Goal: Task Accomplishment & Management: Use online tool/utility

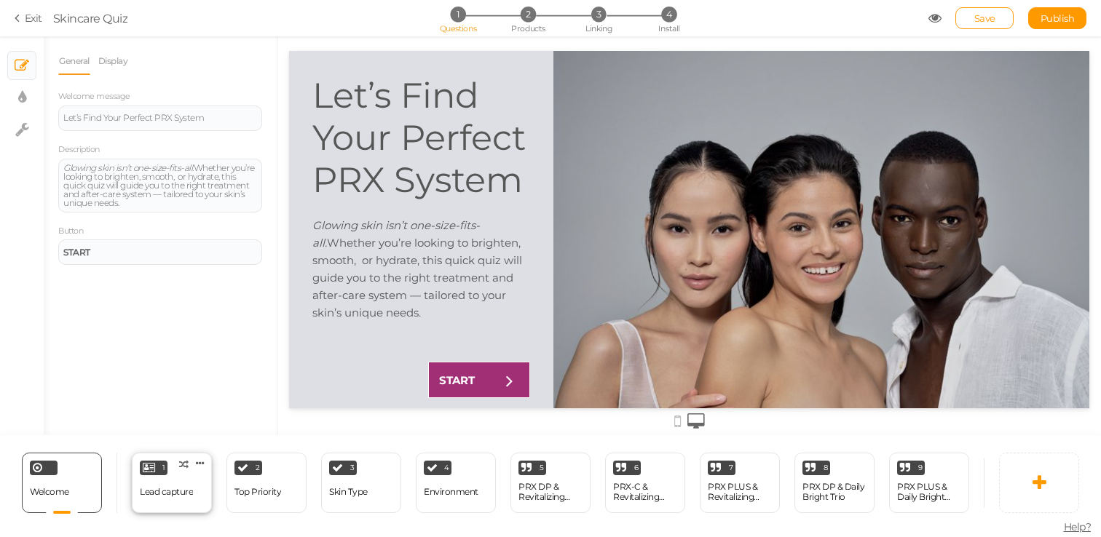
click at [175, 501] on div "Lead capture" at bounding box center [166, 492] width 53 height 25
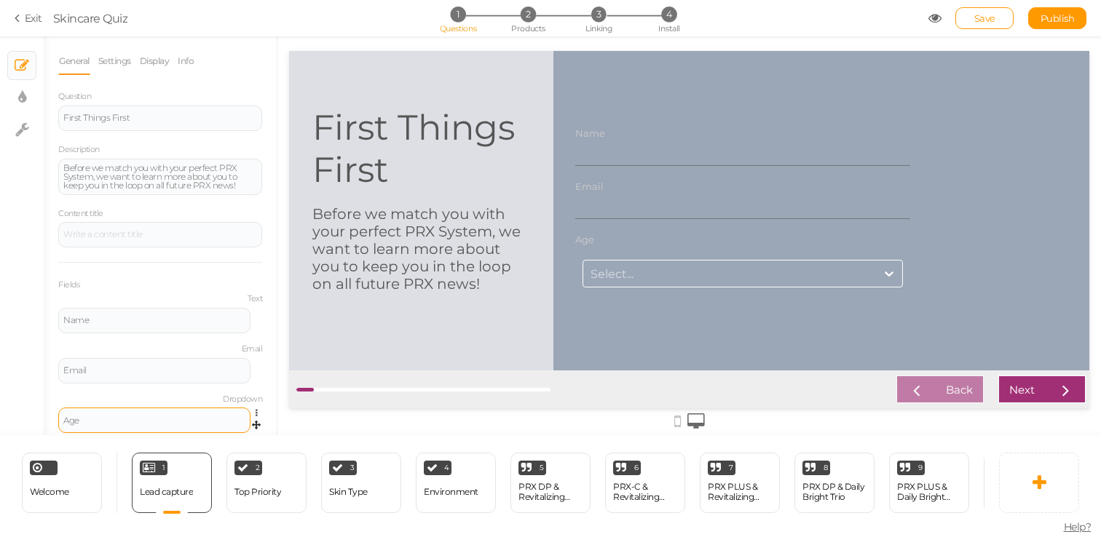
scroll to position [42, 0]
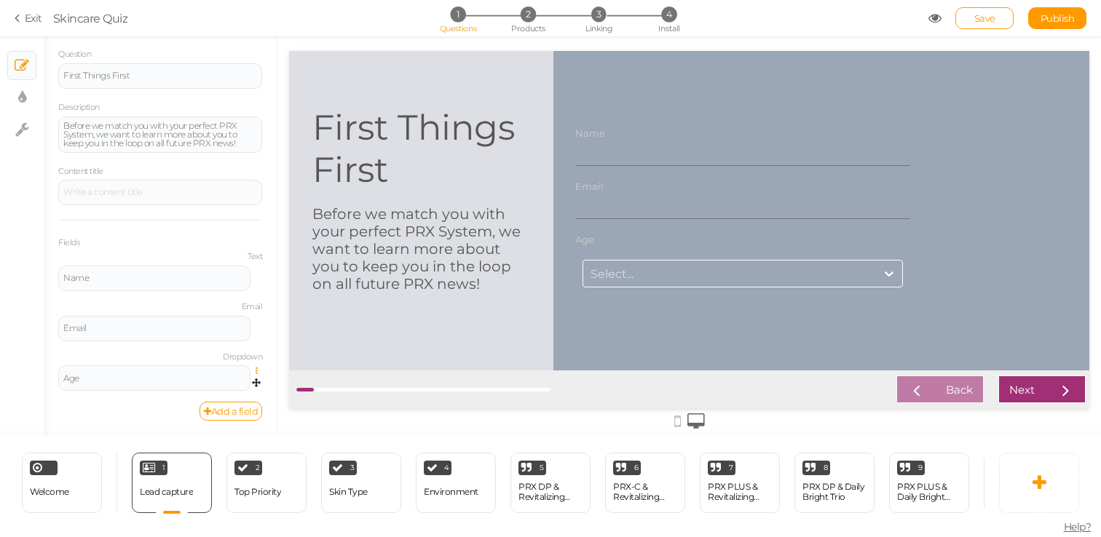
click at [256, 373] on icon at bounding box center [260, 371] width 9 height 9
click at [230, 416] on link "Delete" at bounding box center [203, 422] width 115 height 15
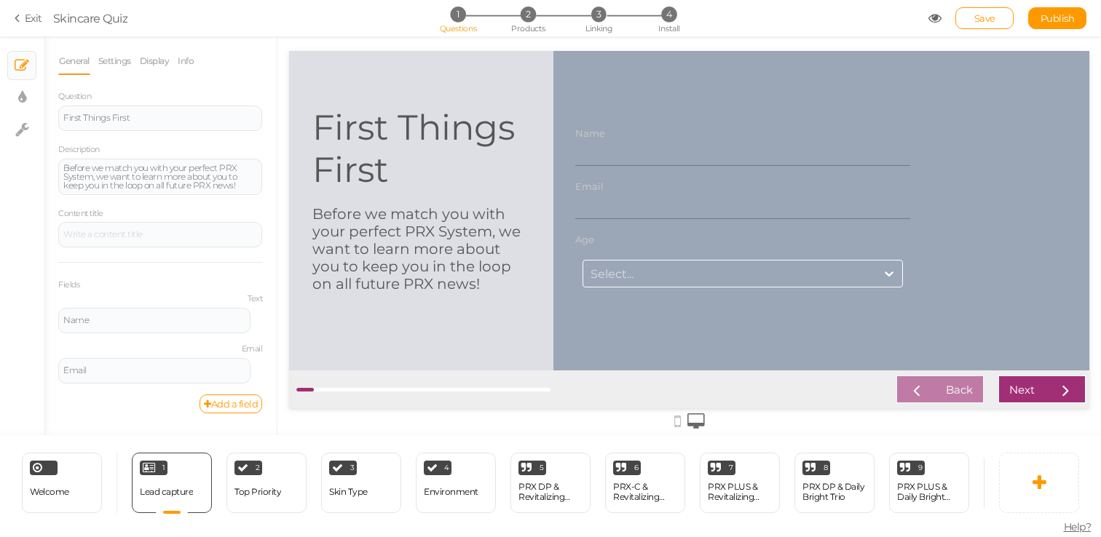
scroll to position [0, 0]
click at [449, 167] on div "First Things First" at bounding box center [421, 148] width 218 height 84
click at [141, 106] on div "First Things First" at bounding box center [160, 118] width 204 height 25
click at [51, 489] on span "Welcome" at bounding box center [49, 491] width 39 height 11
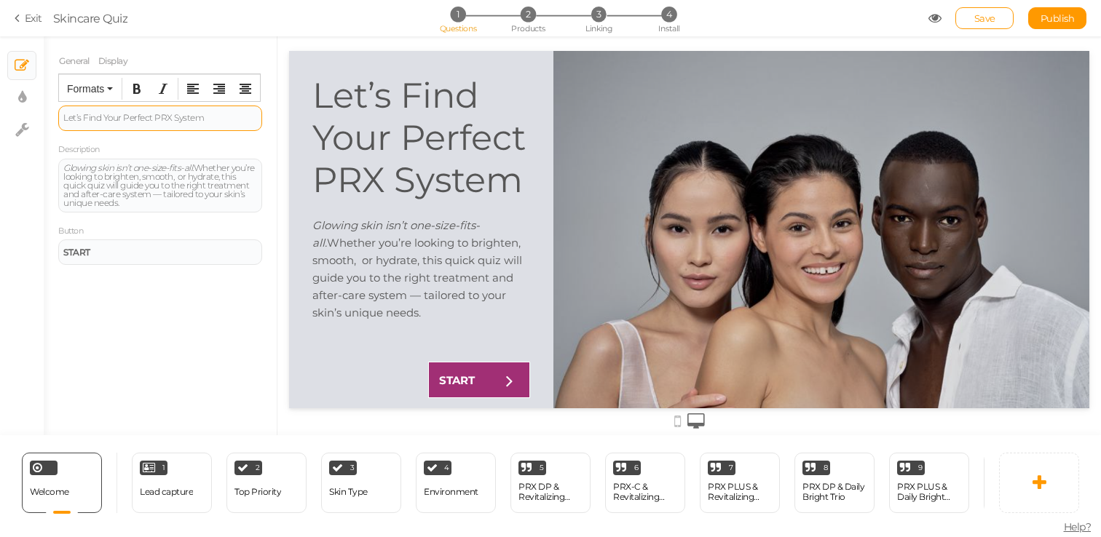
click at [162, 118] on span "Let’s Find Your Perfect PRX System" at bounding box center [133, 117] width 141 height 11
drag, startPoint x: 124, startPoint y: 119, endPoint x: 245, endPoint y: 124, distance: 121.7
click at [245, 124] on div "Let’s Find Your Perfect PRX System" at bounding box center [160, 118] width 204 height 25
click at [136, 91] on icon "Bold" at bounding box center [137, 89] width 12 height 12
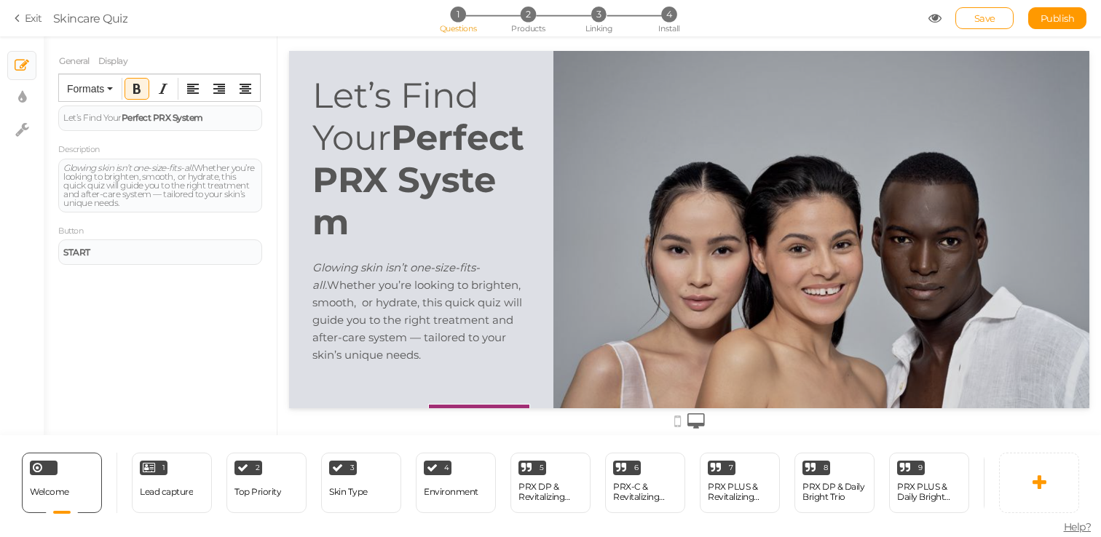
click at [136, 90] on icon "Bold" at bounding box center [137, 89] width 12 height 12
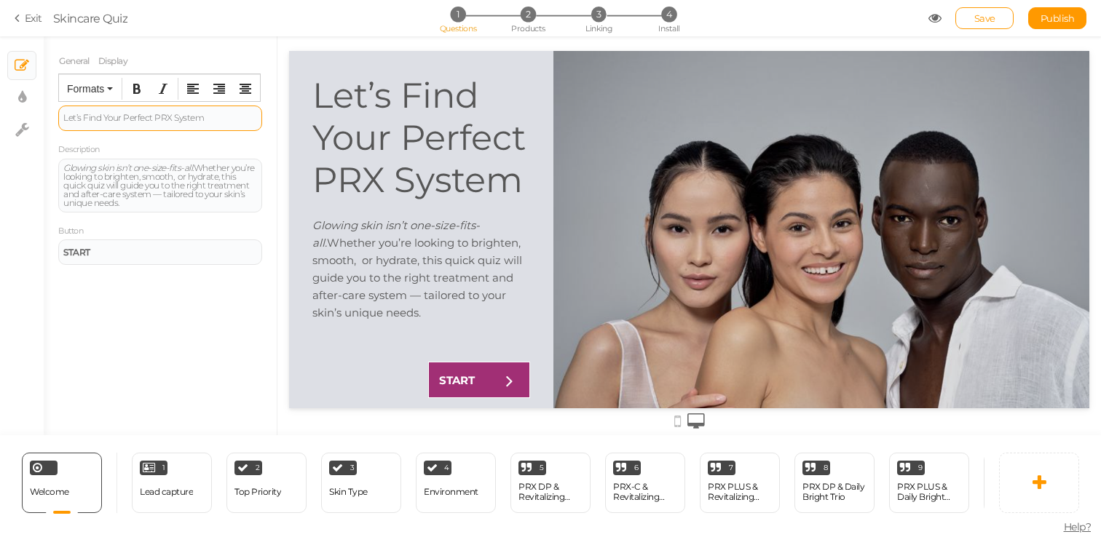
click at [165, 118] on span "Let’s Find Your Perfect PRX System" at bounding box center [133, 117] width 141 height 11
drag, startPoint x: 154, startPoint y: 118, endPoint x: 227, endPoint y: 118, distance: 73.5
click at [227, 118] on div "Let’s Find Your Perfect PRX System" at bounding box center [160, 118] width 194 height 9
click at [128, 86] on button "Bold" at bounding box center [136, 89] width 23 height 20
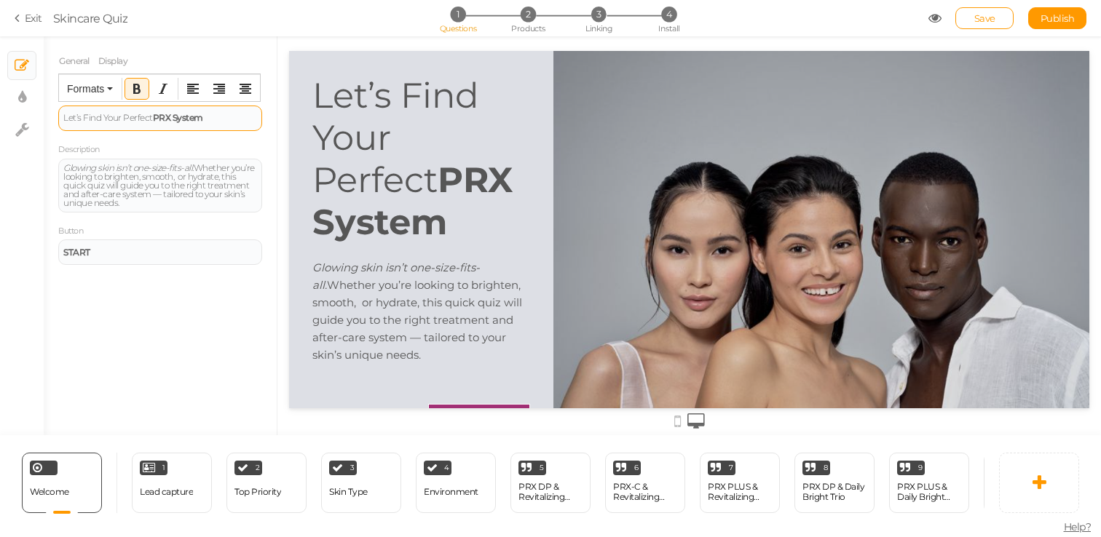
click at [174, 116] on strong "PRX System" at bounding box center [178, 117] width 50 height 11
drag, startPoint x: 176, startPoint y: 123, endPoint x: 156, endPoint y: 114, distance: 22.2
click at [156, 114] on div "Let’s Find Your Perfect PRX System" at bounding box center [160, 120] width 204 height 28
click at [112, 87] on icon "button" at bounding box center [110, 88] width 6 height 3
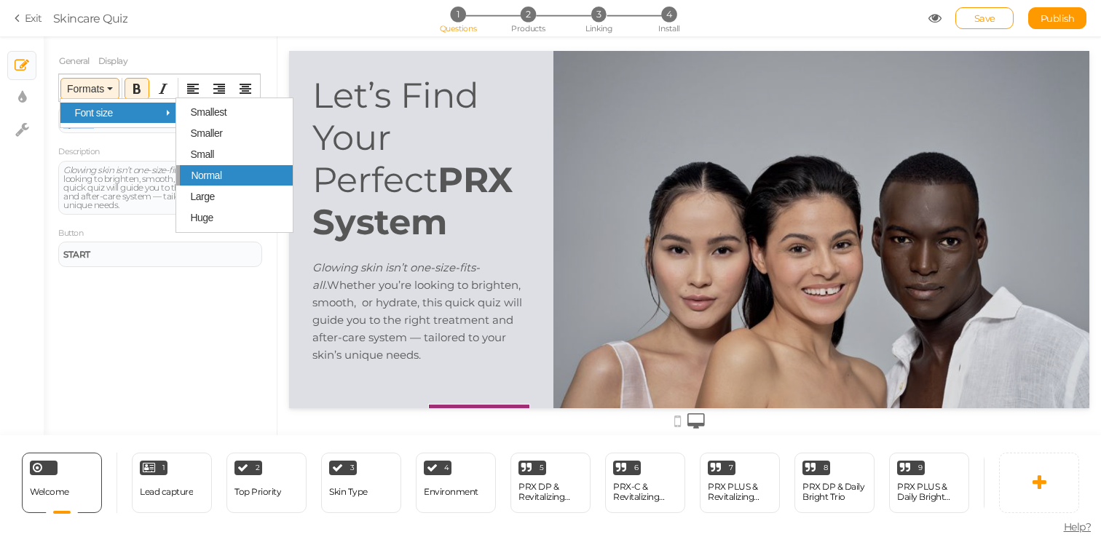
click at [216, 181] on span "Normal" at bounding box center [206, 176] width 31 height 12
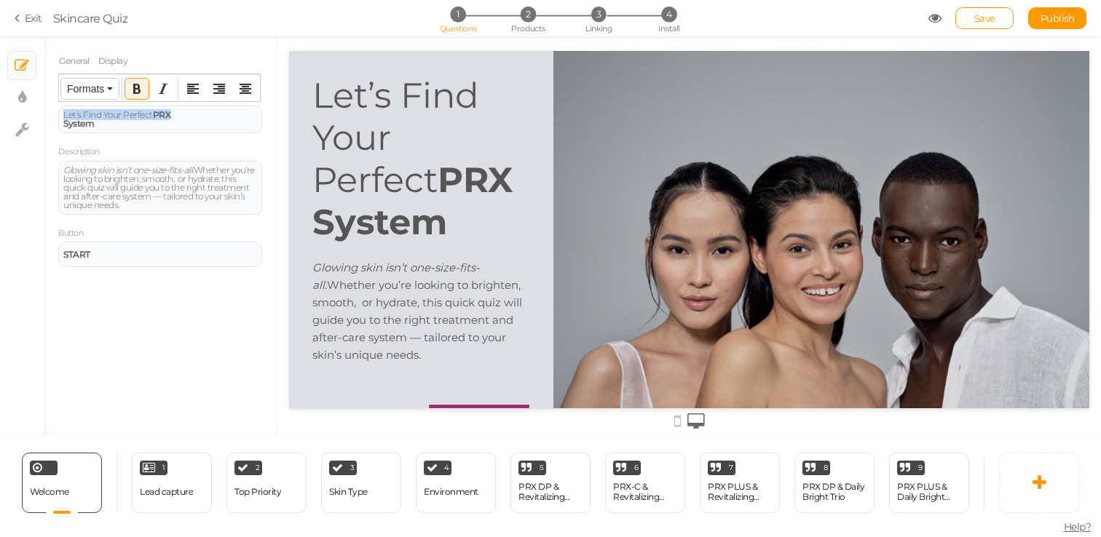
click at [106, 90] on button "Formats" at bounding box center [90, 89] width 58 height 20
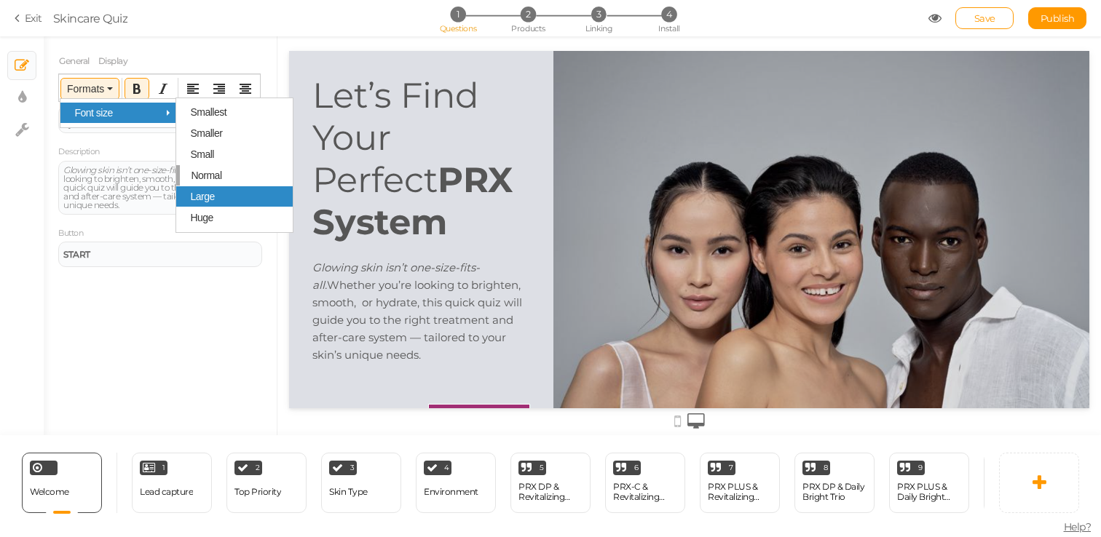
click at [215, 201] on div "Large" at bounding box center [234, 196] width 116 height 20
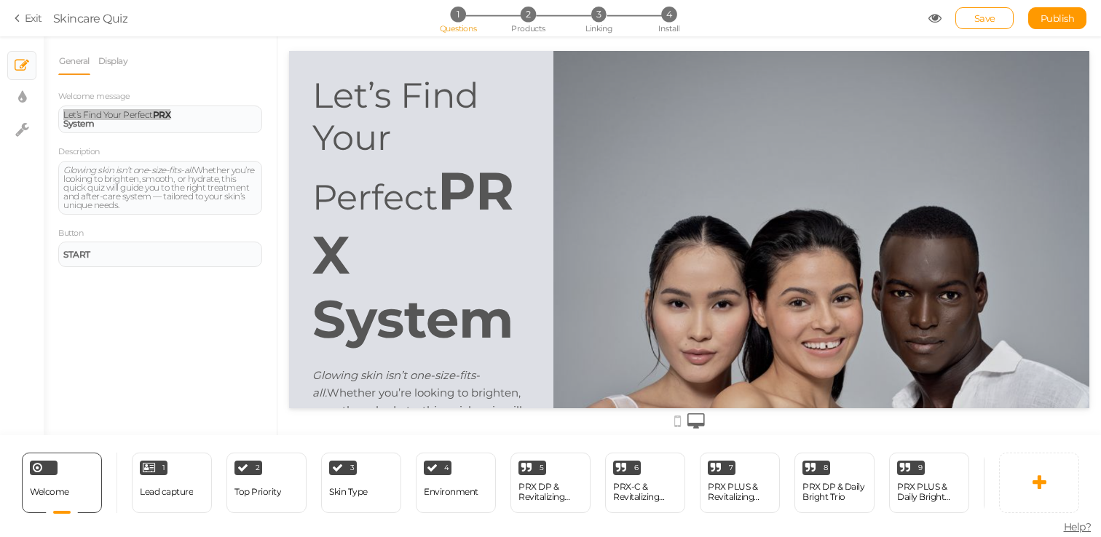
click at [395, 143] on span "Let’s Find Your Perfect" at bounding box center [395, 146] width 167 height 144
click at [379, 110] on span "Let’s Find Your Perfect" at bounding box center [395, 146] width 167 height 144
click at [112, 116] on span "Let’s Find Your Perfect" at bounding box center [108, 114] width 90 height 11
click at [92, 88] on span "Formats" at bounding box center [85, 89] width 37 height 12
click at [119, 157] on div "Description Glowing skin isn’t one-size-fits-all. Whether you’re looking to bri…" at bounding box center [160, 179] width 204 height 71
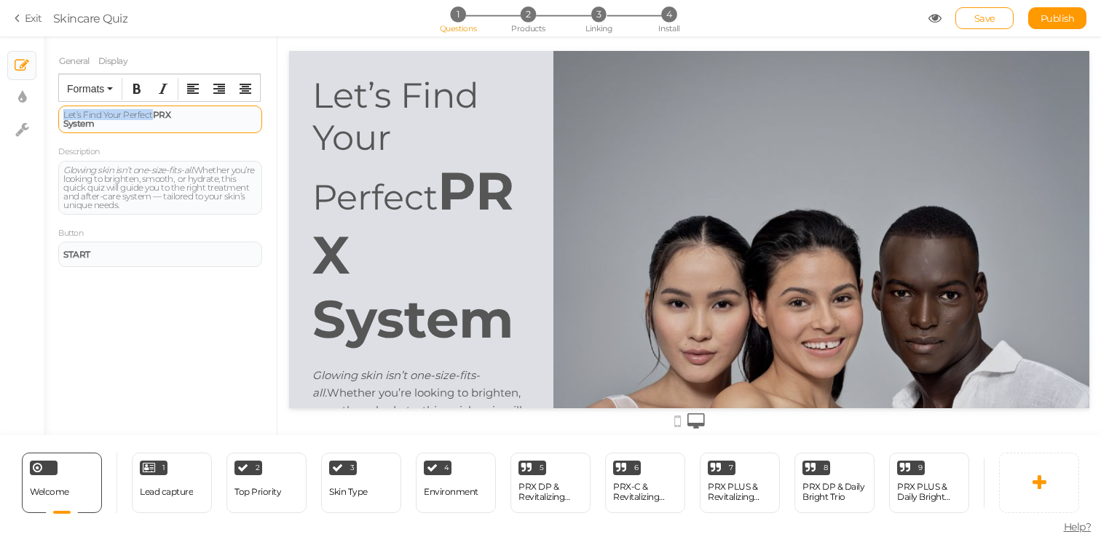
drag, startPoint x: 151, startPoint y: 114, endPoint x: 64, endPoint y: 113, distance: 87.4
click at [64, 113] on span "Let’s Find Your Perfect" at bounding box center [108, 114] width 90 height 11
click at [111, 89] on icon "button" at bounding box center [110, 88] width 6 height 3
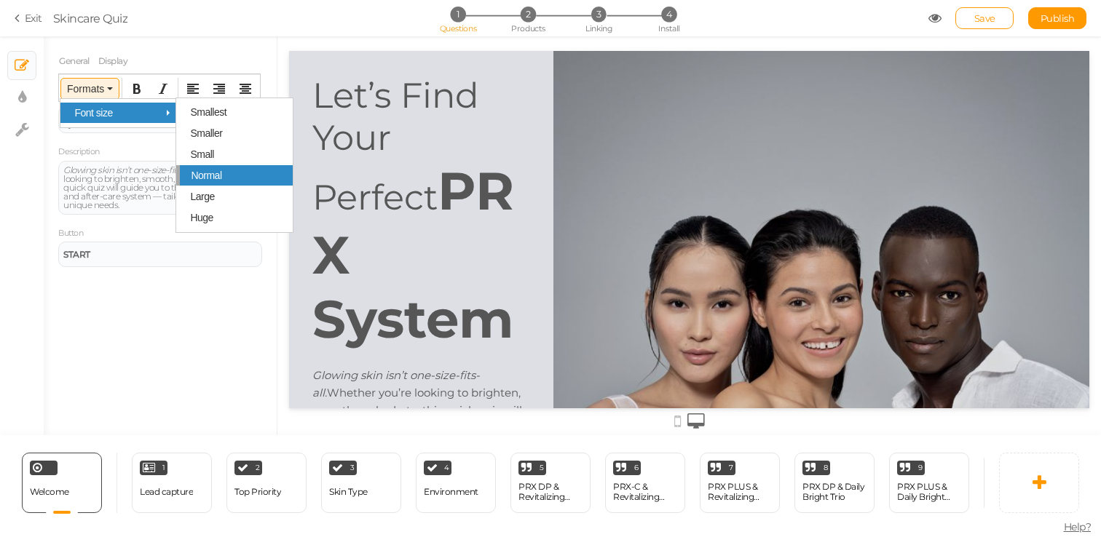
click at [214, 175] on span "Normal" at bounding box center [206, 176] width 31 height 12
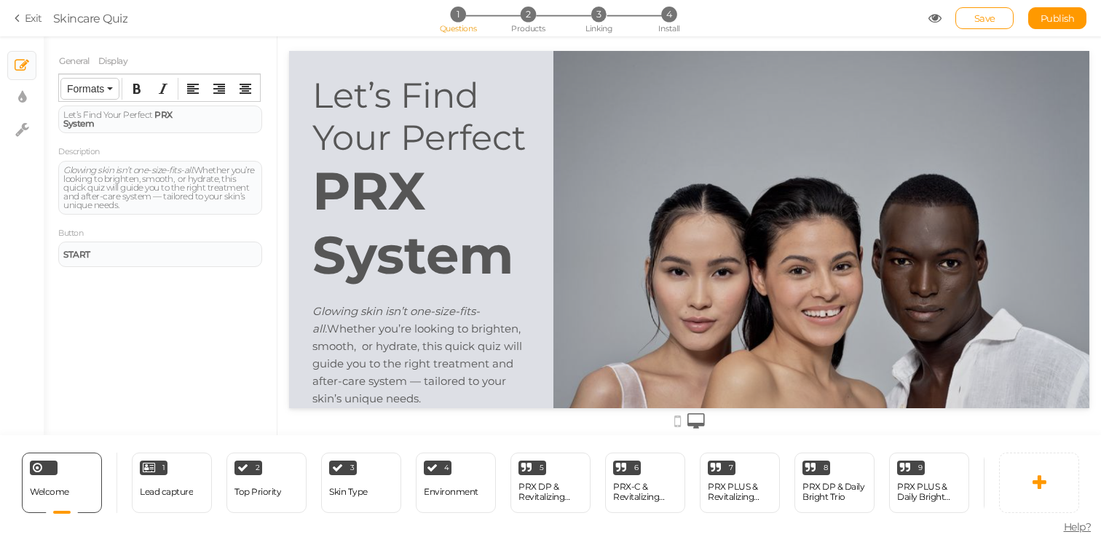
click at [106, 95] on button "Formats" at bounding box center [90, 89] width 58 height 20
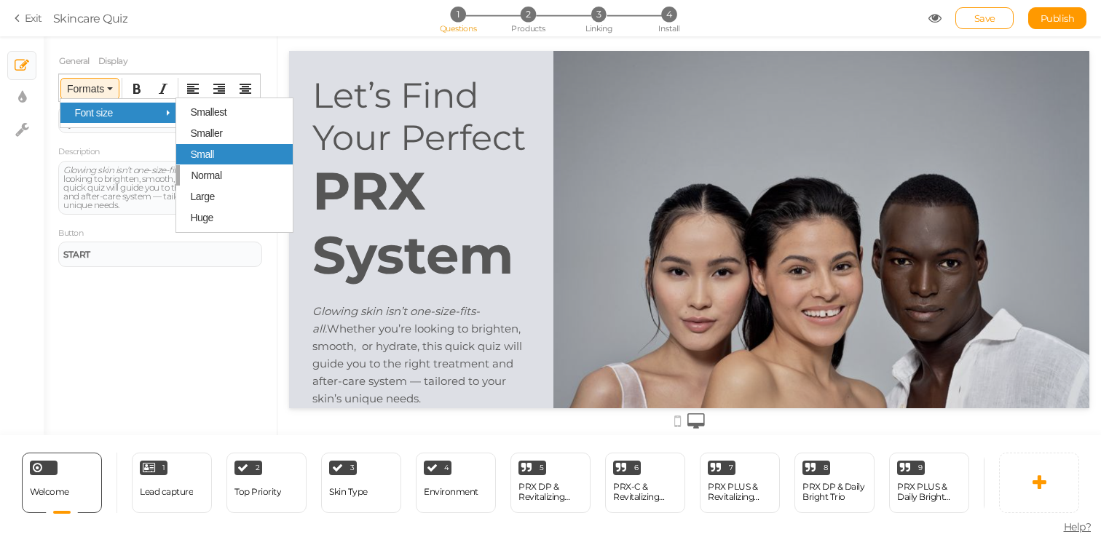
click at [212, 163] on div "Small" at bounding box center [234, 154] width 116 height 20
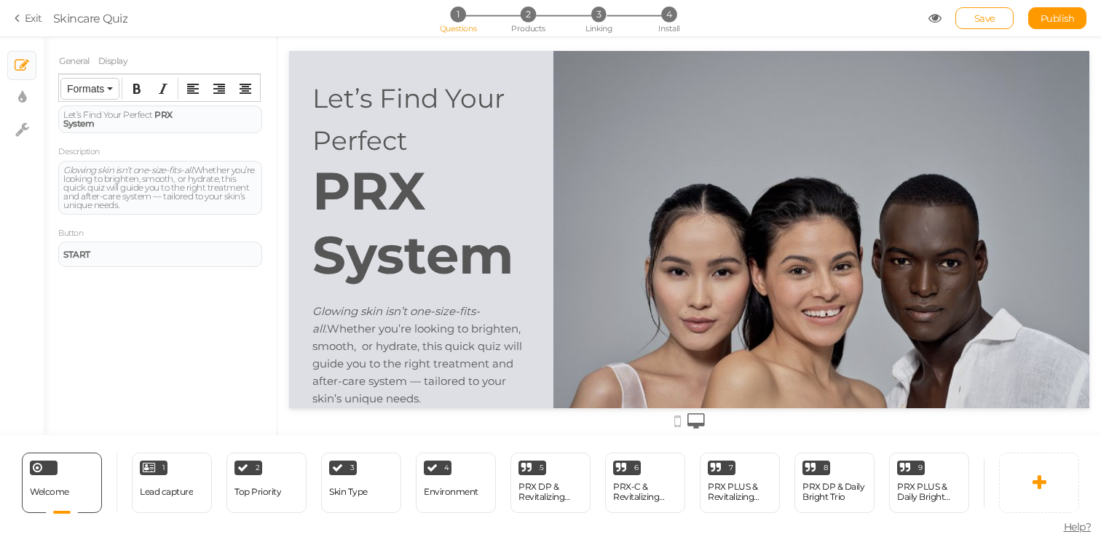
click at [108, 92] on button "Formats" at bounding box center [90, 89] width 58 height 20
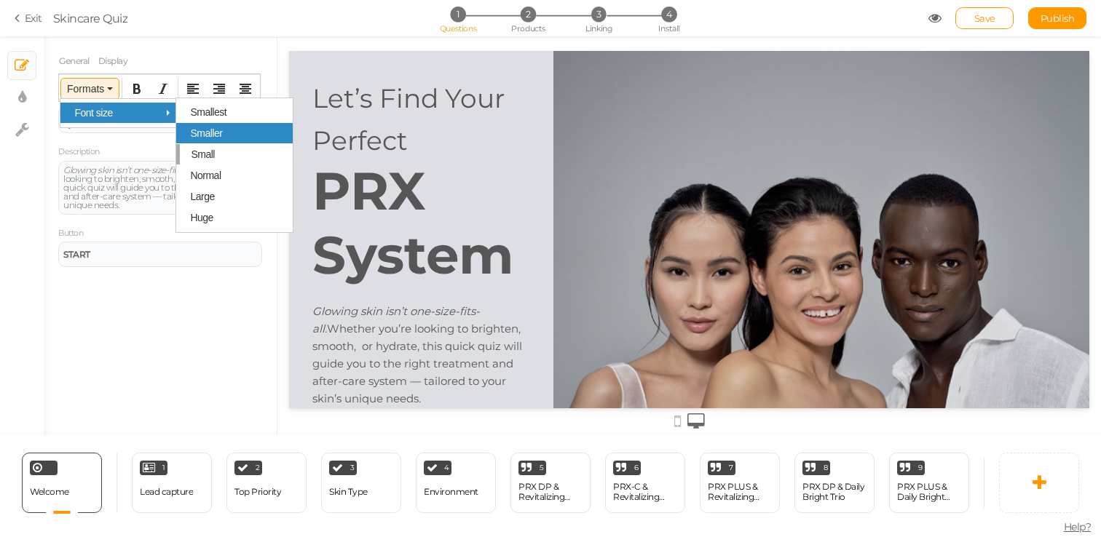
click at [242, 137] on div "Smaller" at bounding box center [234, 133] width 116 height 20
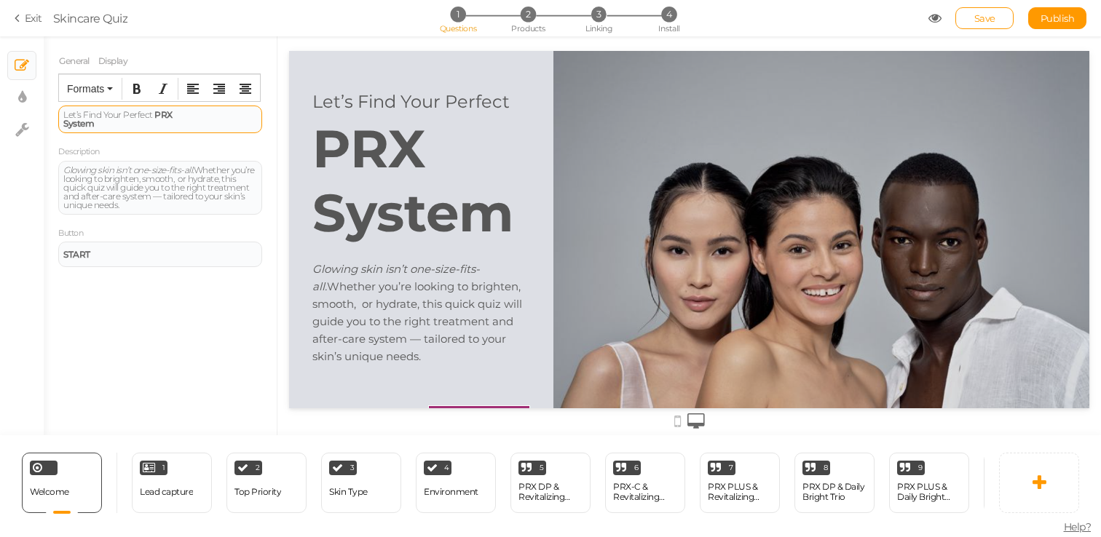
click at [162, 125] on div "System" at bounding box center [160, 123] width 194 height 9
drag, startPoint x: 167, startPoint y: 127, endPoint x: 155, endPoint y: 113, distance: 18.1
click at [155, 113] on div "Let’s Find Your Perfect PRX System" at bounding box center [160, 120] width 204 height 28
click at [112, 86] on button "Formats" at bounding box center [90, 89] width 58 height 20
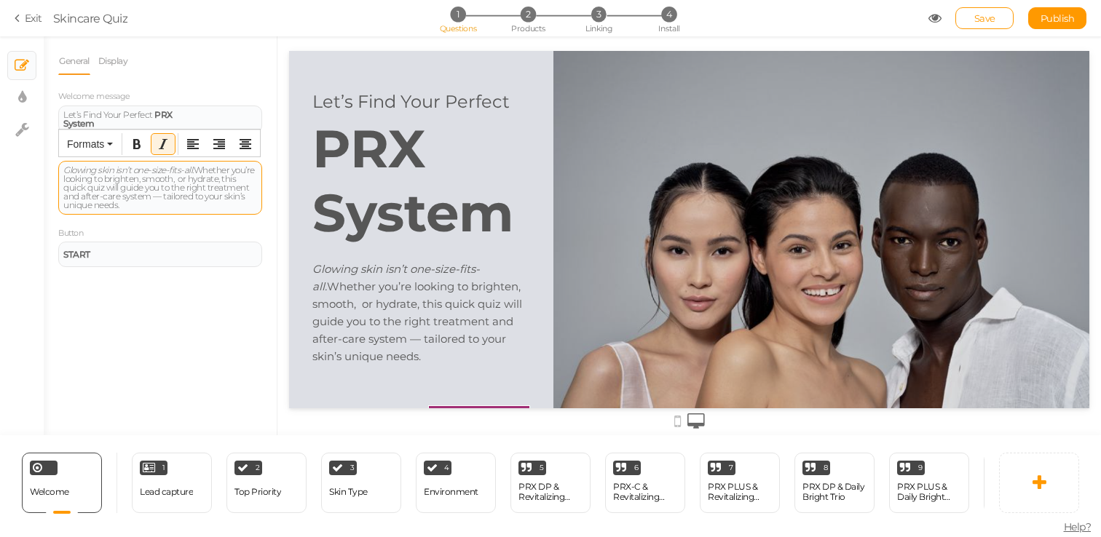
click at [116, 162] on div "Glowing skin isn’t one-size-fits-all. Whether you’re looking to brighten, smoot…" at bounding box center [160, 188] width 204 height 54
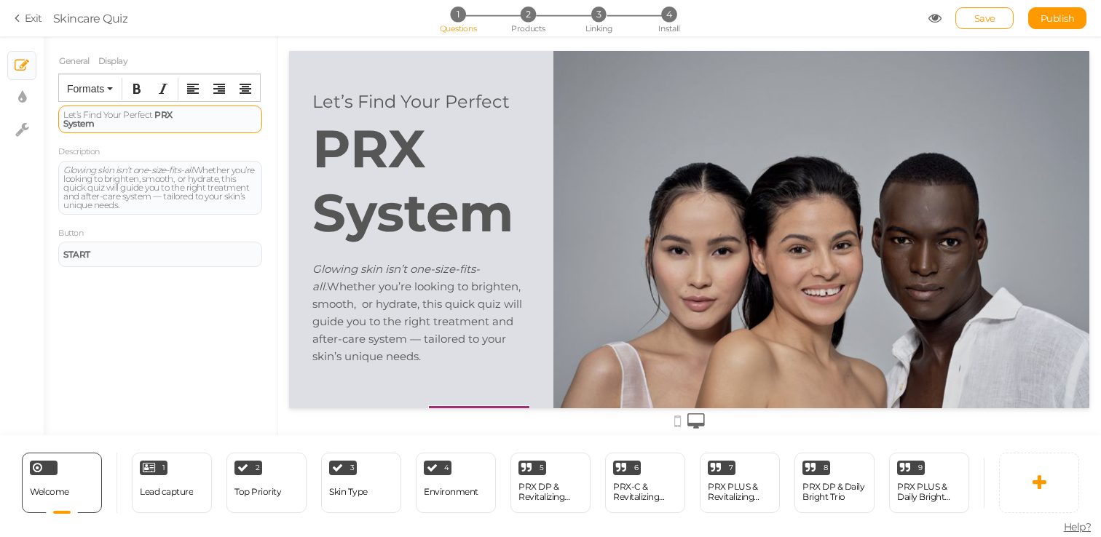
click at [125, 117] on span "Let’s Find Your Perfect" at bounding box center [108, 114] width 90 height 11
click at [84, 113] on span "Let’s Find Your Perfect" at bounding box center [108, 114] width 90 height 11
drag, startPoint x: 133, startPoint y: 114, endPoint x: 63, endPoint y: 116, distance: 69.2
click at [63, 116] on div "Find Your Perfect PRX" at bounding box center [160, 115] width 194 height 9
click at [112, 98] on button "Formats" at bounding box center [90, 89] width 58 height 20
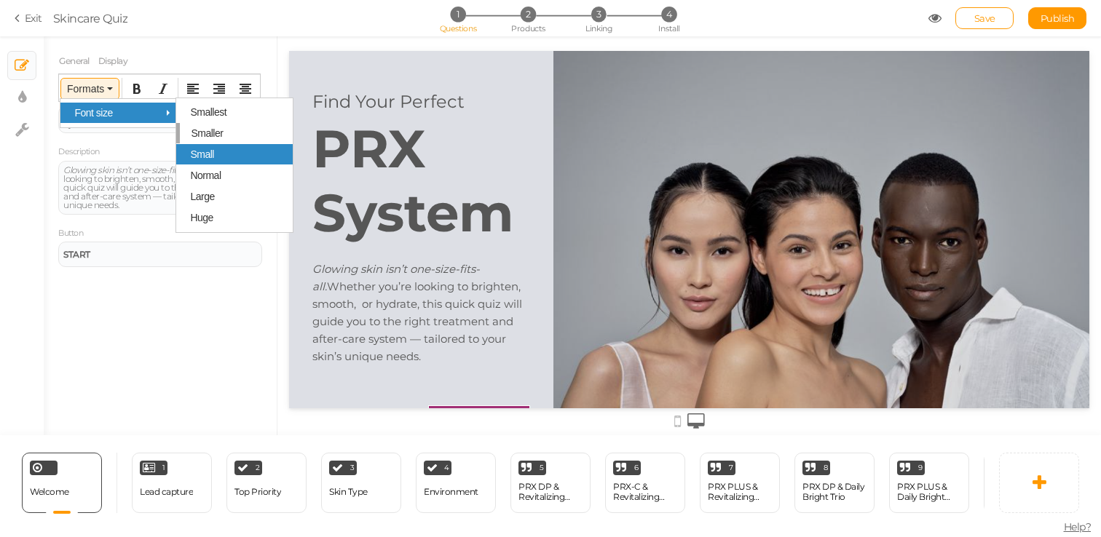
click at [185, 146] on div "Small" at bounding box center [234, 154] width 116 height 20
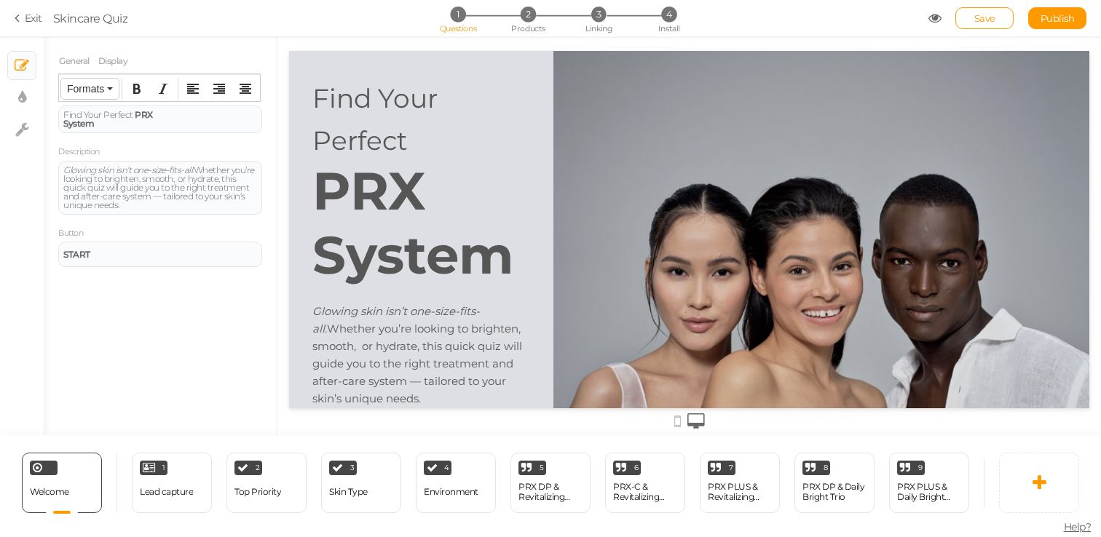
click at [111, 95] on button "Formats" at bounding box center [90, 89] width 58 height 20
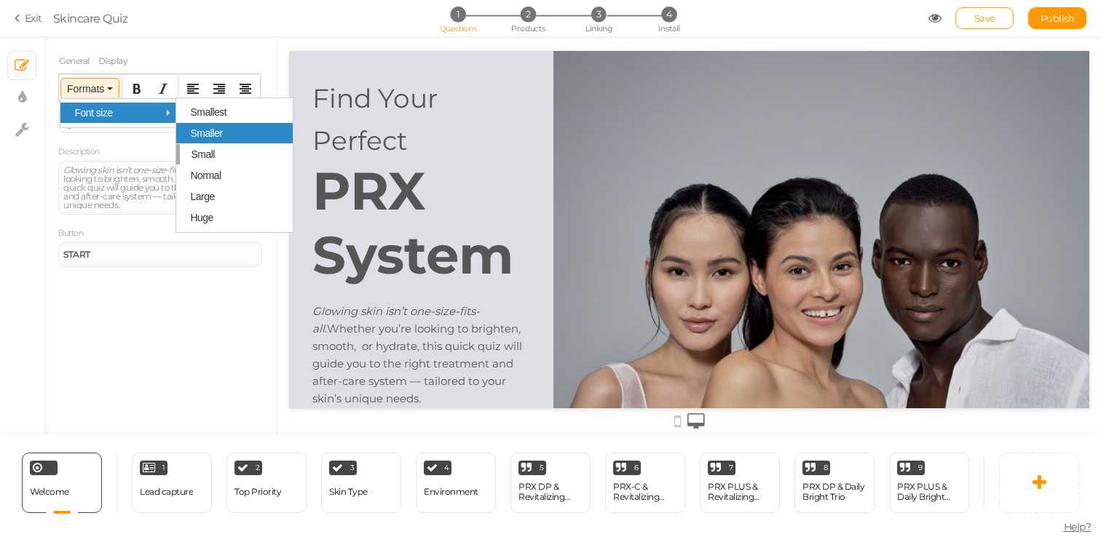
click at [231, 142] on div "Smaller" at bounding box center [234, 133] width 116 height 20
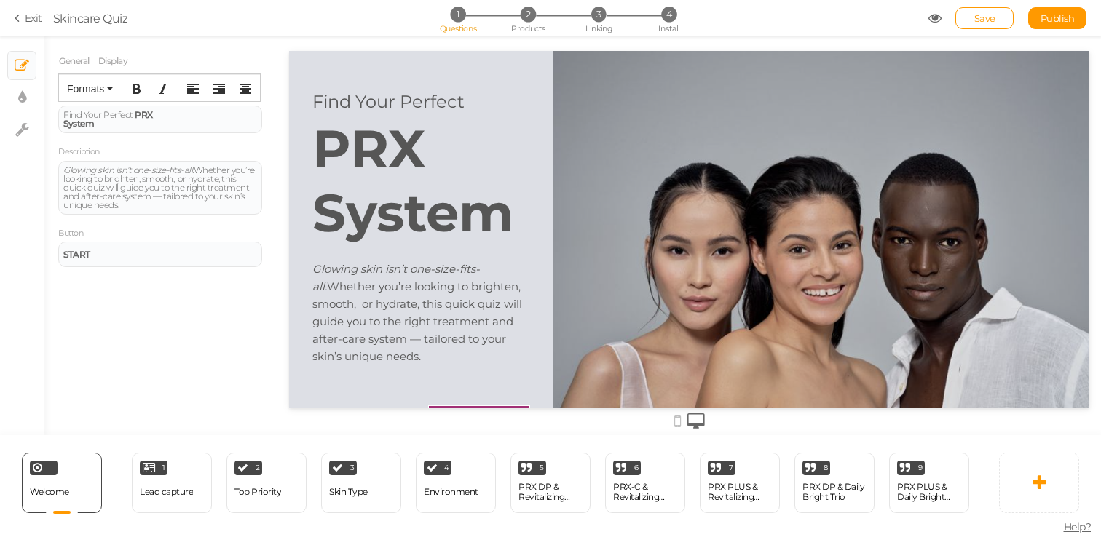
click at [253, 367] on div "General Display Welcome message Find Your Perfect PRX System Description Glowin…" at bounding box center [160, 241] width 233 height 388
click at [141, 112] on strong "PRX" at bounding box center [144, 114] width 18 height 11
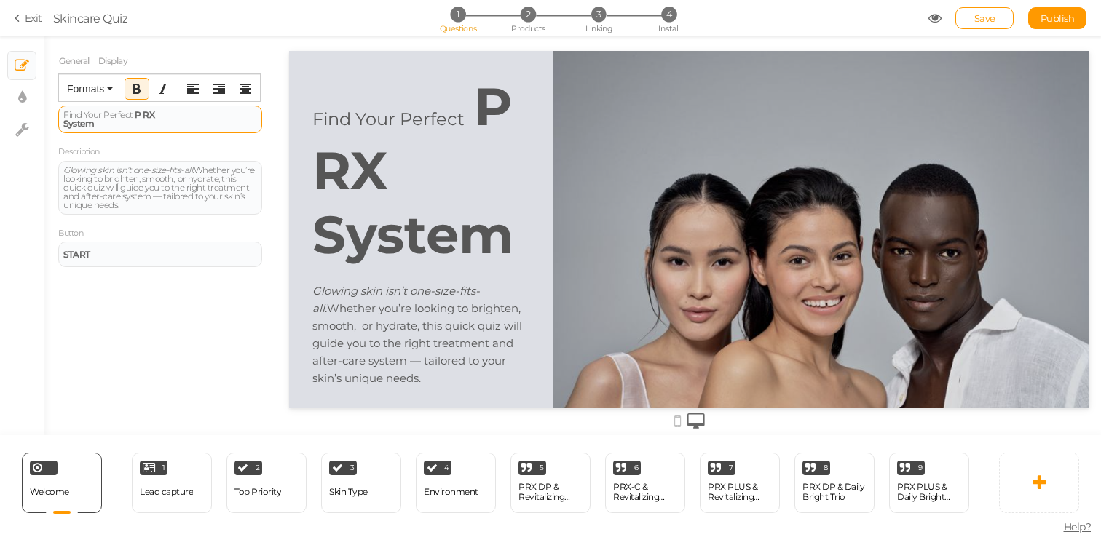
click at [147, 116] on strong "P RX" at bounding box center [145, 114] width 20 height 11
click at [135, 114] on strong "P R X" at bounding box center [146, 114] width 22 height 11
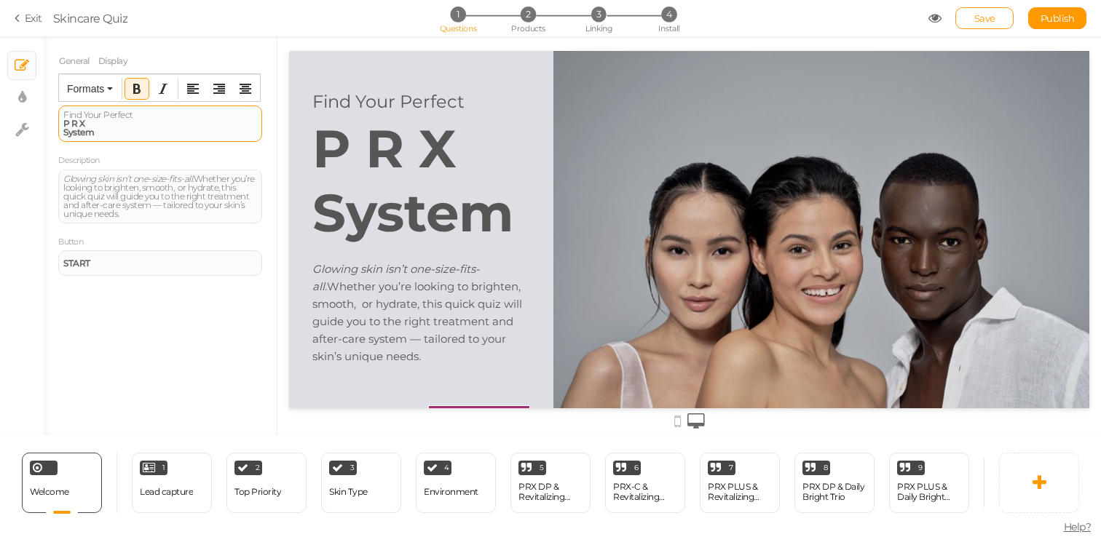
click at [76, 124] on strong "P R X" at bounding box center [74, 123] width 22 height 11
click at [105, 90] on button "Formats" at bounding box center [90, 89] width 58 height 20
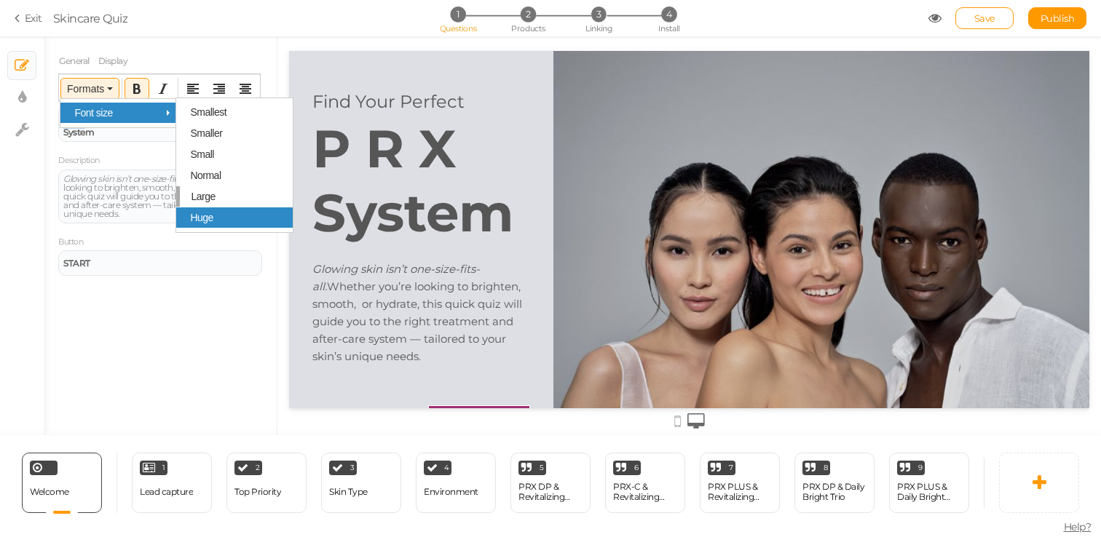
click at [257, 224] on div "Huge" at bounding box center [234, 217] width 116 height 20
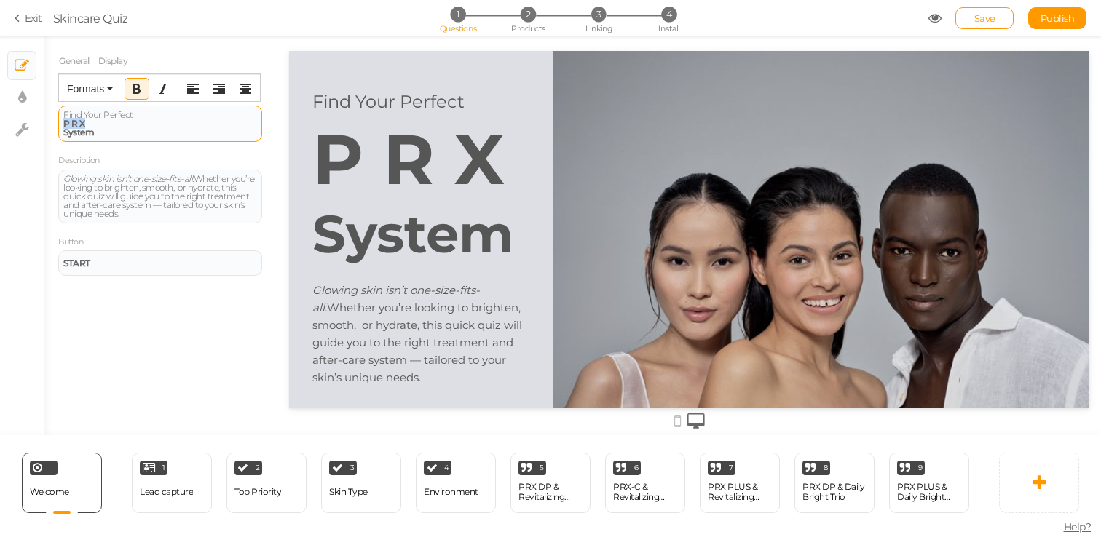
click at [65, 122] on strong "P R X" at bounding box center [74, 123] width 22 height 11
click at [82, 126] on strong "P R X" at bounding box center [74, 123] width 22 height 11
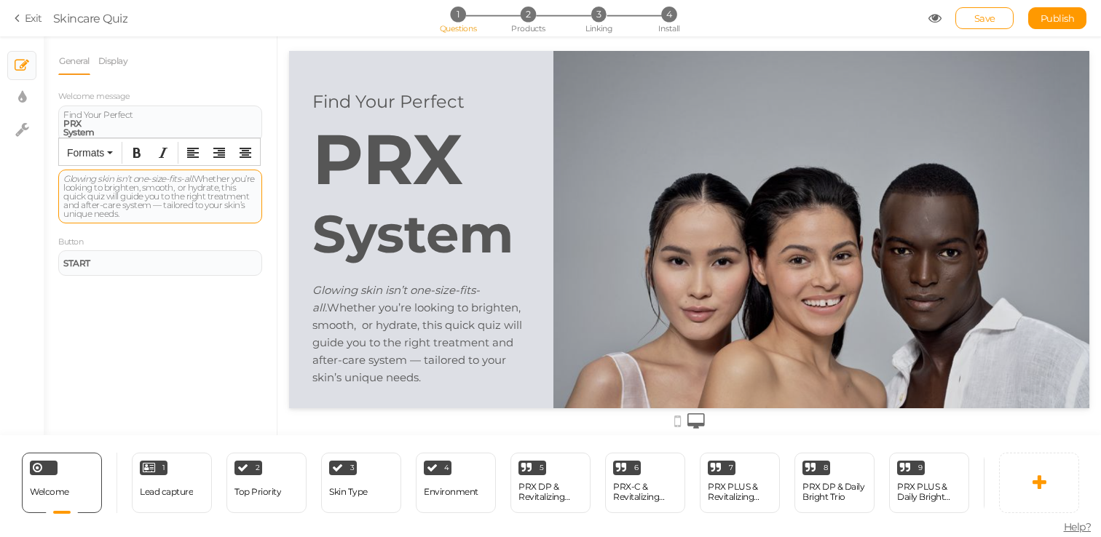
click at [151, 215] on span "Glowing skin isn’t one-size-fits-all. Whether you’re looking to brighten, smoot…" at bounding box center [158, 196] width 191 height 46
click at [140, 87] on div "General Display Welcome message Find Your Perfect PRX System Description Glowin…" at bounding box center [160, 161] width 204 height 229
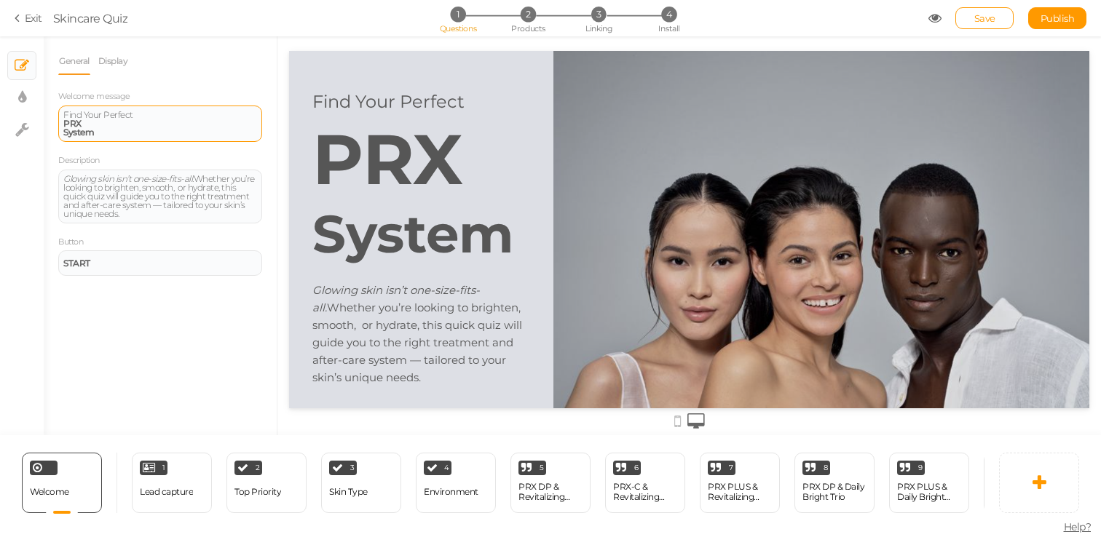
click at [137, 122] on div "PRX" at bounding box center [160, 123] width 194 height 9
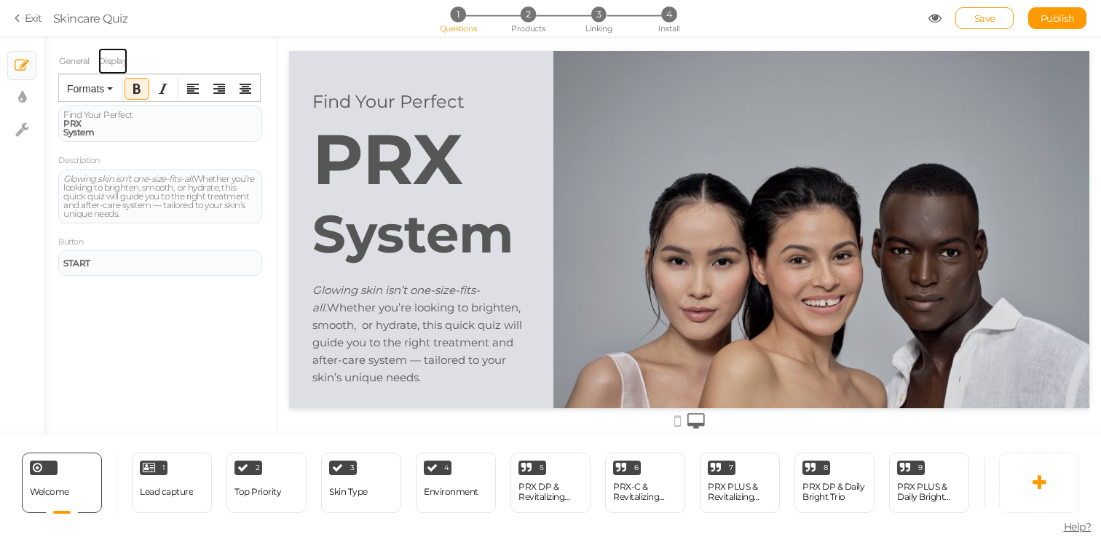
click at [115, 56] on link "Display" at bounding box center [113, 61] width 31 height 28
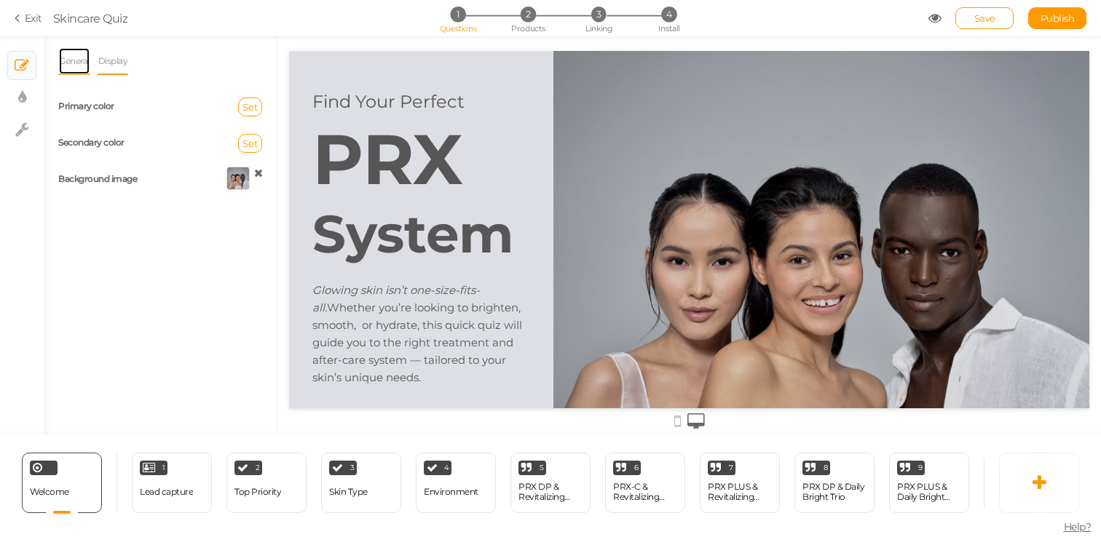
click at [78, 61] on link "General" at bounding box center [74, 61] width 32 height 28
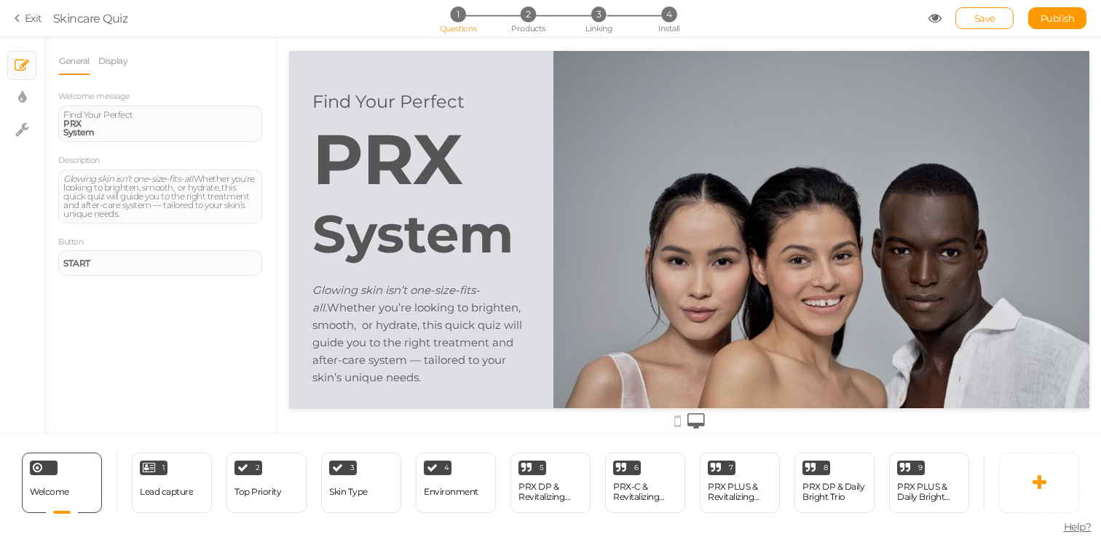
click at [124, 111] on span "Find Your Perfect" at bounding box center [98, 114] width 70 height 11
click at [251, 92] on icon "Align center" at bounding box center [246, 89] width 12 height 12
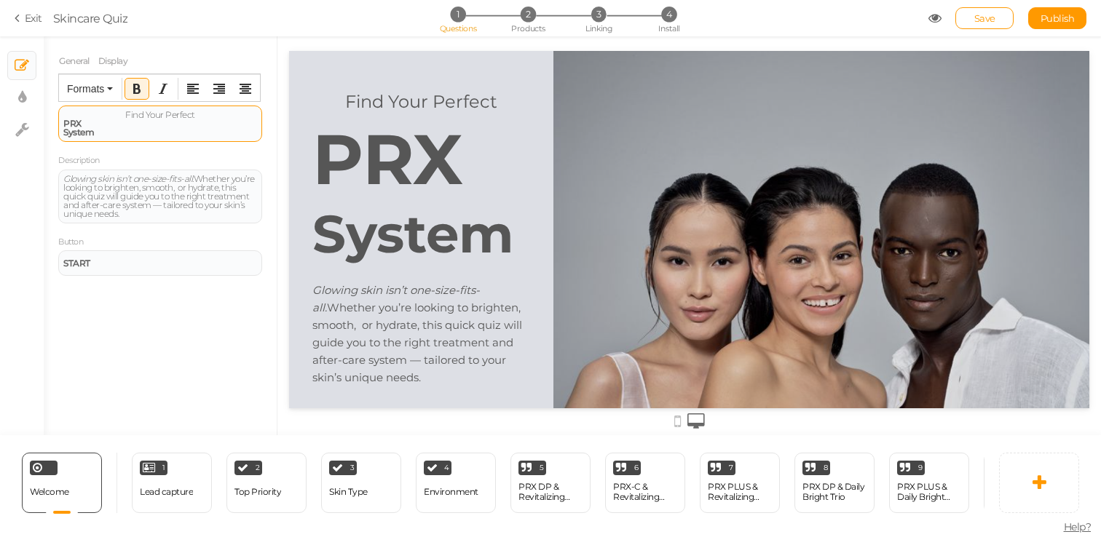
click at [157, 122] on div "PRX" at bounding box center [160, 123] width 194 height 9
click at [244, 86] on icon "Align center" at bounding box center [246, 89] width 12 height 12
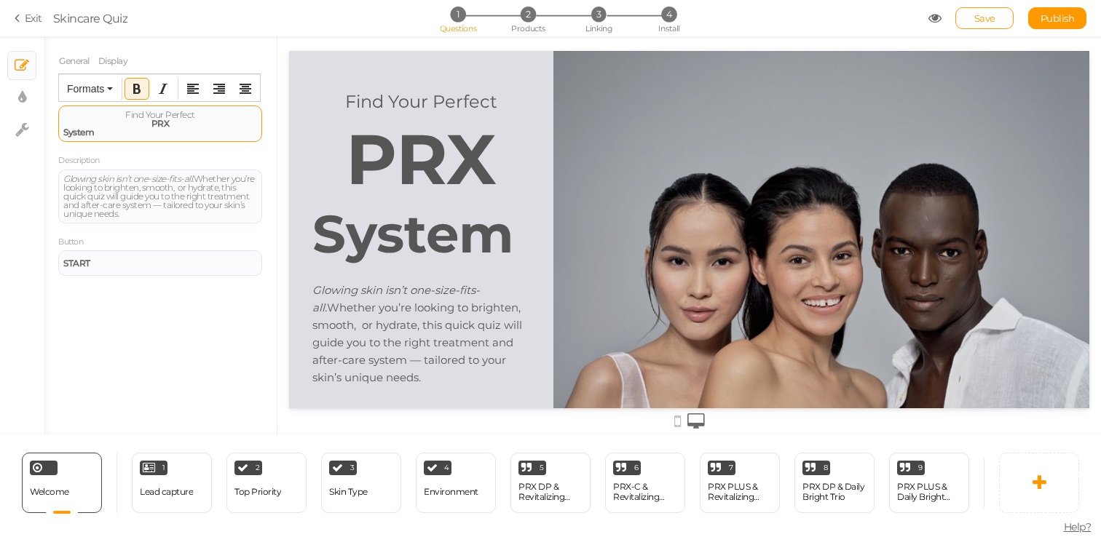
click at [210, 135] on div "System" at bounding box center [160, 132] width 194 height 9
click at [248, 96] on button "Align center" at bounding box center [245, 89] width 23 height 20
drag, startPoint x: 184, startPoint y: 127, endPoint x: 127, endPoint y: 128, distance: 56.8
click at [127, 128] on div "Find Your Perfect PRX System" at bounding box center [160, 124] width 204 height 36
click at [169, 122] on strong "PRX" at bounding box center [160, 123] width 18 height 11
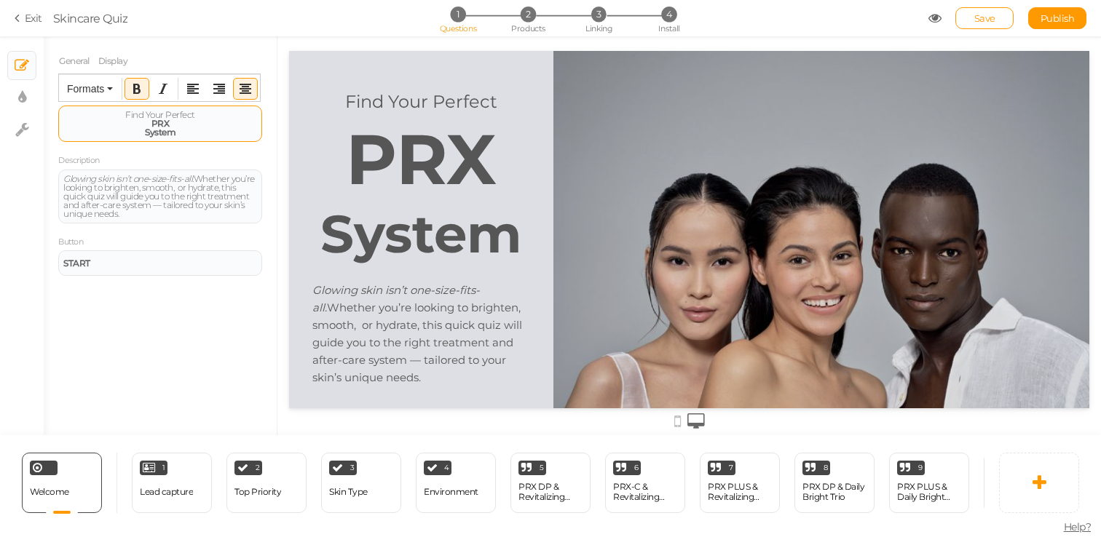
click at [169, 122] on strong "PRX" at bounding box center [160, 123] width 18 height 11
click at [139, 137] on div "Find Your Perfect PRX System" at bounding box center [160, 124] width 204 height 36
click at [144, 133] on div "System" at bounding box center [160, 132] width 194 height 9
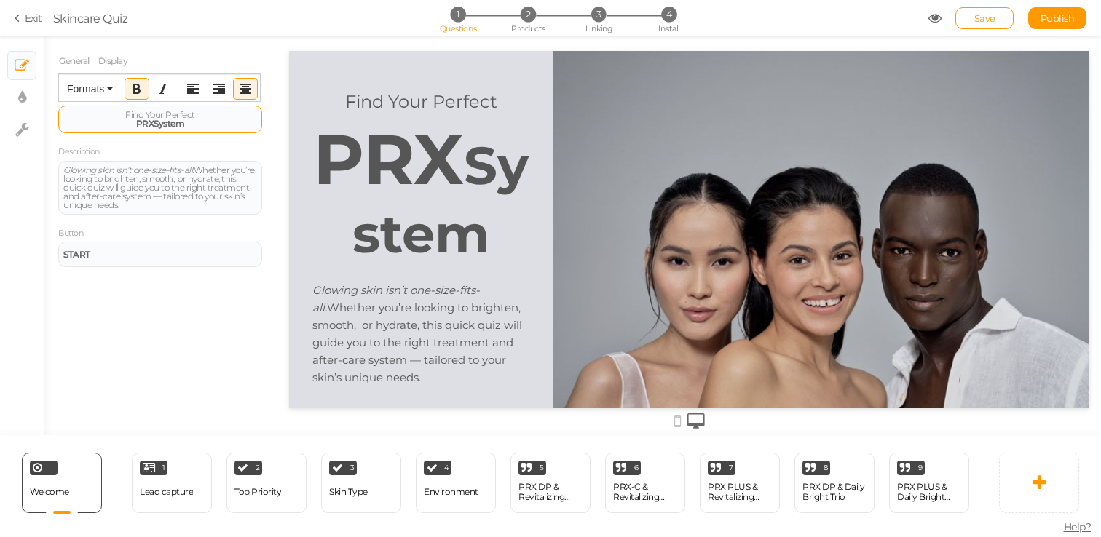
click at [114, 125] on div "PRX System" at bounding box center [160, 123] width 194 height 9
click at [160, 96] on button "Italic" at bounding box center [162, 89] width 23 height 20
click at [160, 98] on button "Italic" at bounding box center [162, 89] width 23 height 20
click at [159, 122] on strong "System" at bounding box center [169, 123] width 31 height 11
click at [141, 122] on strong "PRX" at bounding box center [145, 123] width 18 height 11
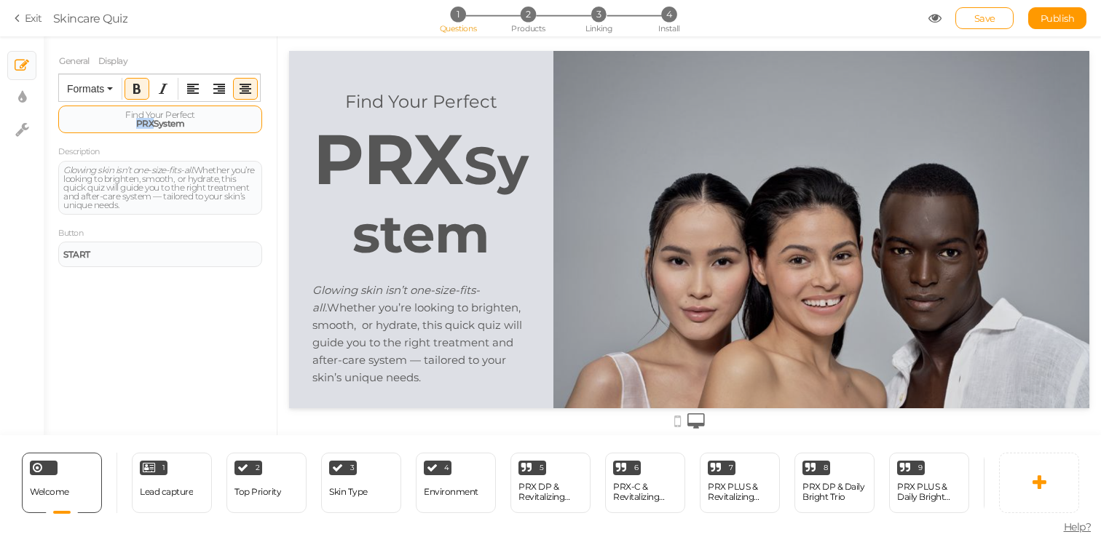
click at [141, 122] on strong "PRX" at bounding box center [145, 123] width 18 height 11
click at [100, 89] on span "Formats" at bounding box center [85, 89] width 37 height 12
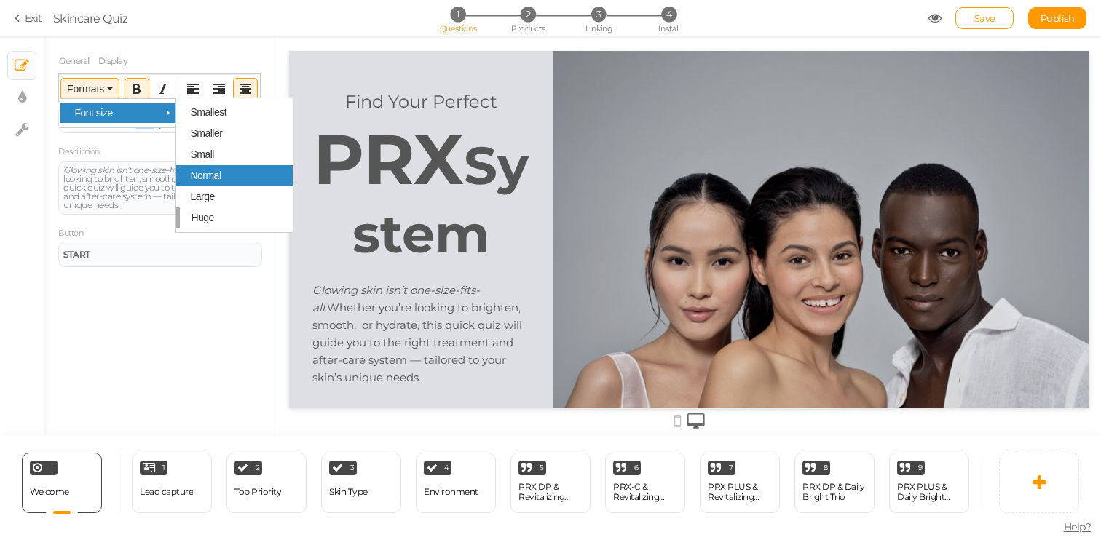
click at [223, 175] on div "Normal" at bounding box center [234, 175] width 116 height 20
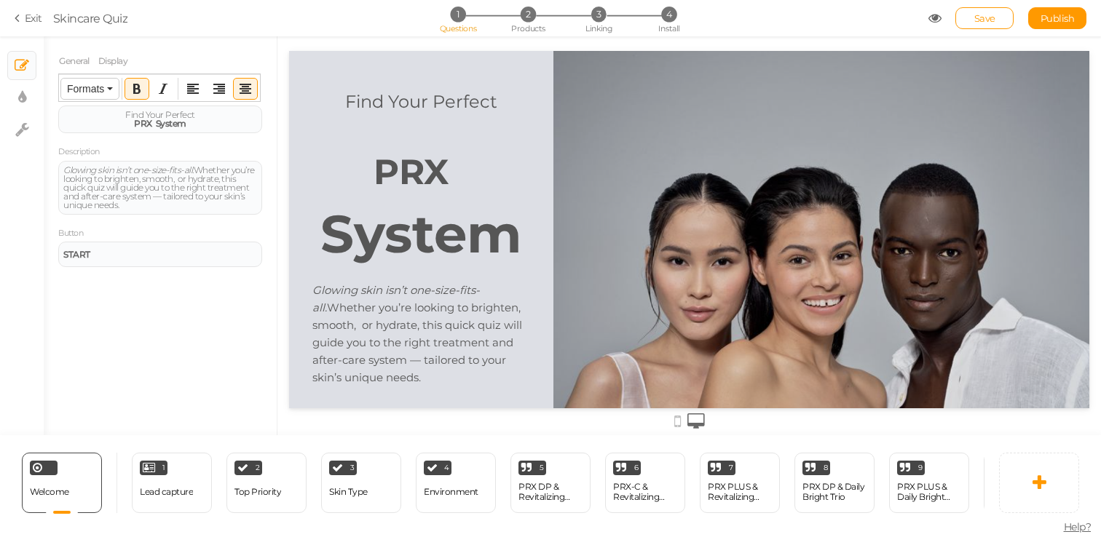
click at [95, 89] on span "Formats" at bounding box center [85, 89] width 37 height 12
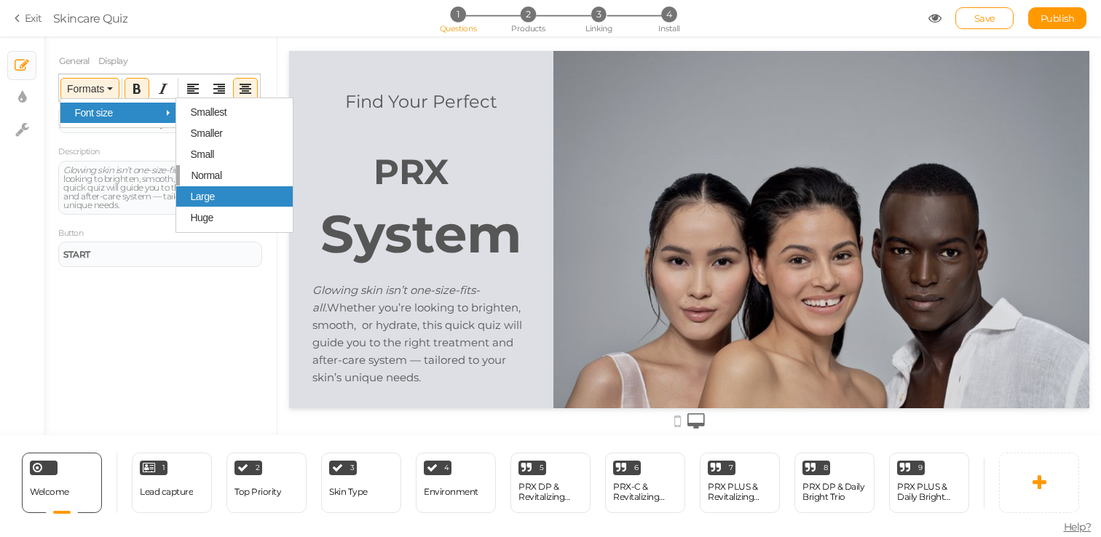
click at [247, 198] on div "Large" at bounding box center [234, 196] width 116 height 20
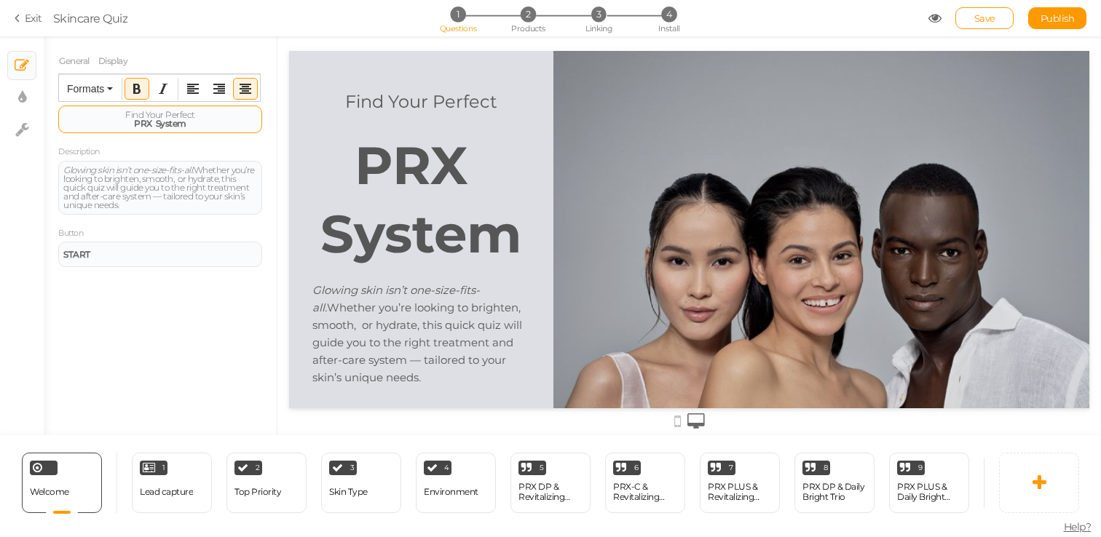
click at [180, 124] on strong "System" at bounding box center [171, 123] width 31 height 11
click at [171, 111] on span "Find Your Perfect" at bounding box center [160, 114] width 70 height 11
click at [159, 114] on span "Find Your Perfect" at bounding box center [160, 114] width 70 height 11
click at [162, 114] on span "Find Your Perfect" at bounding box center [160, 114] width 70 height 11
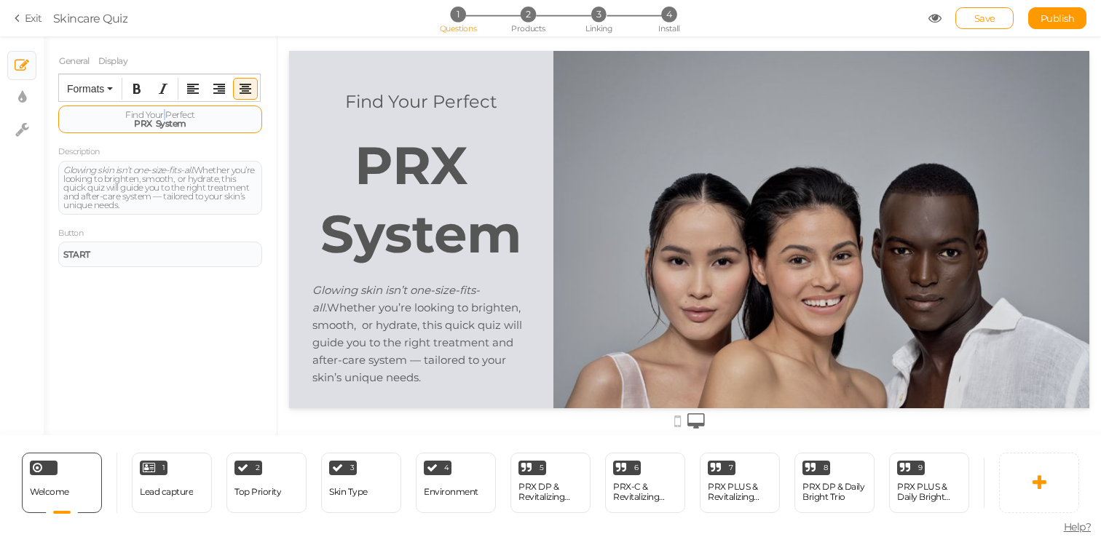
click at [162, 114] on span "Find Your Perfect" at bounding box center [160, 114] width 70 height 11
click at [224, 281] on div "General Display Welcome message Find Your Perfect PRX System Description Glowin…" at bounding box center [160, 241] width 233 height 388
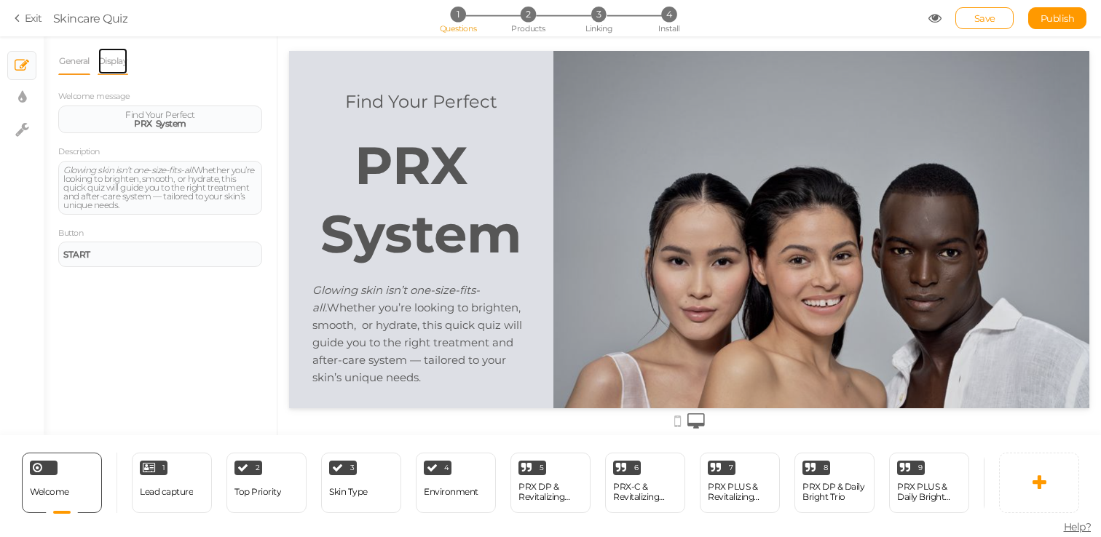
click at [116, 62] on link "Display" at bounding box center [113, 61] width 31 height 28
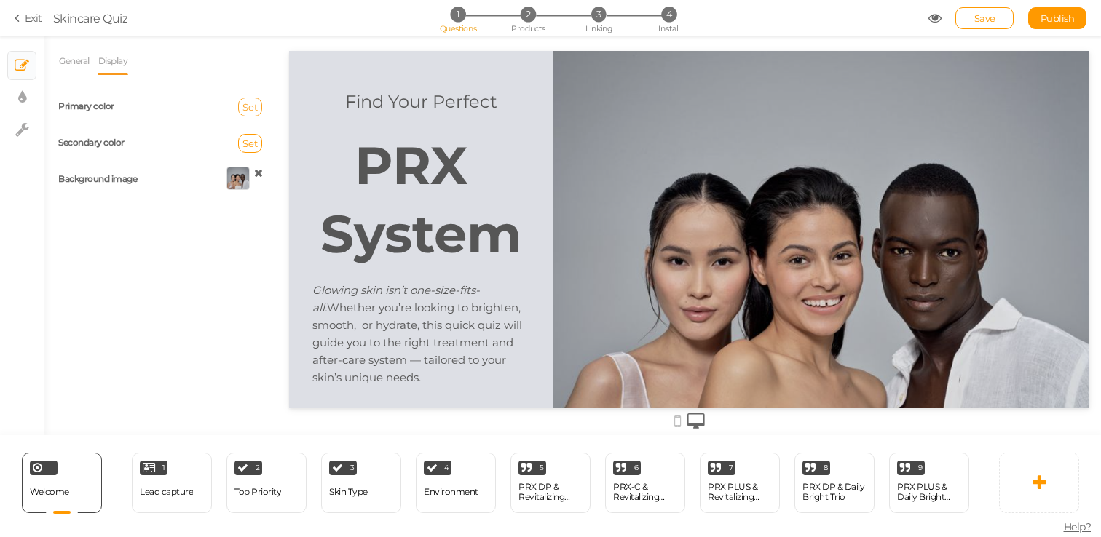
click at [248, 110] on span "Set" at bounding box center [249, 107] width 15 height 12
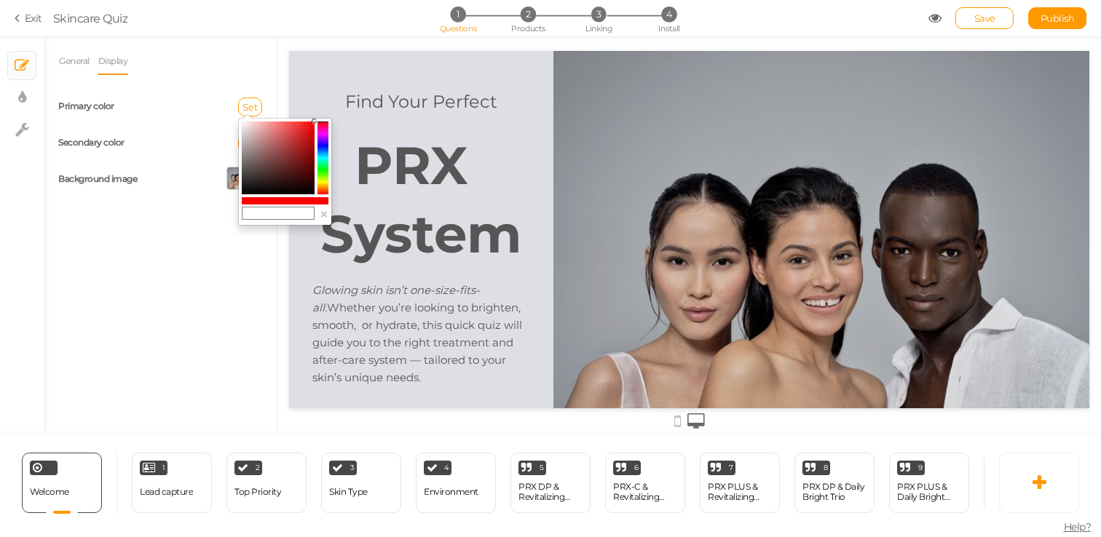
click at [272, 207] on input "text" at bounding box center [278, 213] width 73 height 13
paste input "#6a7c8a"
type input "#6a7c8a"
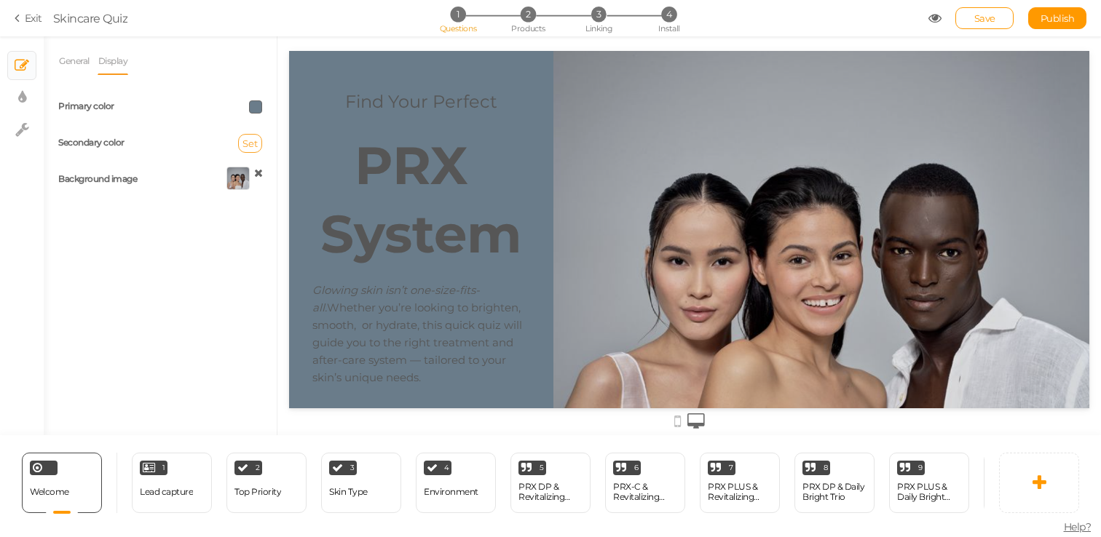
click at [248, 146] on span "Set" at bounding box center [249, 144] width 15 height 12
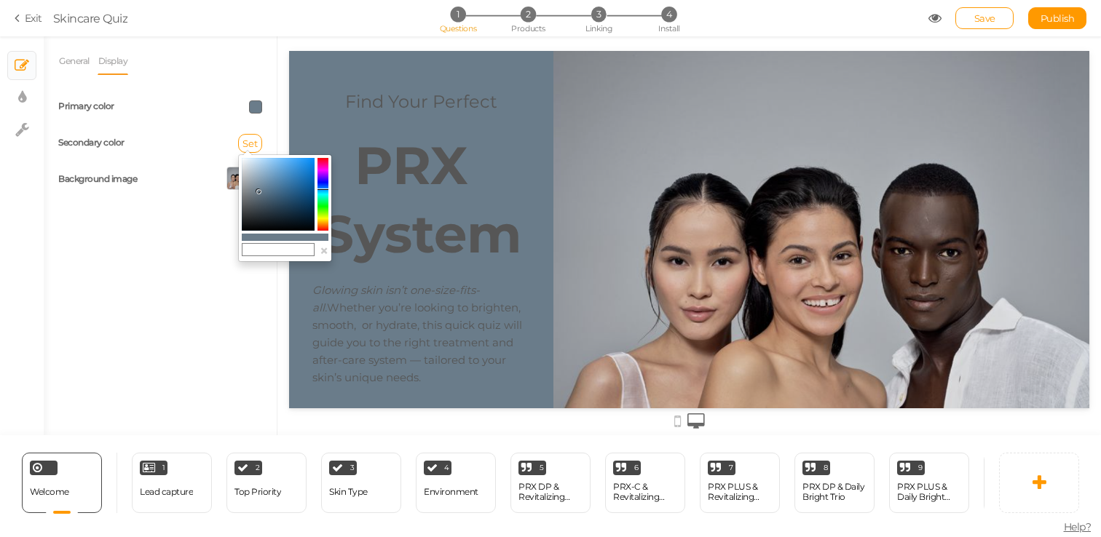
click at [286, 248] on input "text" at bounding box center [278, 249] width 73 height 13
paste input "#dddfe5"
type input "#dddfe5"
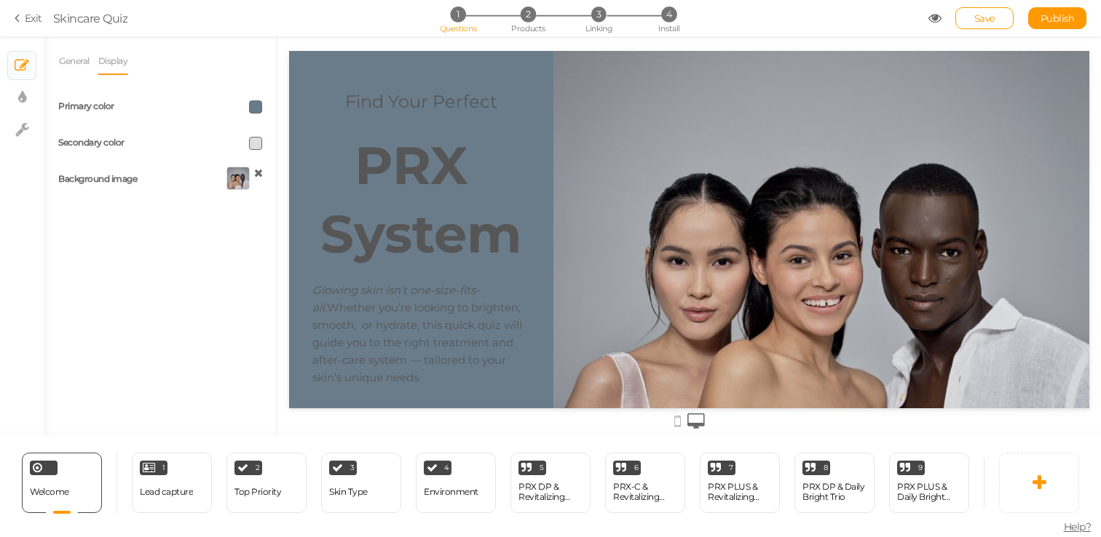
click at [269, 228] on div "General Display Welcome message Find Your Perfect PRX System Description Glowin…" at bounding box center [160, 241] width 233 height 388
click at [249, 107] on span at bounding box center [255, 106] width 13 height 13
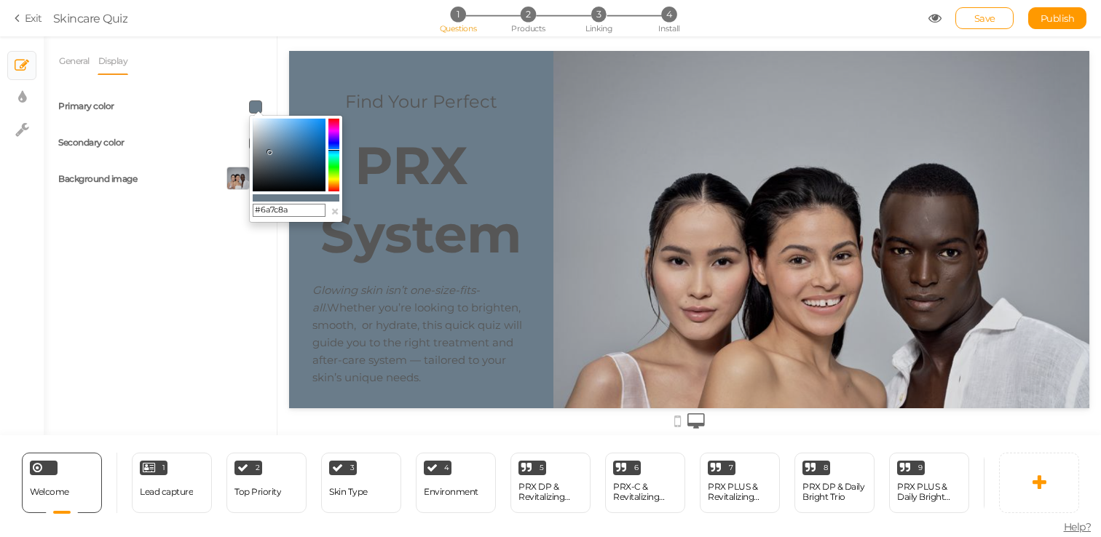
click at [290, 212] on input "#6a7c8a" at bounding box center [289, 210] width 73 height 13
paste input "#dddfe5"
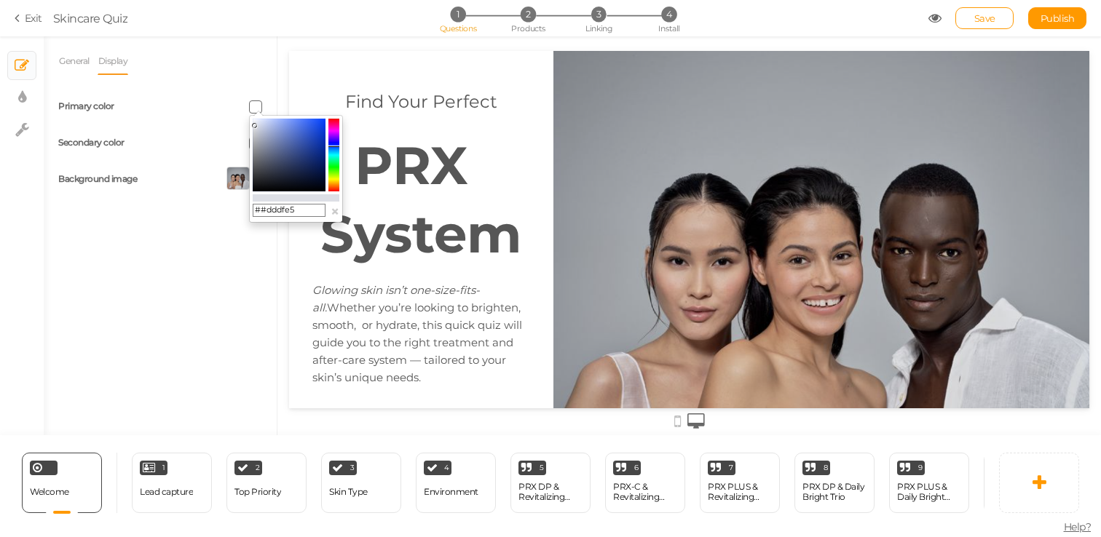
click at [263, 207] on input "##dddfe5" at bounding box center [289, 210] width 73 height 13
type input "#dddfe5"
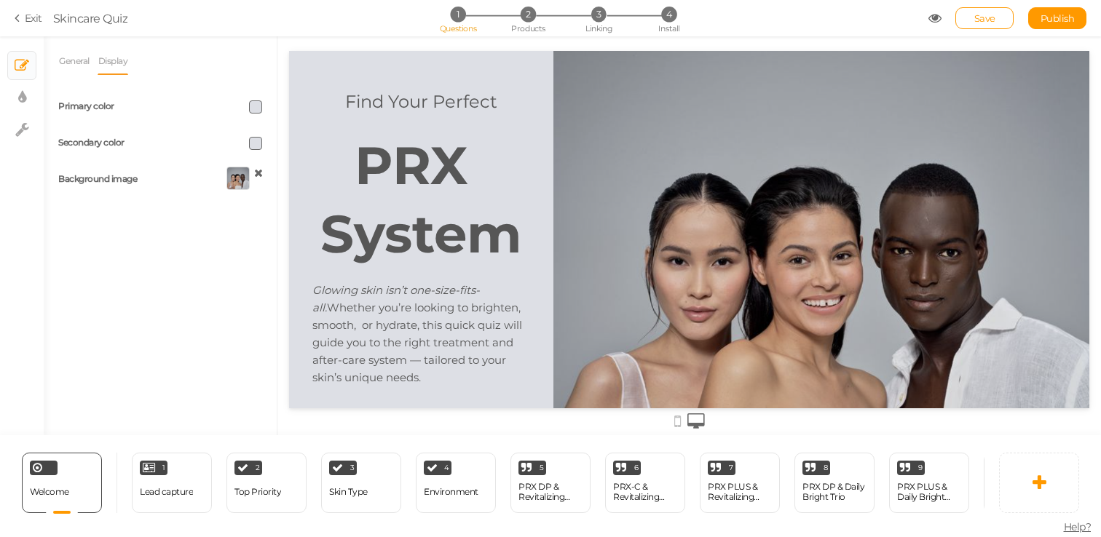
click at [216, 293] on div "General Display Welcome message Find Your Perfect PRX System Description Glowin…" at bounding box center [160, 241] width 233 height 388
click at [258, 139] on span at bounding box center [255, 143] width 13 height 13
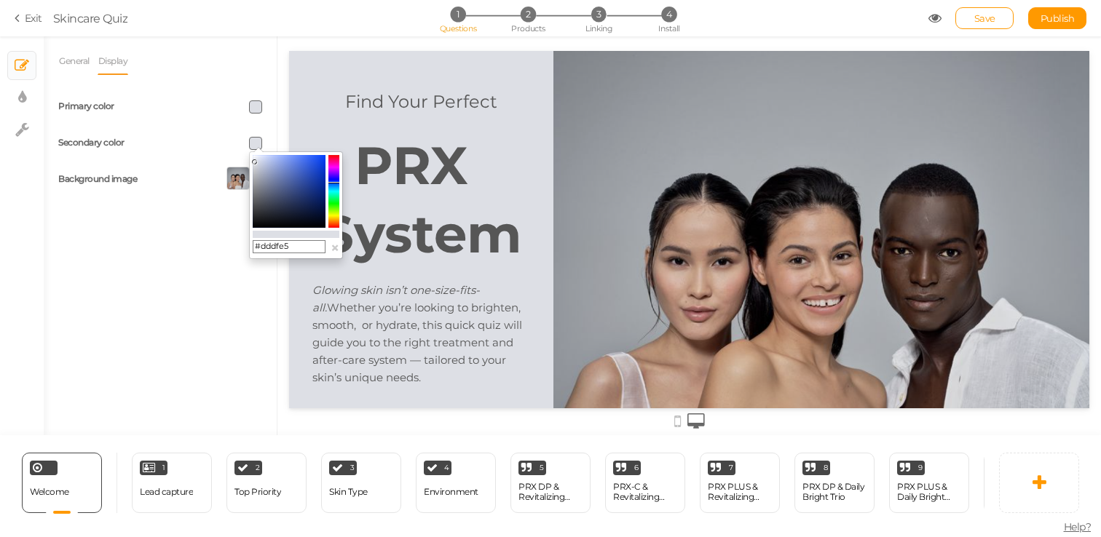
click at [277, 248] on input "#dddfe5" at bounding box center [289, 246] width 73 height 13
paste input "#6a7c8a"
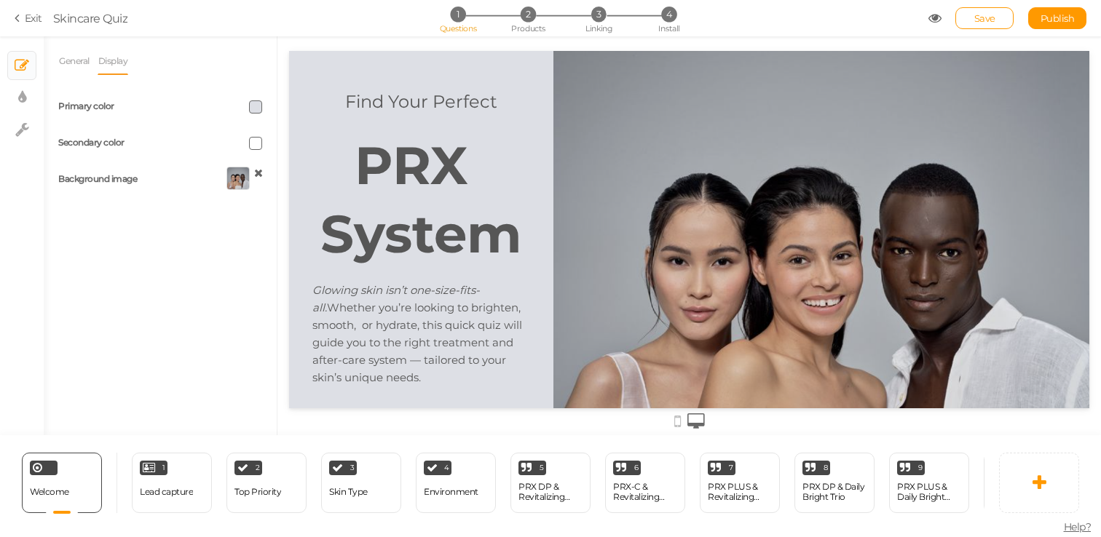
click at [254, 283] on div "General Display Welcome message Find Your Perfect PRX System Description Glowin…" at bounding box center [160, 241] width 233 height 388
click at [467, 228] on strong "System" at bounding box center [421, 234] width 202 height 64
click at [149, 170] on div "Background image" at bounding box center [160, 180] width 226 height 36
click at [262, 137] on div at bounding box center [216, 143] width 113 height 13
click at [256, 141] on span at bounding box center [255, 143] width 13 height 13
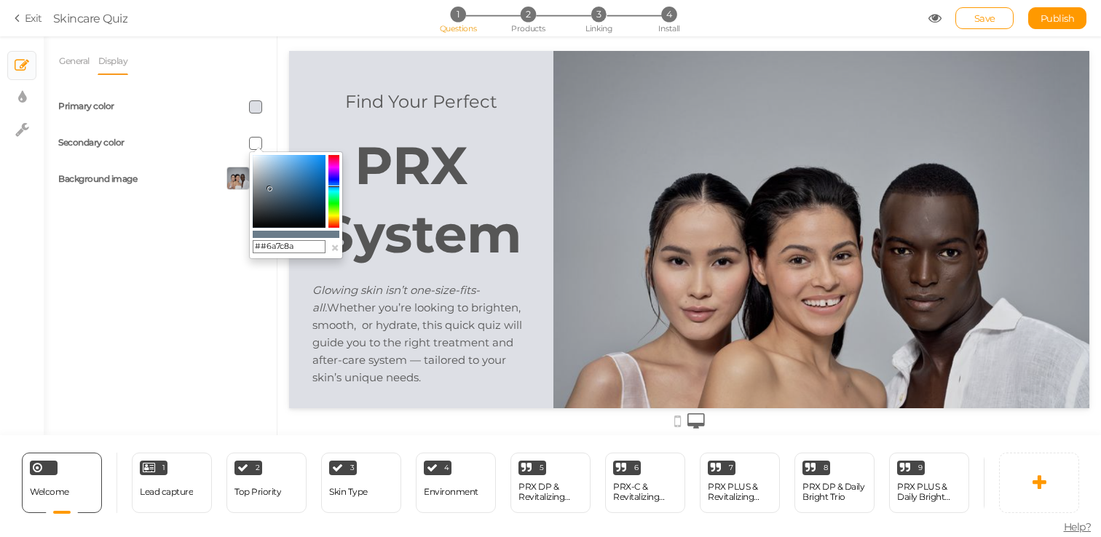
click at [300, 248] on input "##6a7c8a" at bounding box center [289, 246] width 73 height 13
paste input "text"
type input "#6a7c8a"
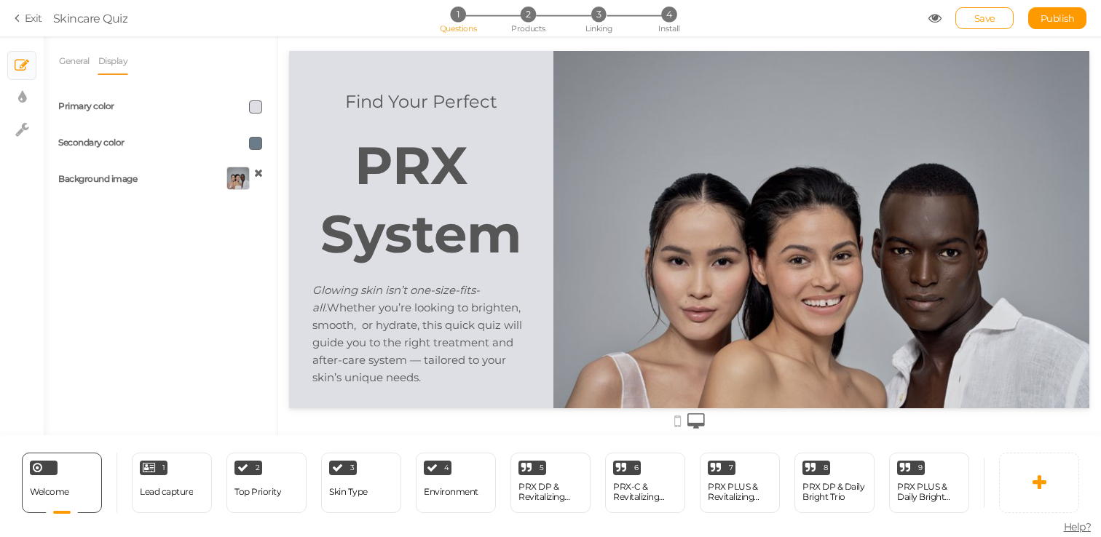
click at [227, 252] on div "General Display Welcome message Find Your Perfect PRX System Description Glowin…" at bounding box center [160, 241] width 233 height 388
click at [79, 70] on link "General" at bounding box center [74, 61] width 32 height 28
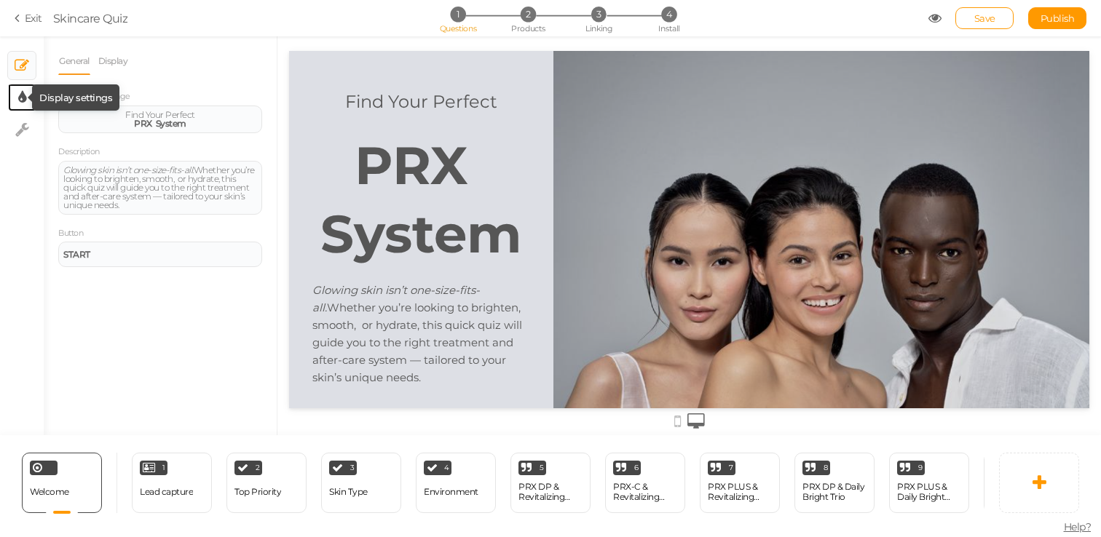
click at [18, 90] on tip-cont at bounding box center [22, 97] width 8 height 17
select select "montserrat"
select select "fade"
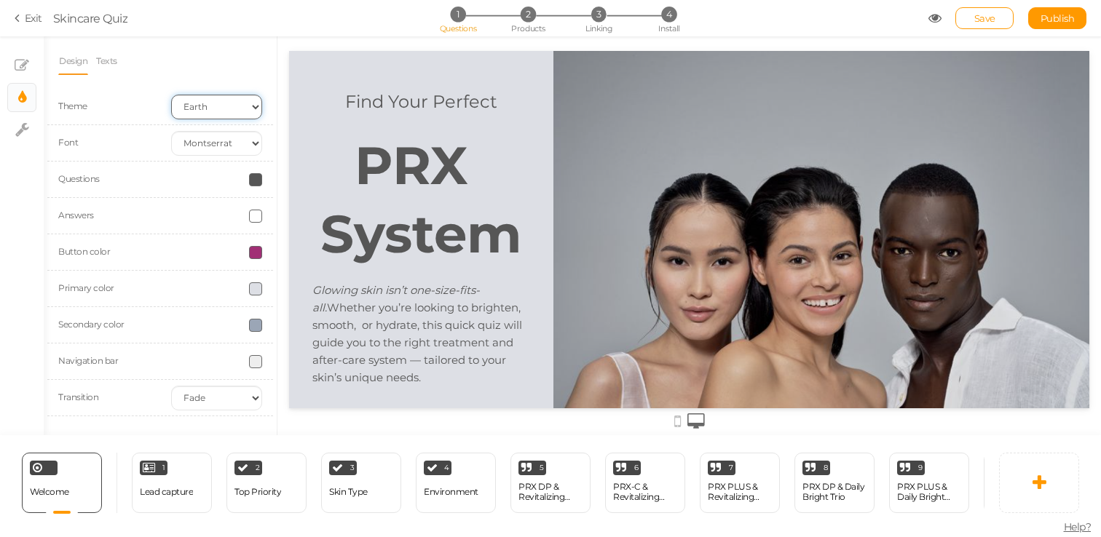
click at [199, 111] on select "Earth Mars" at bounding box center [216, 107] width 91 height 25
click at [238, 147] on select "Custom Default [PERSON_NAME] Montserrat Open Sans [PERSON_NAME] PT Sans Raleway…" at bounding box center [216, 143] width 91 height 25
select select "custom"
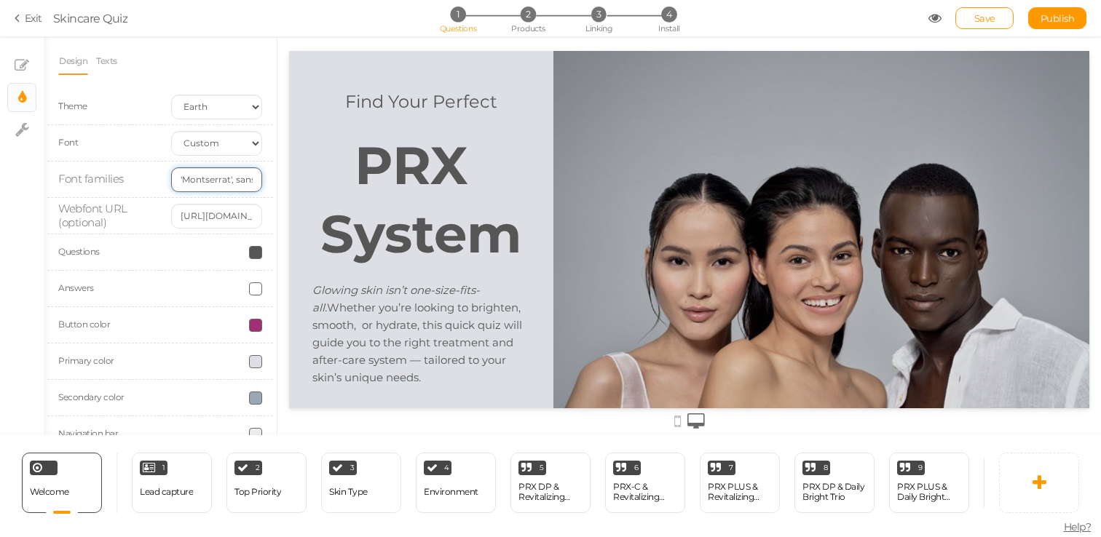
click at [234, 181] on input "'Montserrat', sans-serif" at bounding box center [216, 179] width 91 height 25
click at [230, 222] on input "[URL][DOMAIN_NAME]" at bounding box center [216, 216] width 91 height 25
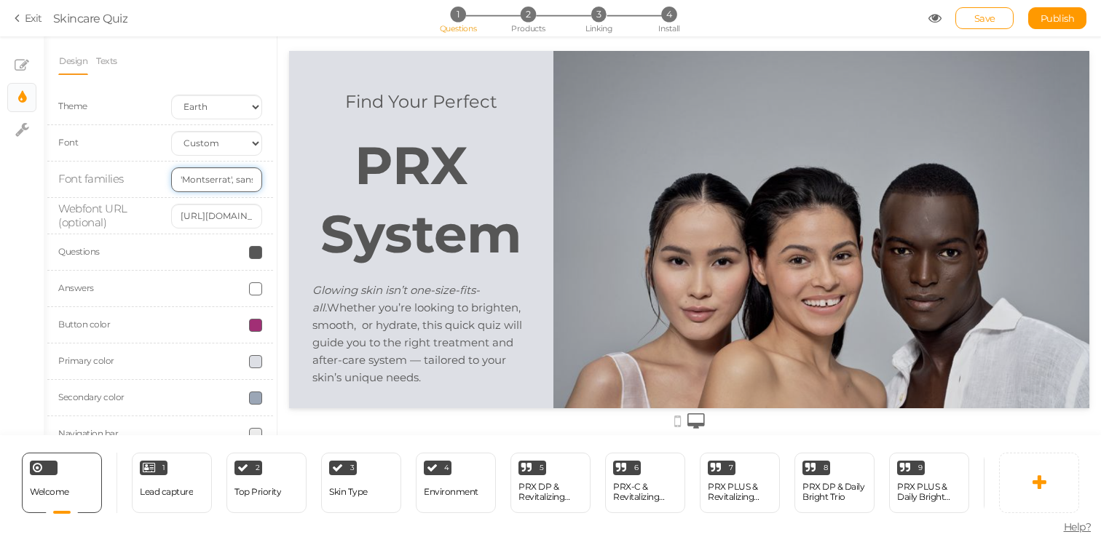
click at [239, 182] on input "'Montserrat', sans-serif" at bounding box center [216, 179] width 91 height 25
click at [229, 217] on input "[URL][DOMAIN_NAME]" at bounding box center [216, 216] width 91 height 25
click at [229, 216] on input "[URL][DOMAIN_NAME]" at bounding box center [216, 216] width 91 height 25
paste input "'[URL][DOMAIN_NAME]'"
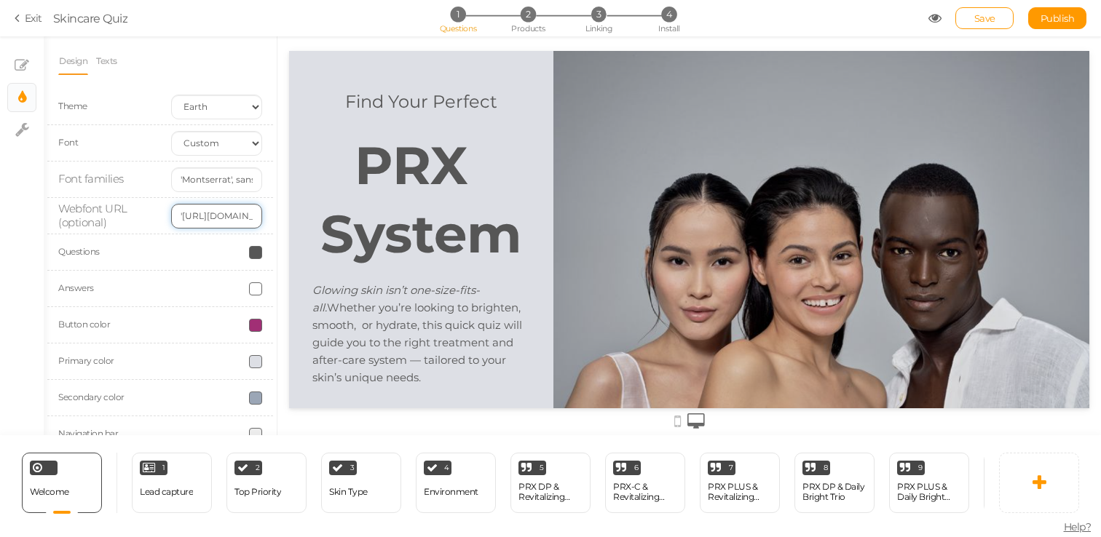
scroll to position [0, 82]
type input "'[URL][DOMAIN_NAME]'"
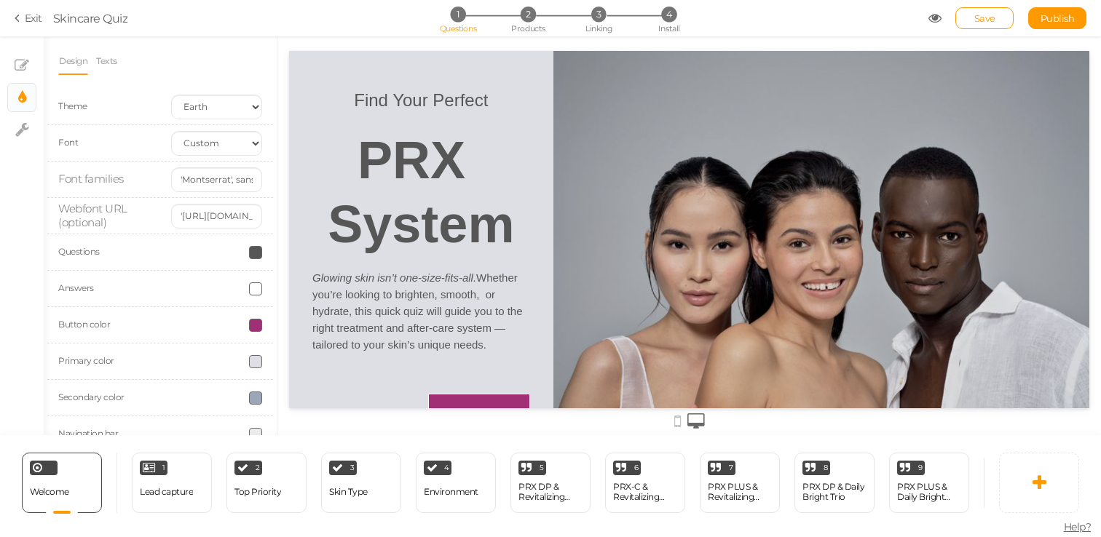
click at [280, 191] on div at bounding box center [688, 235] width 823 height 399
click at [228, 221] on input "'[URL][DOMAIN_NAME]'" at bounding box center [216, 216] width 91 height 25
click at [221, 178] on input "'Montserrat', sans-serif" at bounding box center [216, 179] width 91 height 25
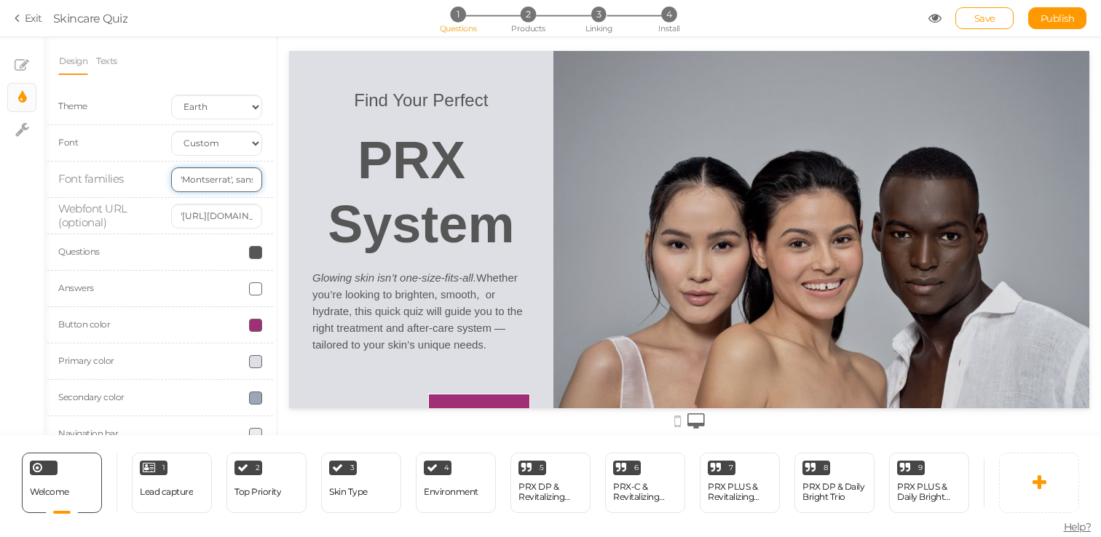
click at [221, 178] on input "'Montserrat', sans-serif" at bounding box center [216, 179] width 91 height 25
type input "Sora"
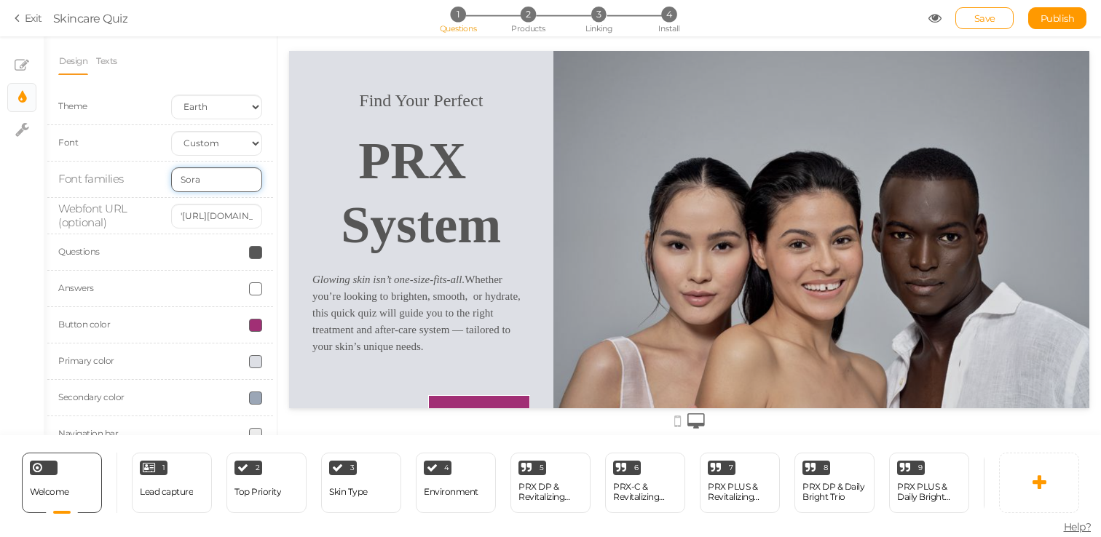
click at [218, 183] on input "Sora" at bounding box center [216, 179] width 91 height 25
click at [210, 221] on input "'[URL][DOMAIN_NAME]'" at bounding box center [216, 216] width 91 height 25
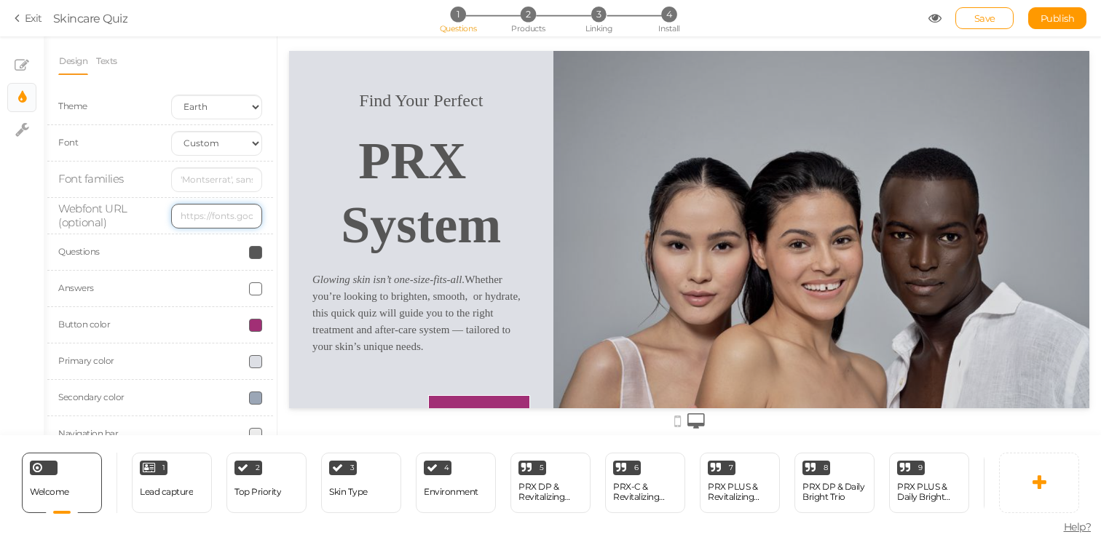
paste input "[URL][DOMAIN_NAME]"
type input "[URL][DOMAIN_NAME]"
click at [277, 207] on div at bounding box center [688, 235] width 823 height 399
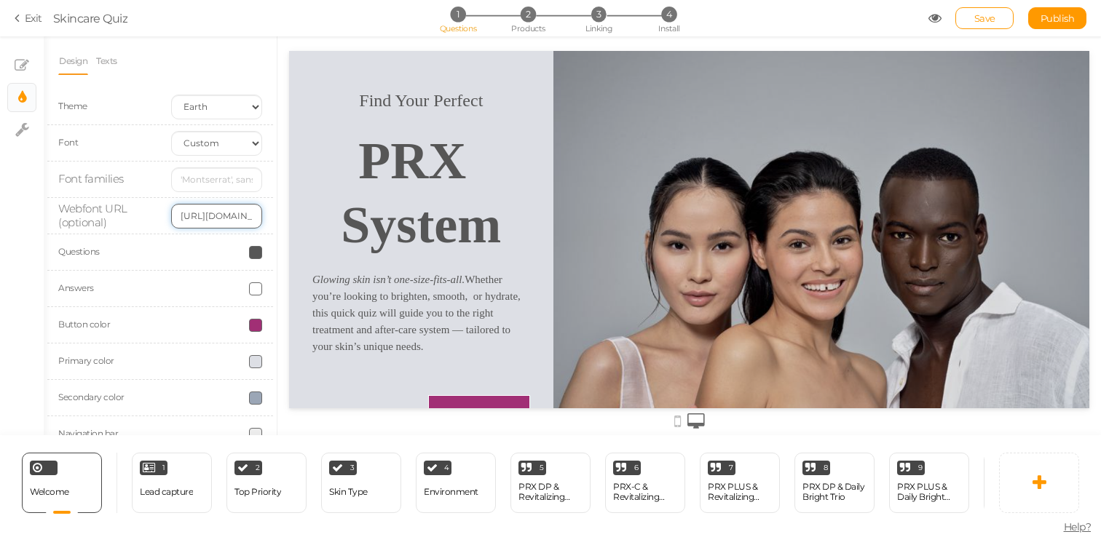
click at [248, 211] on input "[URL][DOMAIN_NAME]" at bounding box center [216, 216] width 91 height 25
click at [210, 216] on input "[URL][DOMAIN_NAME]" at bounding box center [216, 216] width 91 height 25
click at [210, 189] on input "text" at bounding box center [216, 179] width 91 height 25
type input "JetBrains Mono"
click at [267, 199] on div "Webfont URL (optional) [URL][DOMAIN_NAME]" at bounding box center [160, 216] width 226 height 36
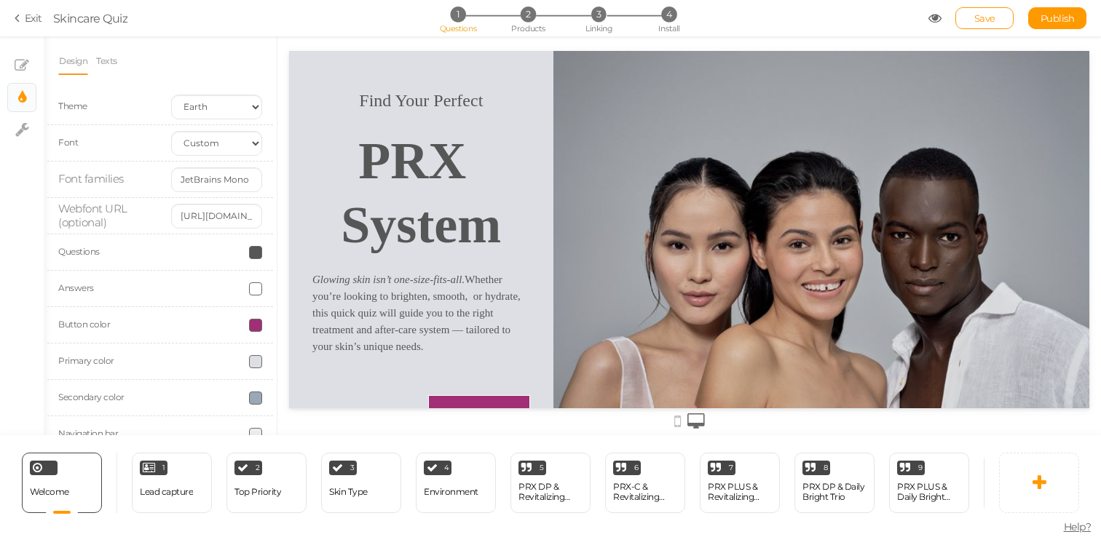
click at [272, 201] on div "Webfont URL (optional) [URL][DOMAIN_NAME]" at bounding box center [160, 216] width 226 height 36
click at [446, 248] on strong "System" at bounding box center [421, 225] width 160 height 58
click at [435, 205] on strong "System" at bounding box center [421, 225] width 160 height 58
click at [205, 226] on input "[URL][DOMAIN_NAME]" at bounding box center [216, 216] width 91 height 25
click at [199, 187] on input "JetBrains Mono" at bounding box center [216, 179] width 91 height 25
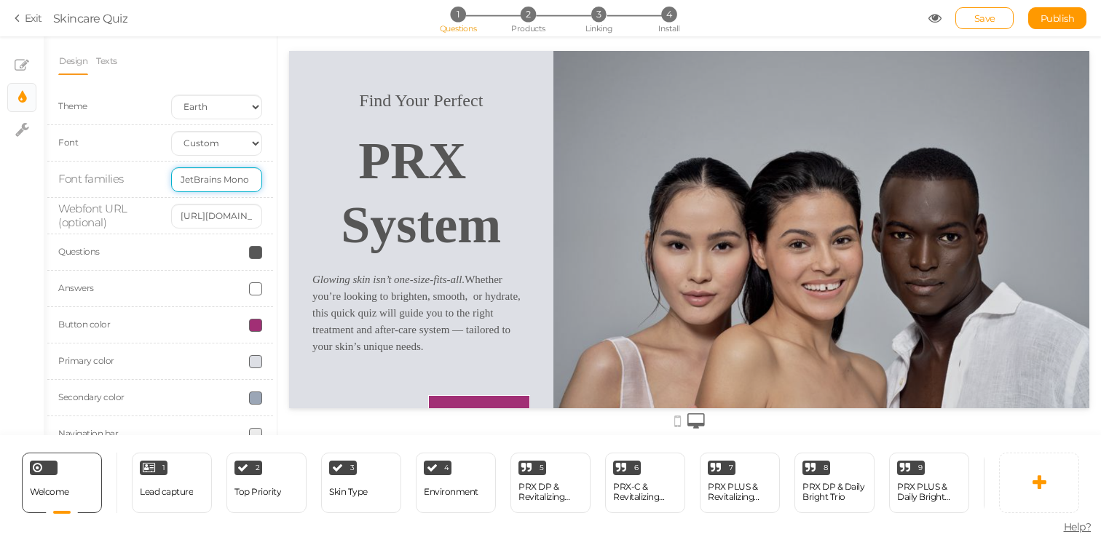
scroll to position [66, 0]
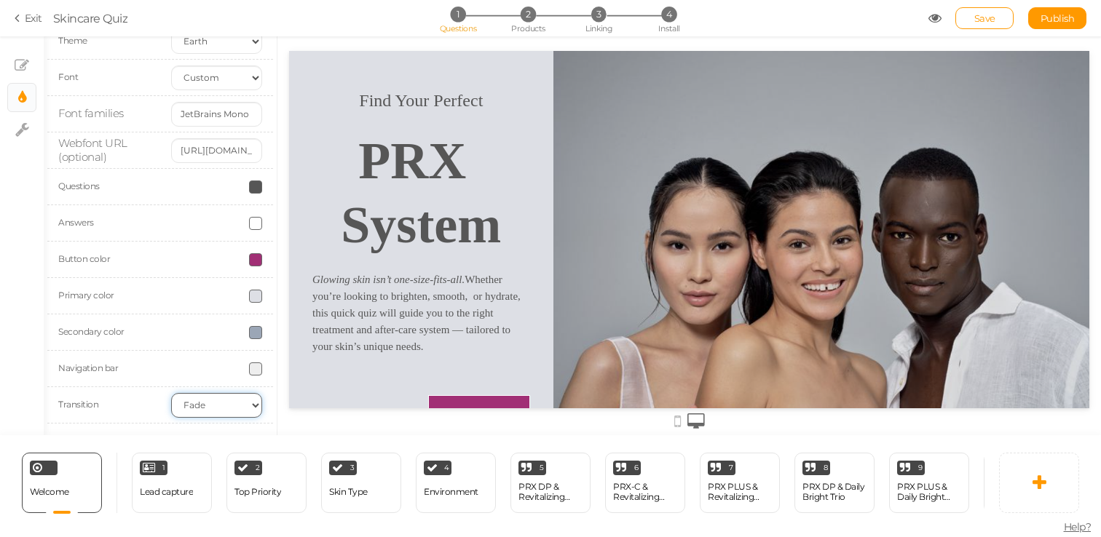
click at [207, 402] on select "None Fade Switch" at bounding box center [216, 405] width 91 height 25
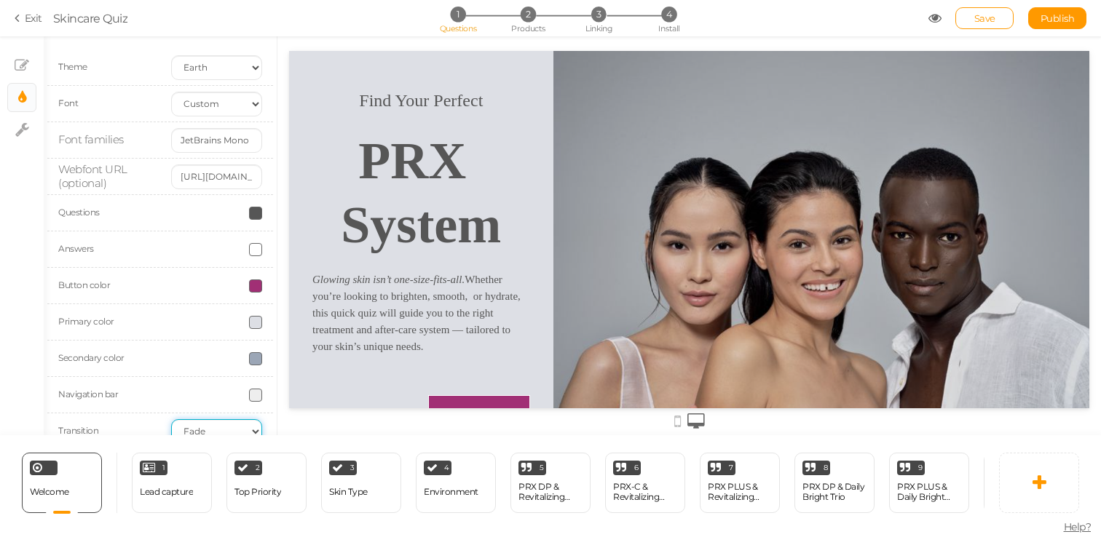
scroll to position [36, 0]
click at [261, 217] on span at bounding box center [255, 216] width 13 height 13
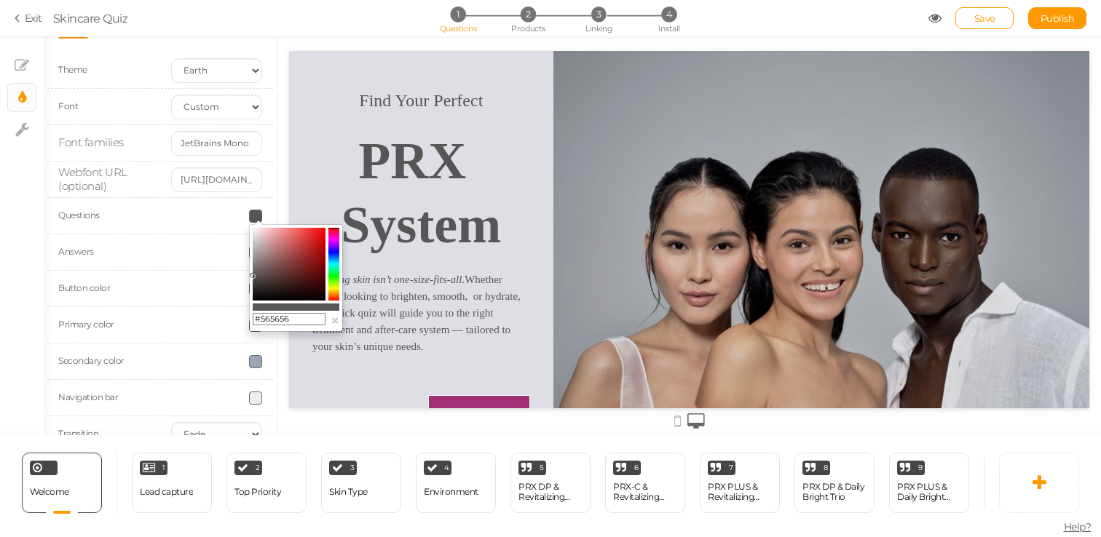
click at [309, 323] on input "#565656" at bounding box center [289, 319] width 73 height 13
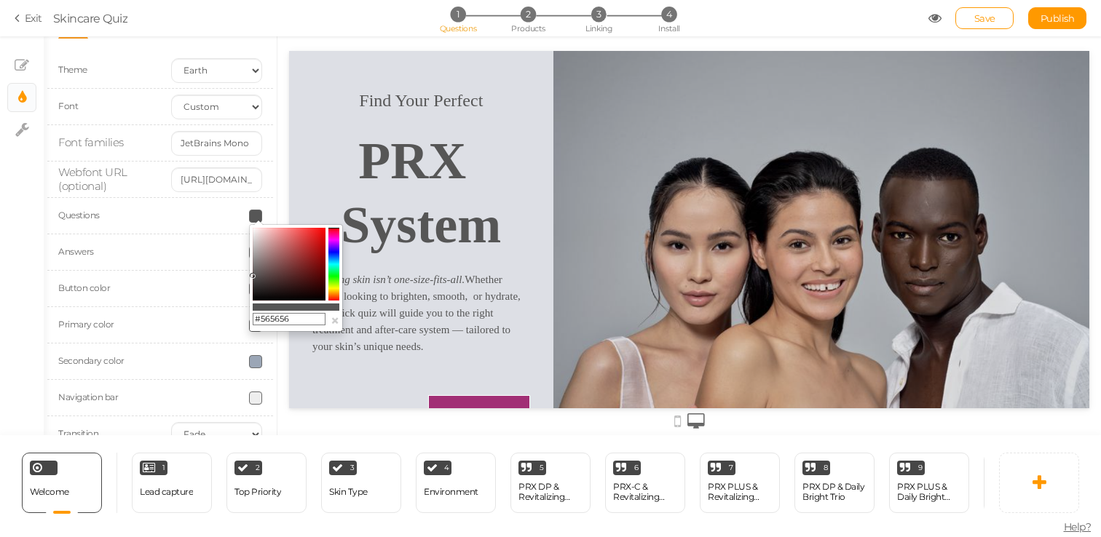
click at [309, 323] on input "#565656" at bounding box center [289, 319] width 73 height 13
paste input "6a7c8a"
type input "#6a7c8a"
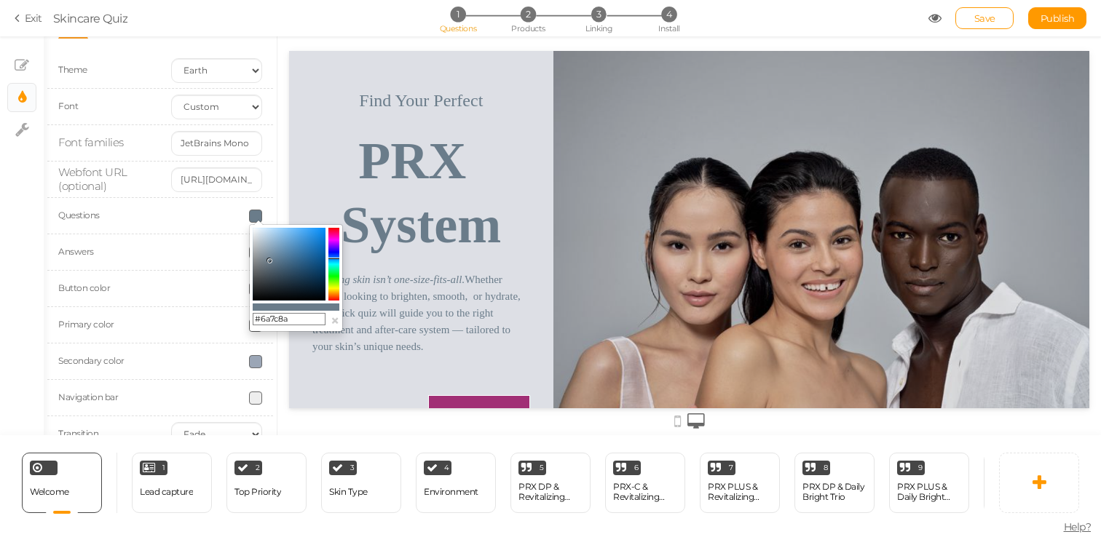
click at [274, 146] on div "Design Texts Theme Earth Mars Font Custom Default [PERSON_NAME] Montserrat Open…" at bounding box center [160, 235] width 233 height 399
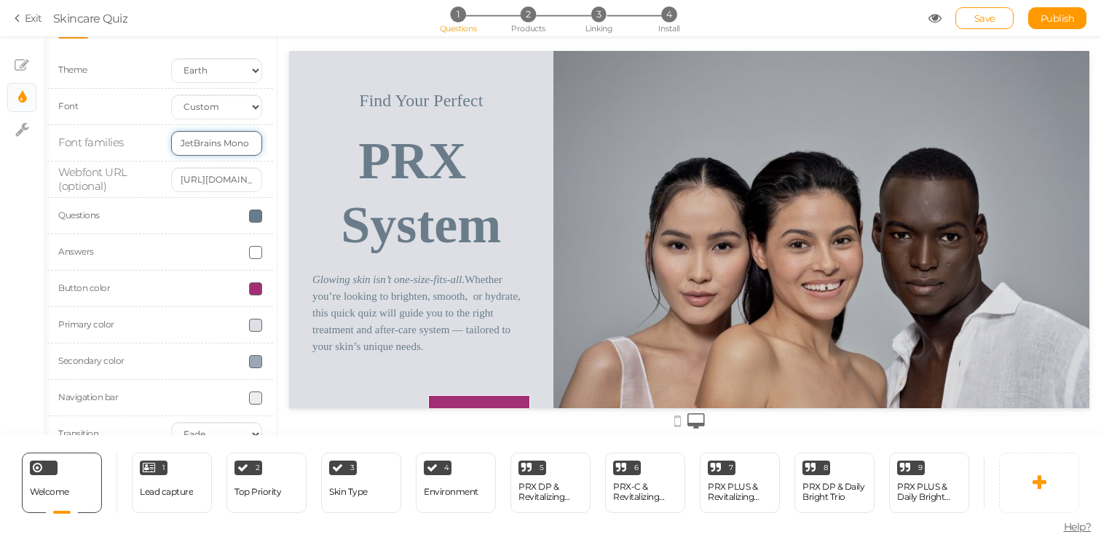
click at [238, 146] on input "JetBrains Mono" at bounding box center [216, 143] width 91 height 25
click at [241, 98] on select "Custom Default [PERSON_NAME] Montserrat Open Sans [PERSON_NAME] PT Sans Raleway…" at bounding box center [216, 107] width 91 height 25
click at [228, 148] on input "JetBrains Mono" at bounding box center [216, 143] width 91 height 25
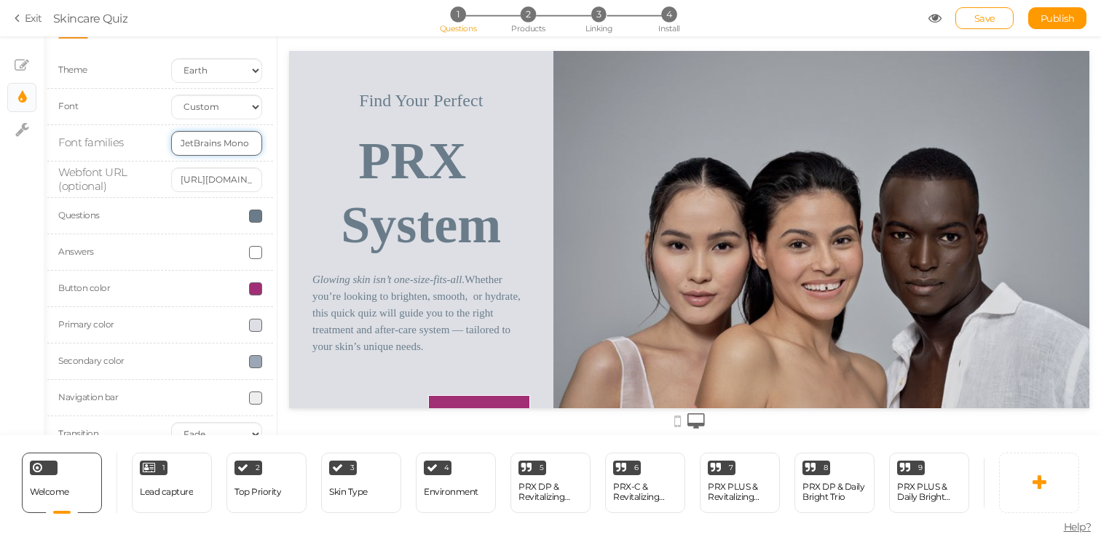
click at [228, 148] on input "JetBrains Mono" at bounding box center [216, 143] width 91 height 25
click at [226, 180] on input "[URL][DOMAIN_NAME]" at bounding box center [216, 179] width 91 height 25
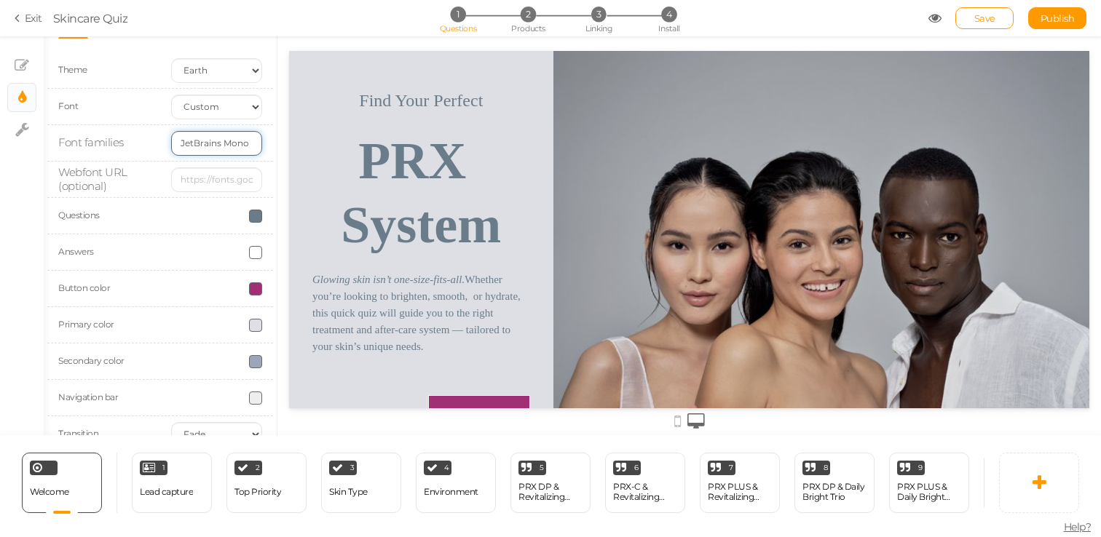
click at [237, 150] on input "JetBrains Mono" at bounding box center [216, 143] width 91 height 25
click at [243, 145] on input "JetBrains Mono" at bounding box center [216, 143] width 91 height 25
click at [235, 170] on input "text" at bounding box center [216, 179] width 91 height 25
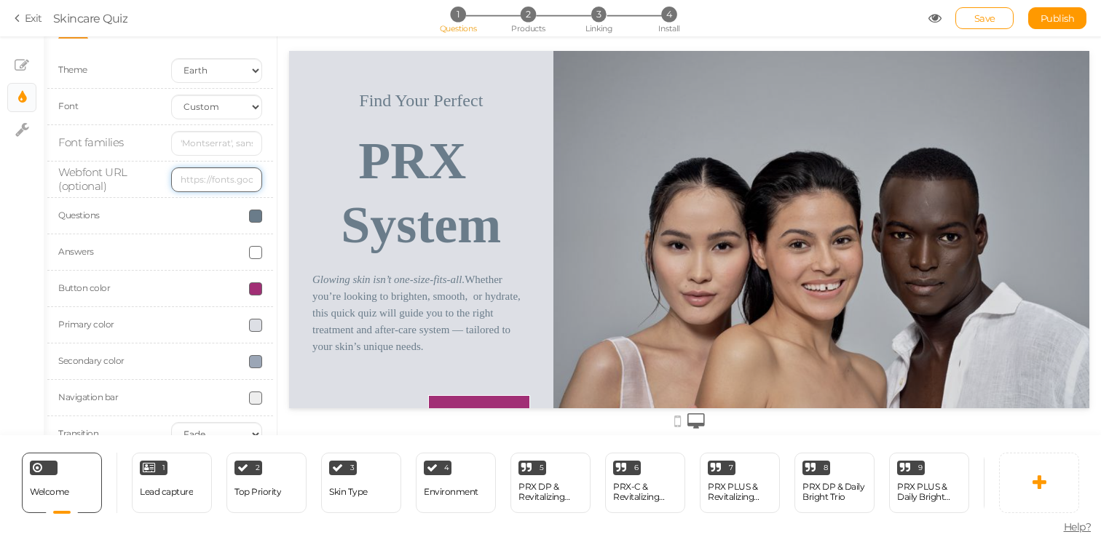
paste input "#6a7c8a"
type input "#6a7c8a"
click at [269, 170] on div "#6a7c8a" at bounding box center [216, 179] width 113 height 25
click at [233, 188] on input "#6a7c8a" at bounding box center [216, 179] width 91 height 25
click at [239, 110] on select "Custom Default [PERSON_NAME] Montserrat Open Sans [PERSON_NAME] PT Sans Raleway…" at bounding box center [216, 107] width 91 height 25
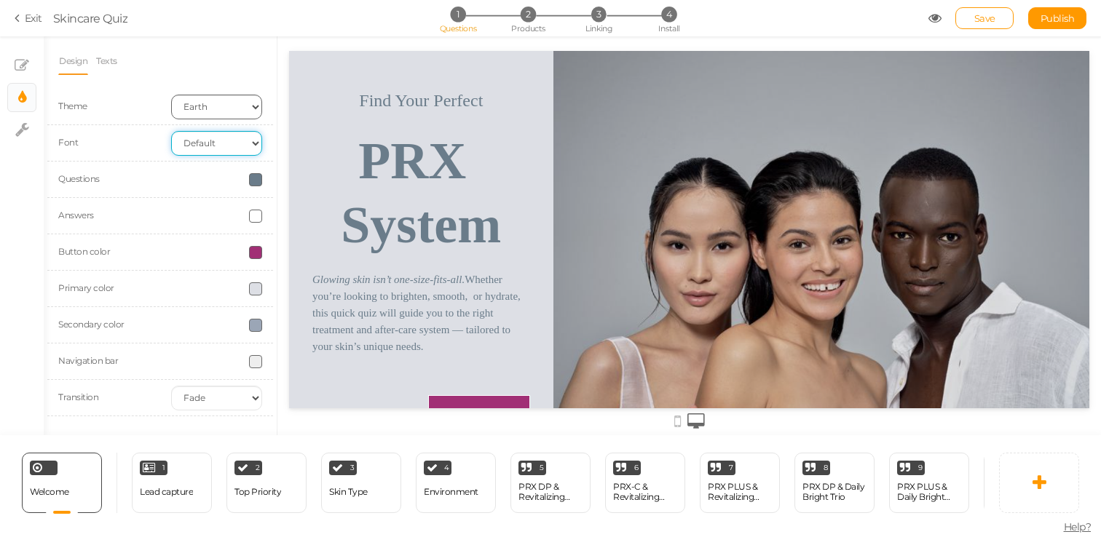
scroll to position [0, 0]
click at [224, 151] on select "Custom Default [PERSON_NAME] Montserrat Open Sans [PERSON_NAME] PT Sans Raleway…" at bounding box center [216, 143] width 91 height 25
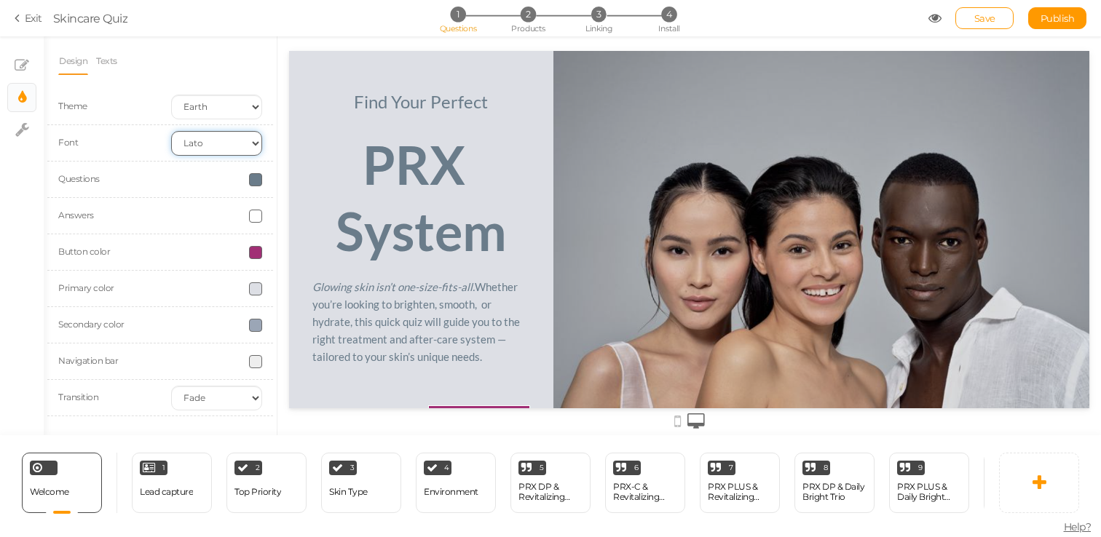
click at [218, 141] on select "Custom Default [PERSON_NAME] Montserrat Open Sans [PERSON_NAME] PT Sans Raleway…" at bounding box center [216, 143] width 91 height 25
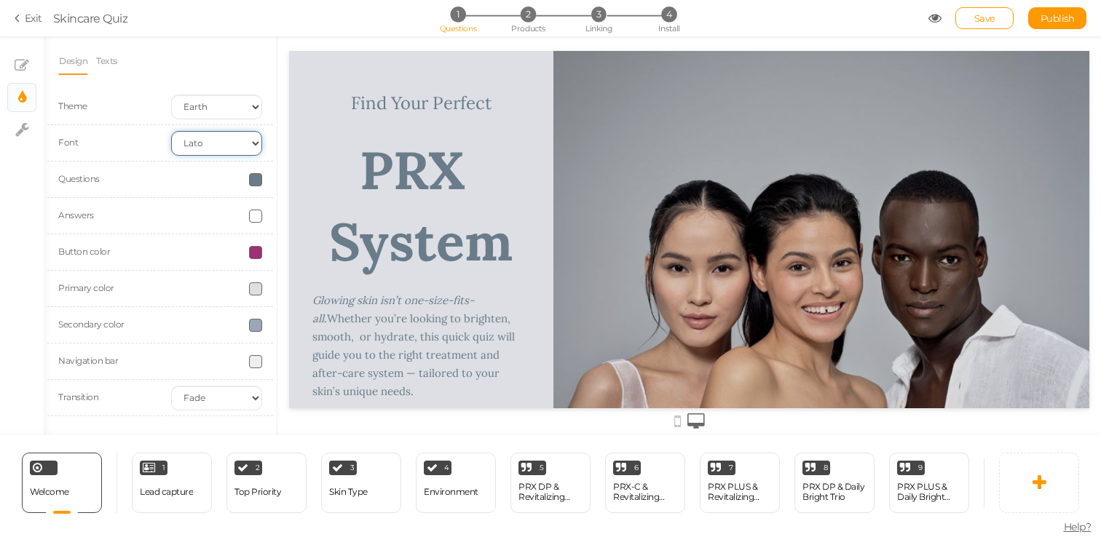
click at [218, 135] on select "Custom Default [PERSON_NAME] Montserrat Open Sans [PERSON_NAME] PT Sans Raleway…" at bounding box center [216, 143] width 91 height 25
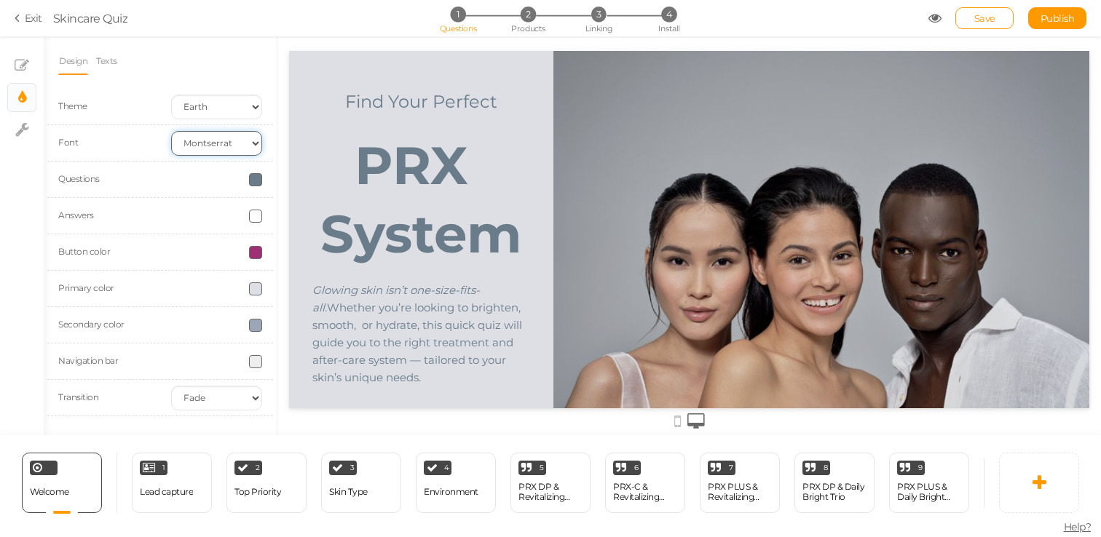
click at [210, 146] on select "Custom Default [PERSON_NAME] Montserrat Open Sans [PERSON_NAME] PT Sans Raleway…" at bounding box center [216, 143] width 91 height 25
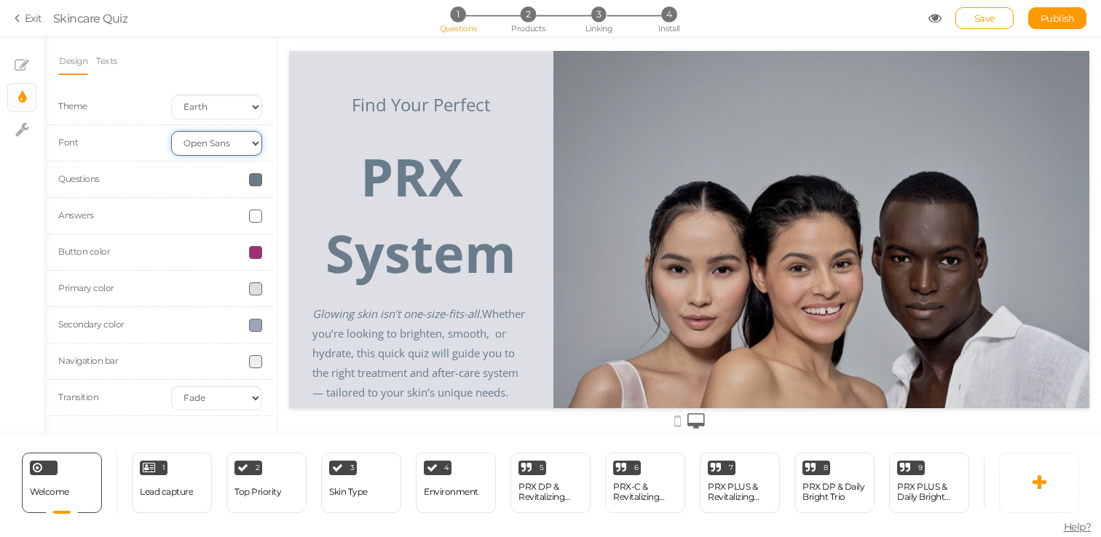
click at [215, 151] on select "Custom Default [PERSON_NAME] Montserrat Open Sans [PERSON_NAME] PT Sans Raleway…" at bounding box center [216, 143] width 91 height 25
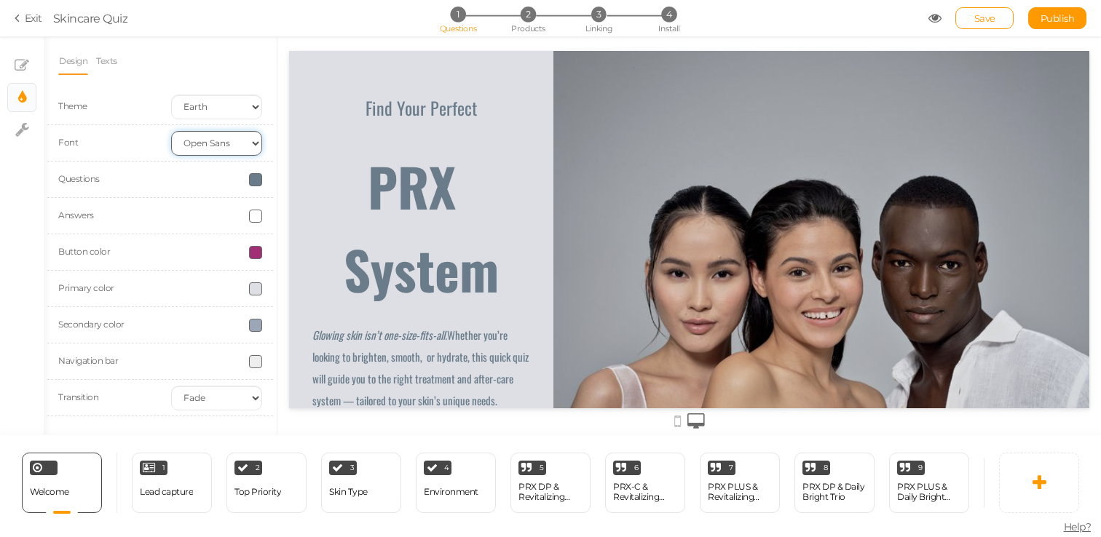
click at [218, 148] on select "Custom Default [PERSON_NAME] Montserrat Open Sans [PERSON_NAME] PT Sans Raleway…" at bounding box center [216, 143] width 91 height 25
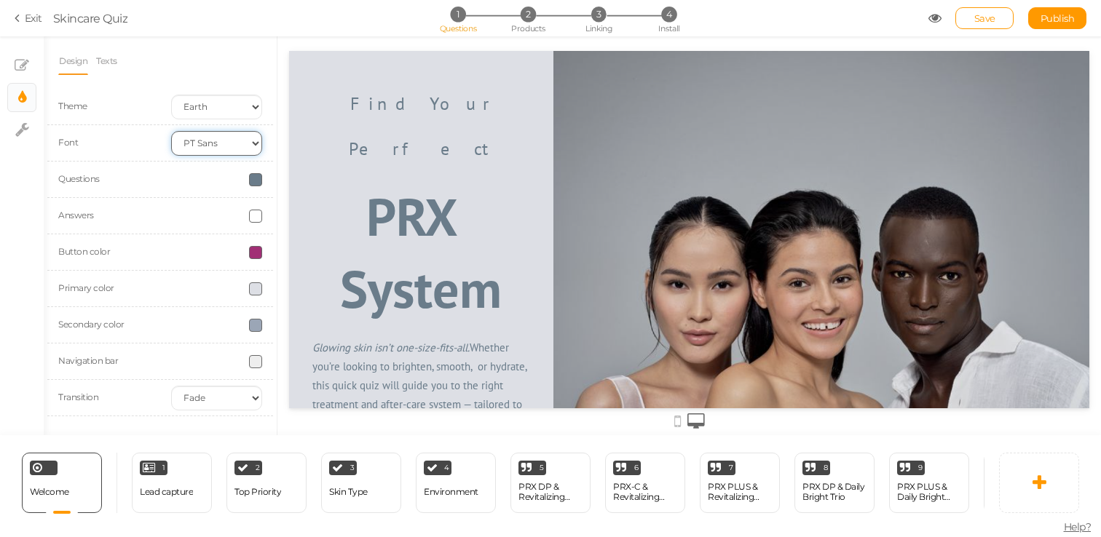
click at [223, 144] on select "Custom Default [PERSON_NAME] Montserrat Open Sans [PERSON_NAME] PT Sans Raleway…" at bounding box center [216, 143] width 91 height 25
select select "raleway"
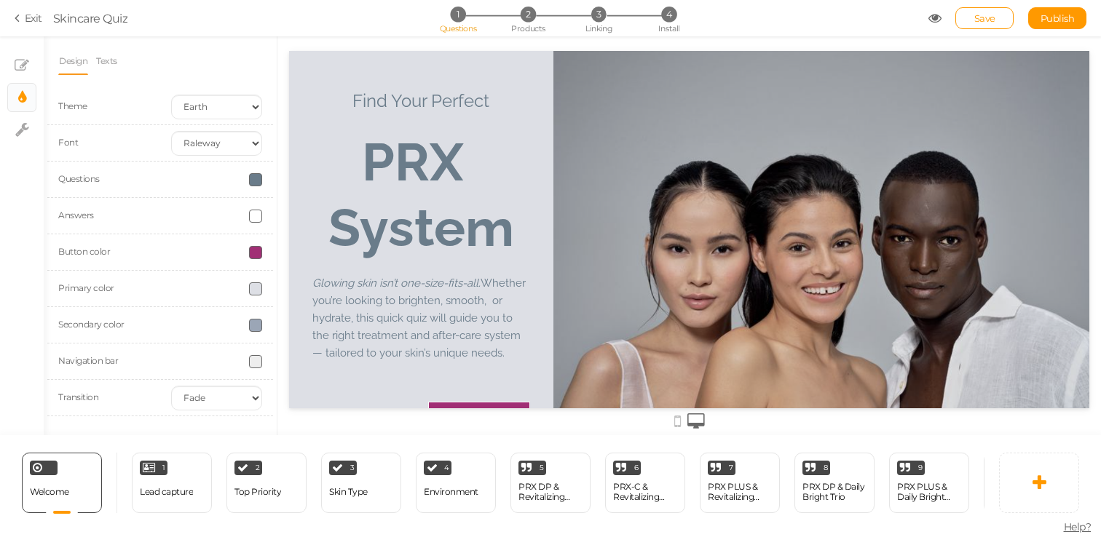
click at [256, 288] on span at bounding box center [255, 288] width 13 height 13
click at [225, 288] on div at bounding box center [216, 288] width 113 height 13
click at [116, 63] on link "Texts" at bounding box center [106, 61] width 23 height 28
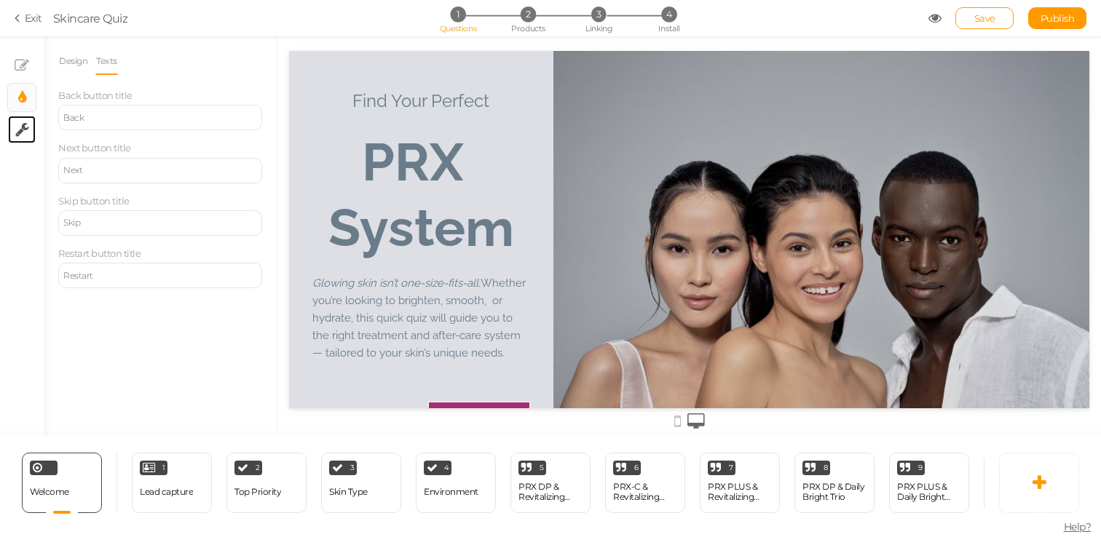
click at [27, 138] on tip-cont at bounding box center [22, 129] width 14 height 17
select select "en"
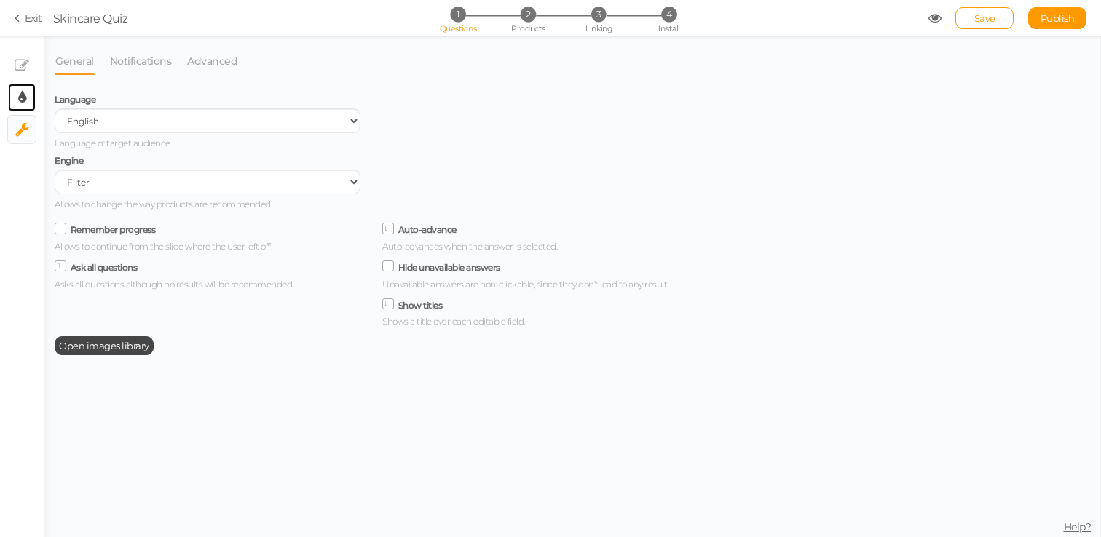
click at [26, 95] on link "× Display settings" at bounding box center [22, 98] width 28 height 28
select select "raleway"
select select "fade"
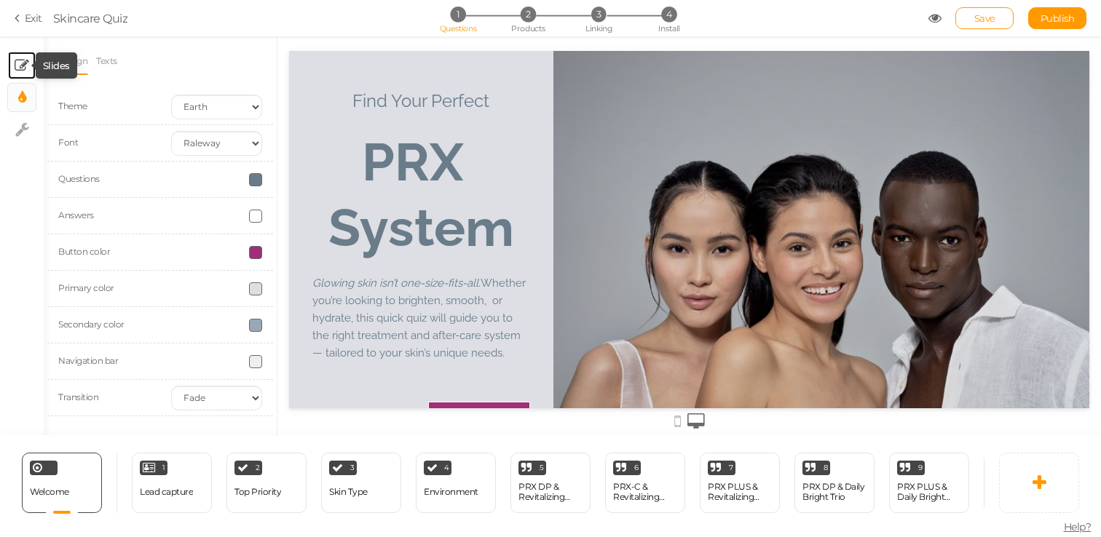
click at [20, 65] on icon at bounding box center [22, 65] width 15 height 15
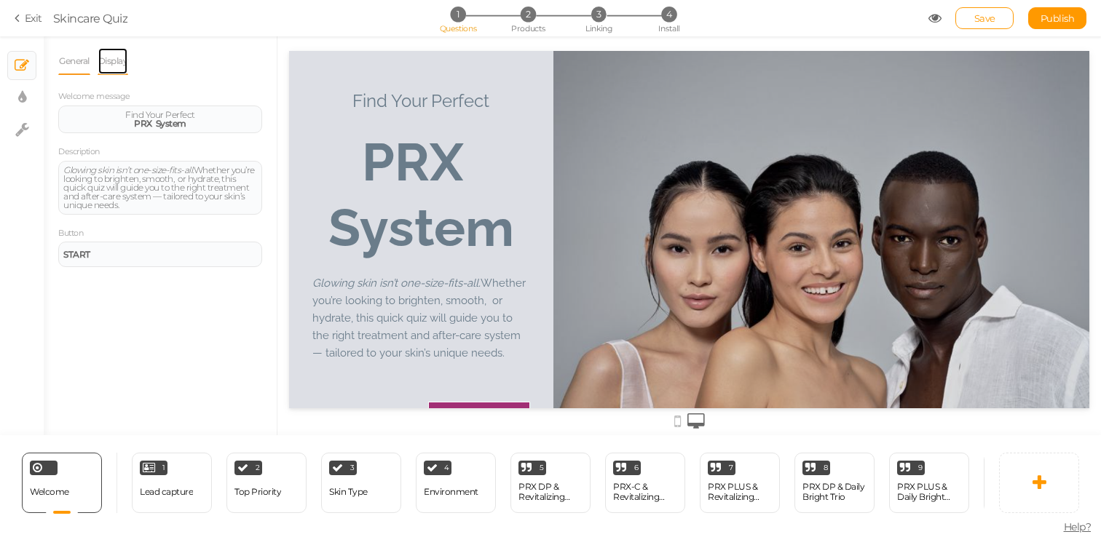
click at [119, 60] on link "Display" at bounding box center [113, 61] width 31 height 28
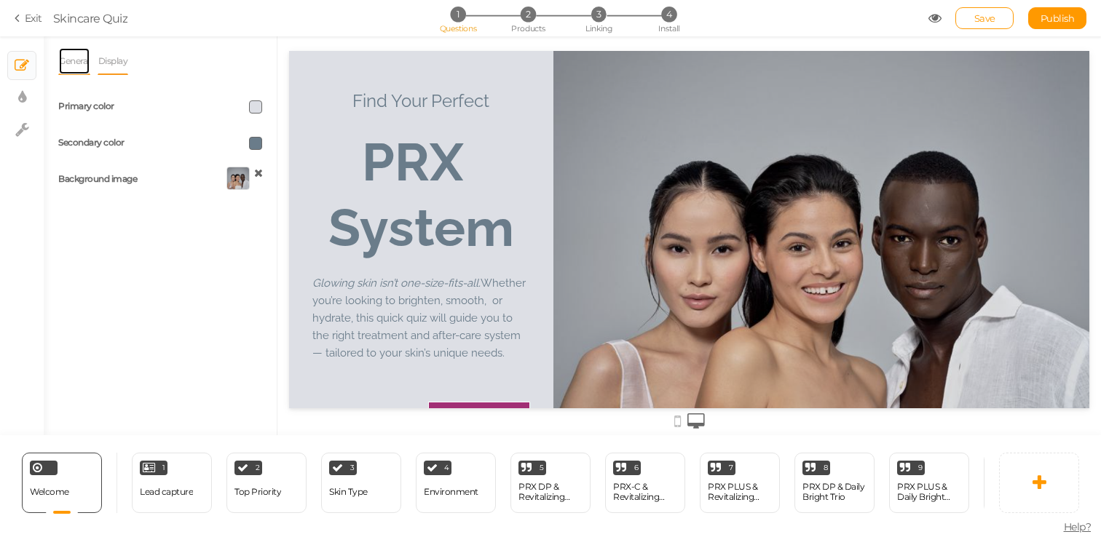
click at [74, 62] on link "General" at bounding box center [74, 61] width 32 height 28
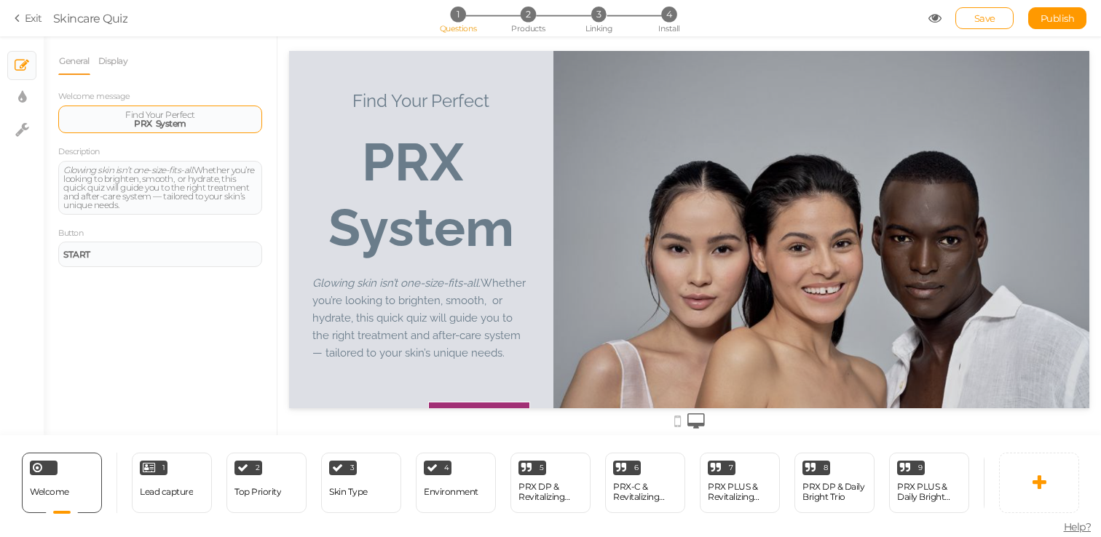
click at [143, 124] on strong "PRX" at bounding box center [143, 123] width 18 height 11
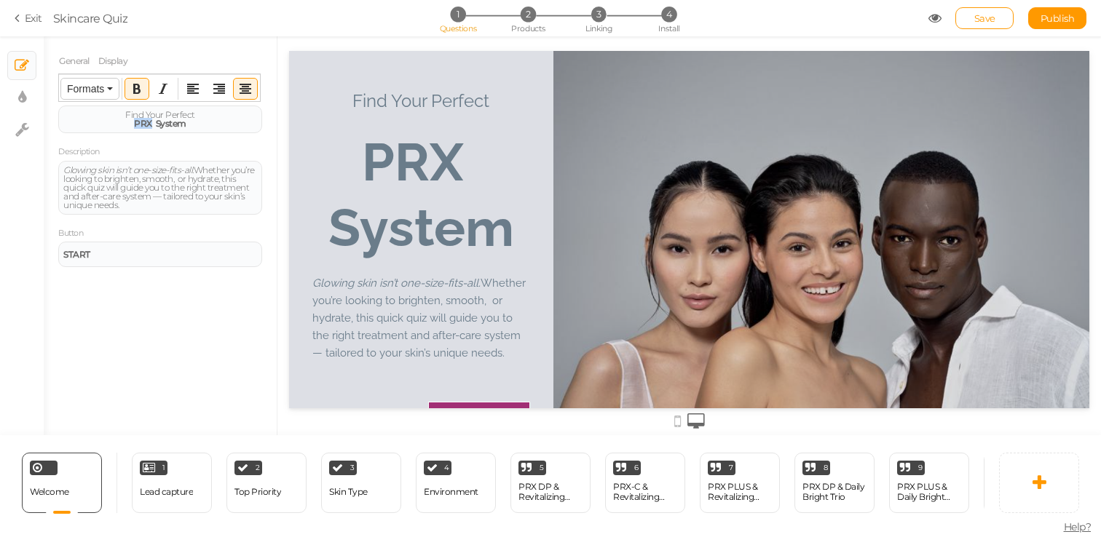
click at [98, 87] on span "Formats" at bounding box center [85, 89] width 37 height 12
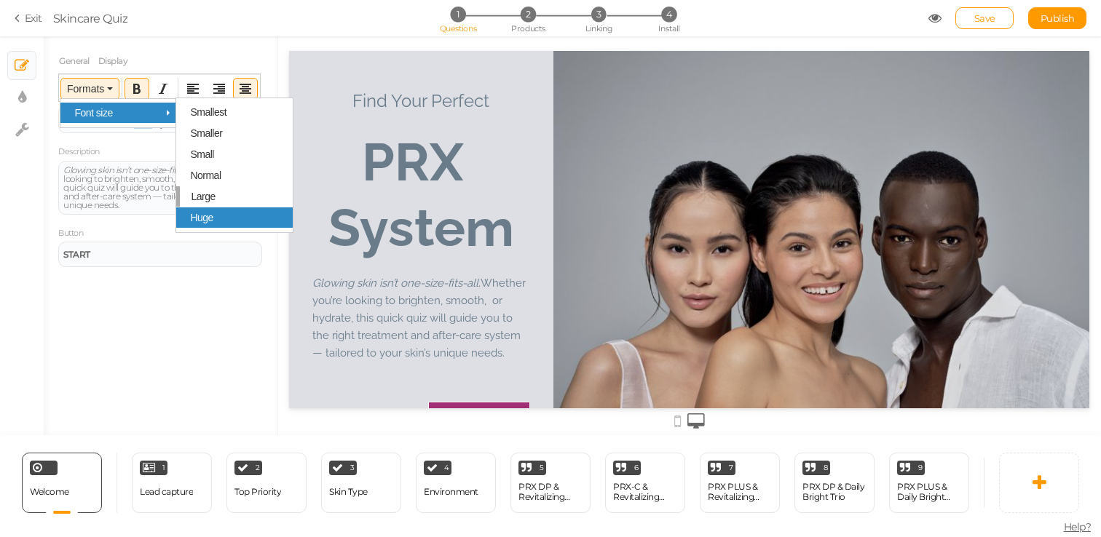
click at [209, 214] on div "Huge" at bounding box center [234, 217] width 116 height 20
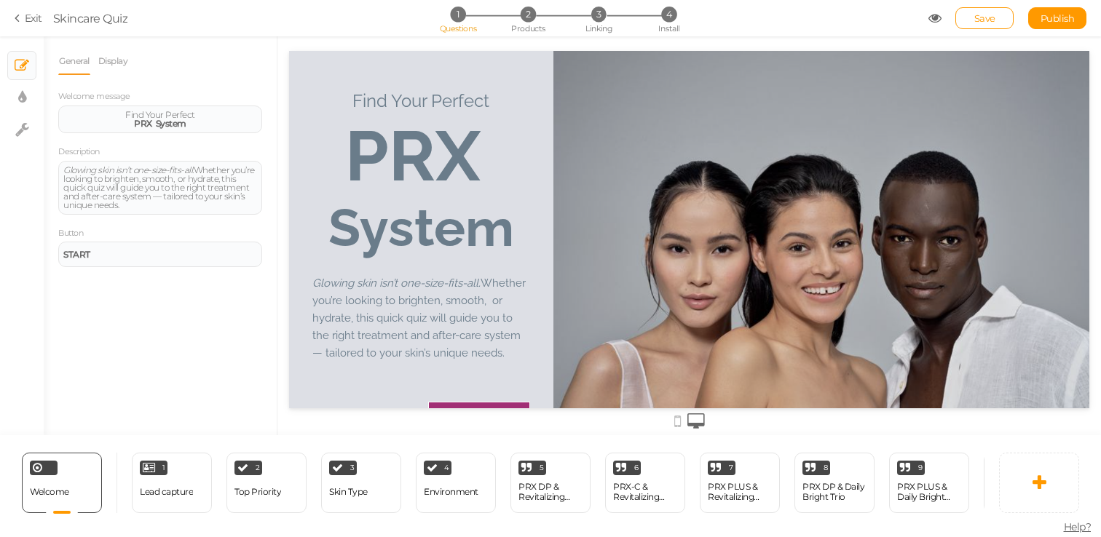
click at [214, 308] on div "General Display Welcome message Find Your Perfect PRX System Description Glowin…" at bounding box center [160, 241] width 233 height 388
click at [146, 126] on strong "PRX" at bounding box center [143, 123] width 18 height 11
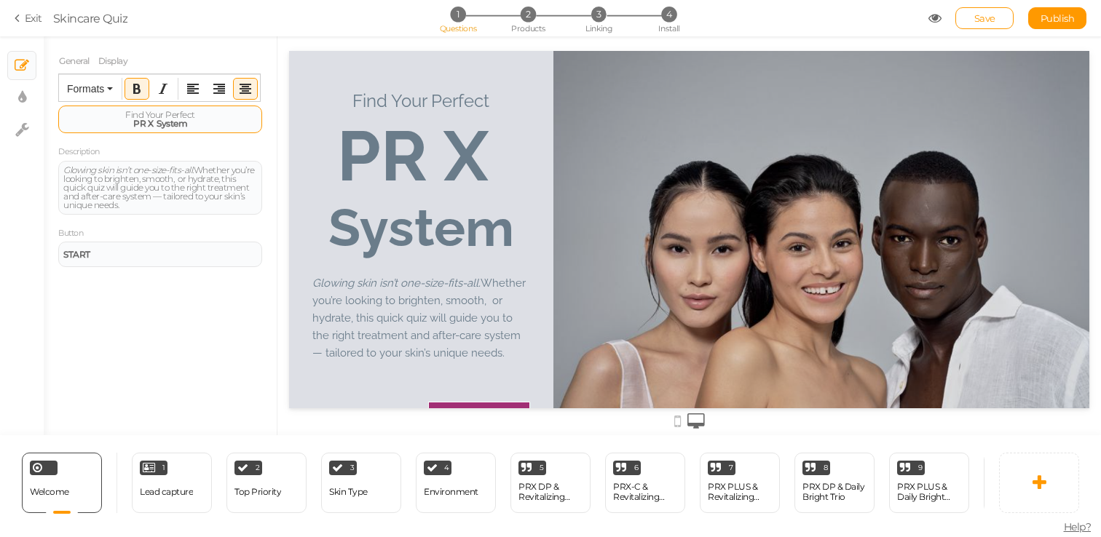
click at [140, 124] on strong "PR X" at bounding box center [143, 123] width 20 height 11
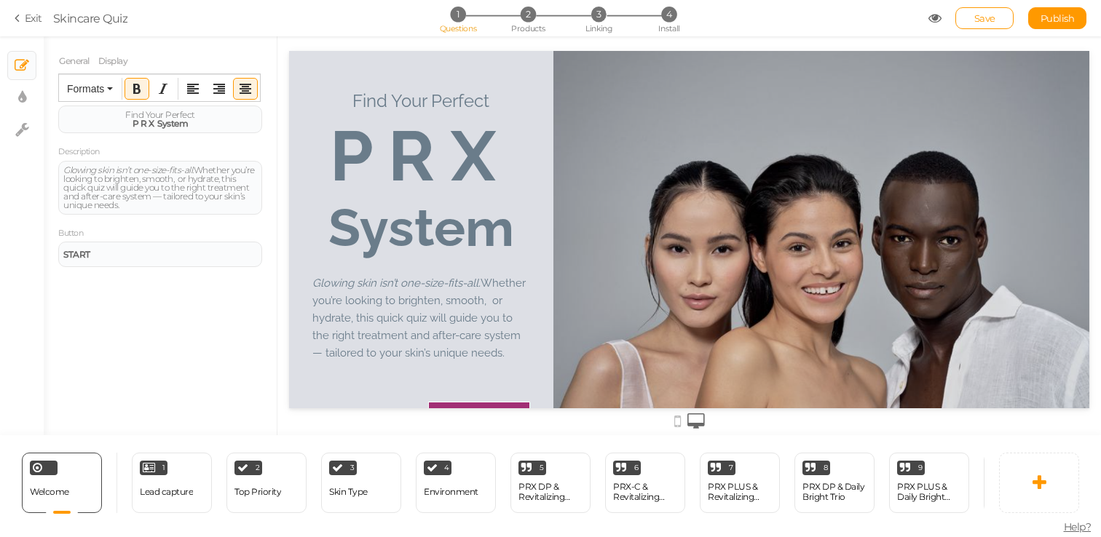
click at [164, 303] on div "General Display Welcome message Find Your Perfect P R X System Description Glow…" at bounding box center [160, 241] width 233 height 388
click at [150, 111] on span "Find Your Perfect" at bounding box center [160, 114] width 70 height 11
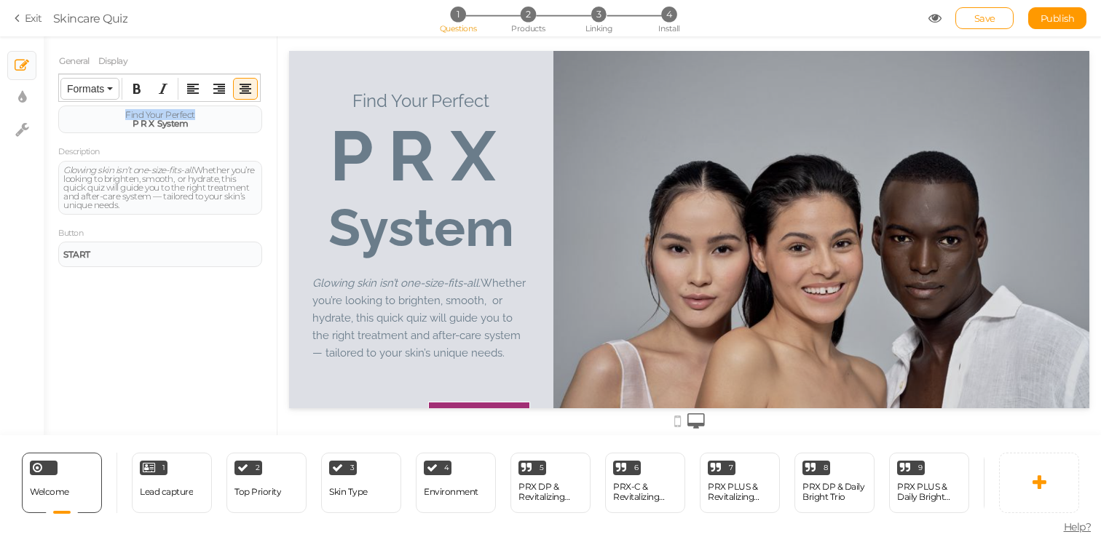
click at [109, 93] on button "Formats" at bounding box center [90, 89] width 58 height 20
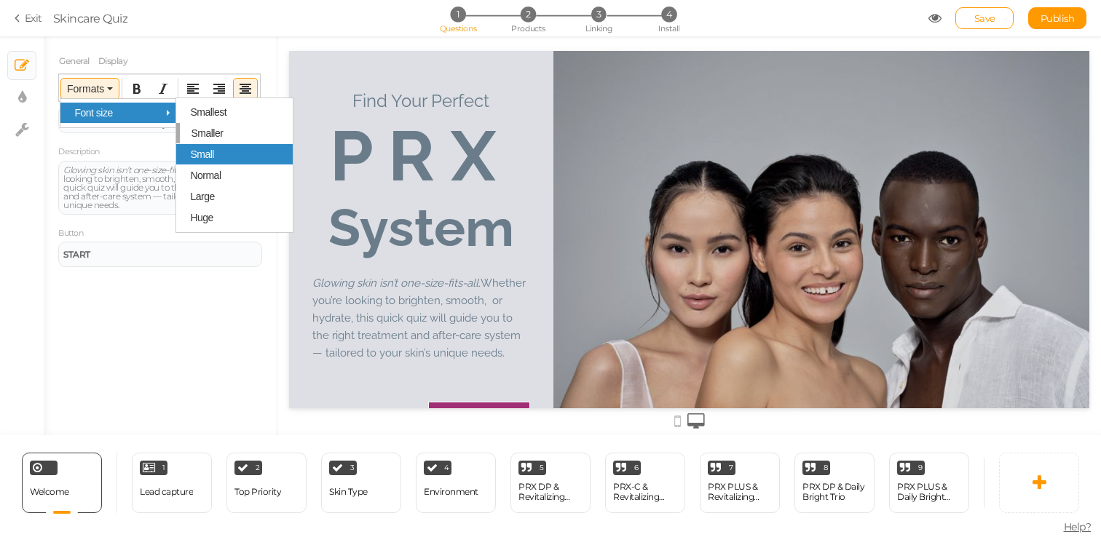
click at [210, 154] on span "Small" at bounding box center [202, 155] width 24 height 12
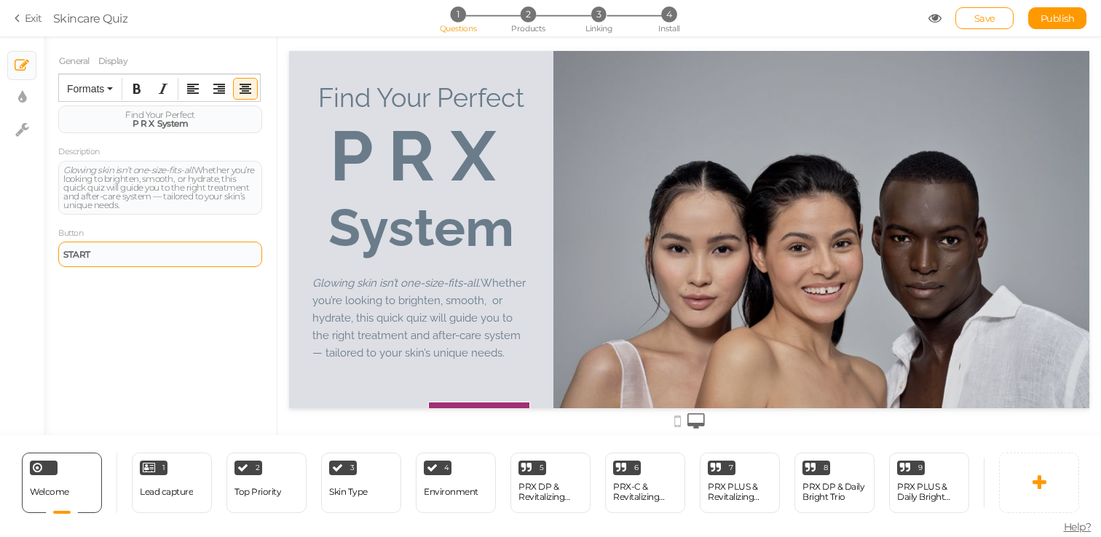
click at [151, 266] on div "START" at bounding box center [160, 254] width 204 height 25
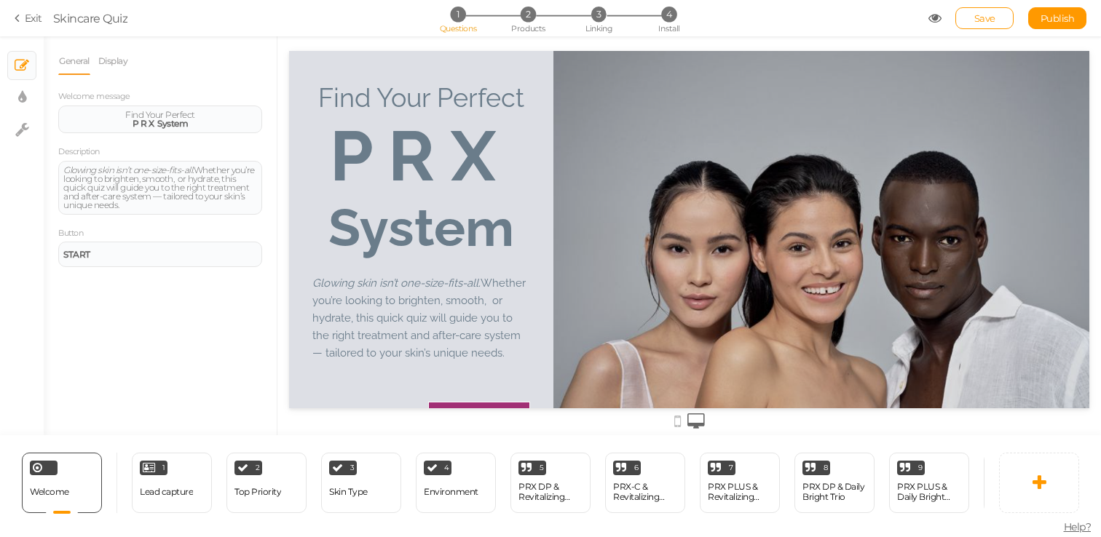
click at [431, 304] on span "Glowing skin isn’t one-size-fits-all. Whether you’re looking to brighten, smoot…" at bounding box center [418, 318] width 213 height 83
click at [221, 181] on span "Glowing skin isn’t one-size-fits-all. Whether you’re looking to brighten, smoot…" at bounding box center [158, 188] width 191 height 46
click at [199, 170] on span "Glowing skin isn’t one-size-fits-all. Whether you’re looking to brighten, smoot…" at bounding box center [158, 188] width 191 height 46
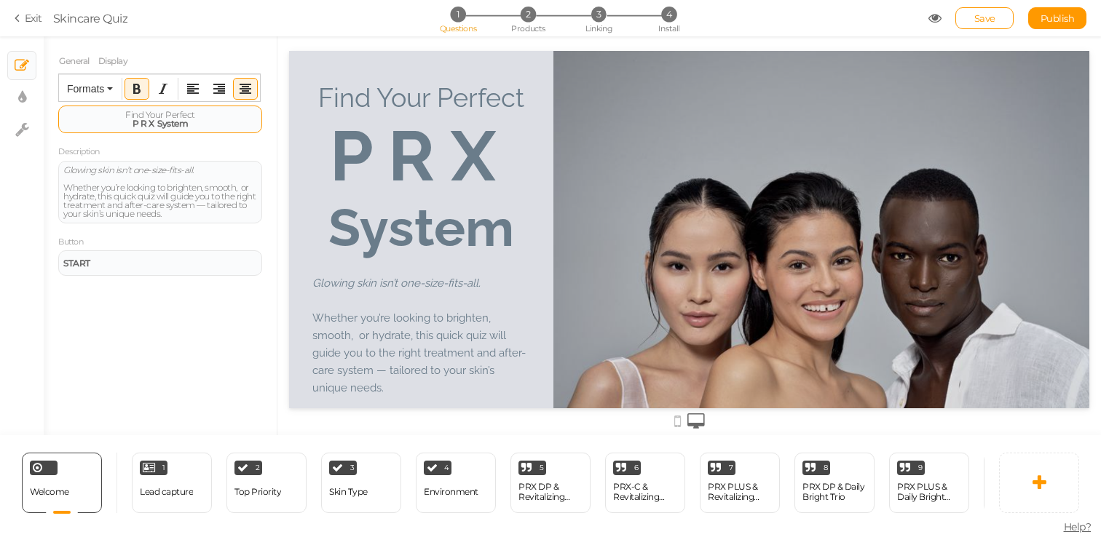
click at [158, 123] on strong "System" at bounding box center [172, 123] width 31 height 11
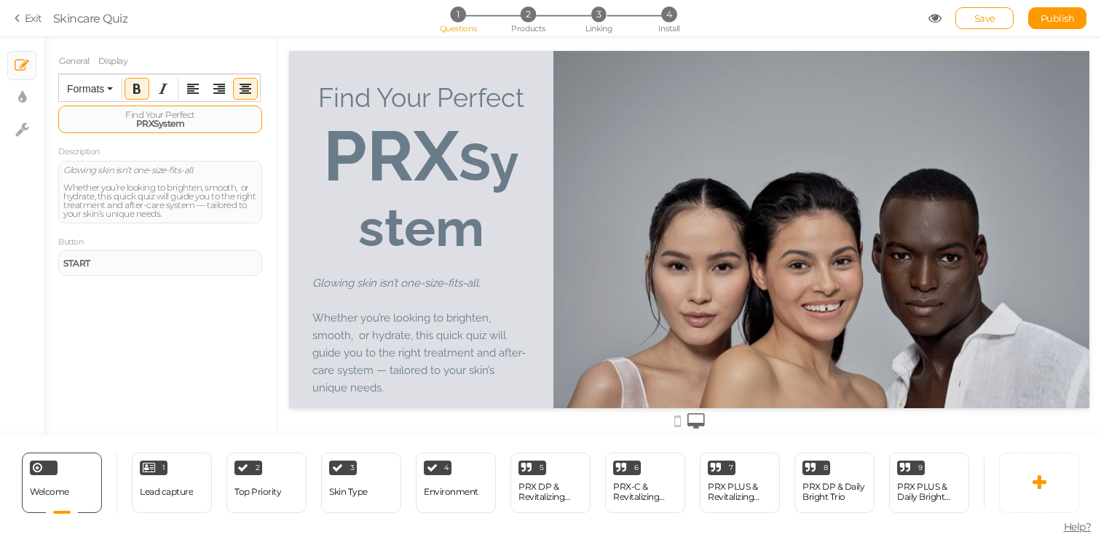
click at [178, 126] on strong "System" at bounding box center [169, 123] width 31 height 11
click at [111, 94] on button "Formats" at bounding box center [90, 89] width 58 height 20
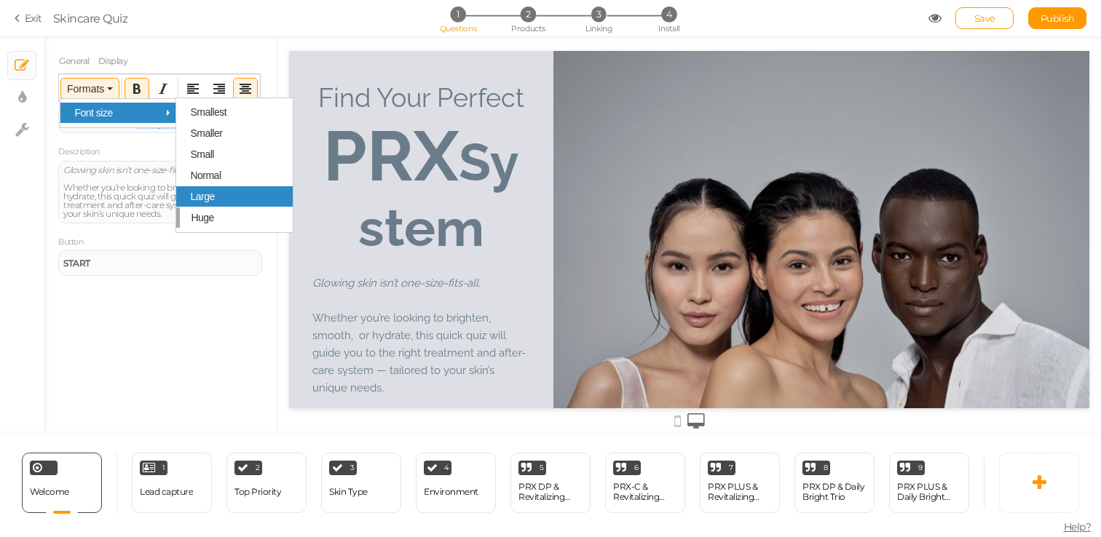
click at [210, 202] on span "Large" at bounding box center [202, 197] width 24 height 12
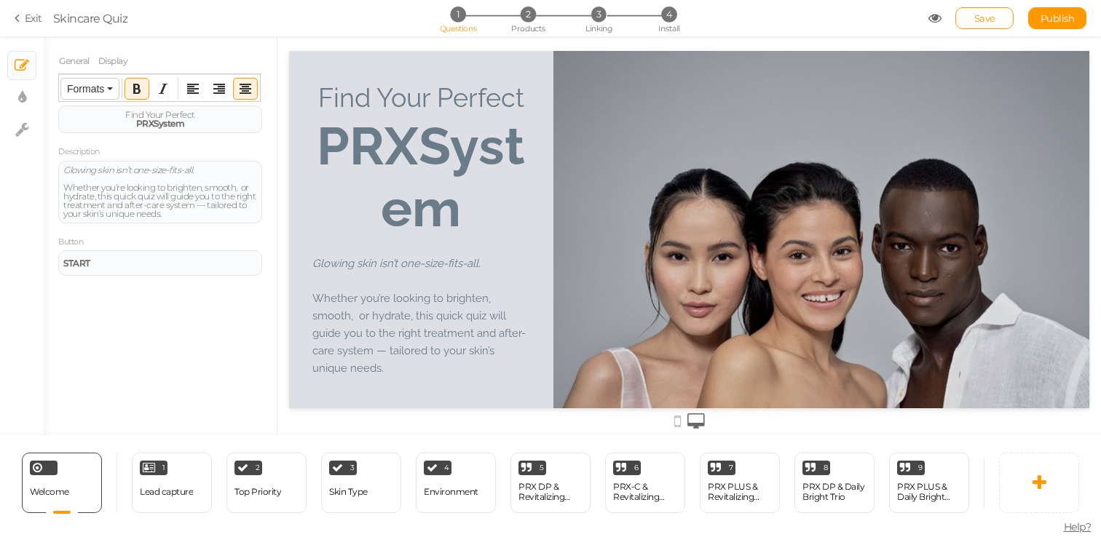
click at [101, 87] on span "Formats" at bounding box center [85, 89] width 37 height 12
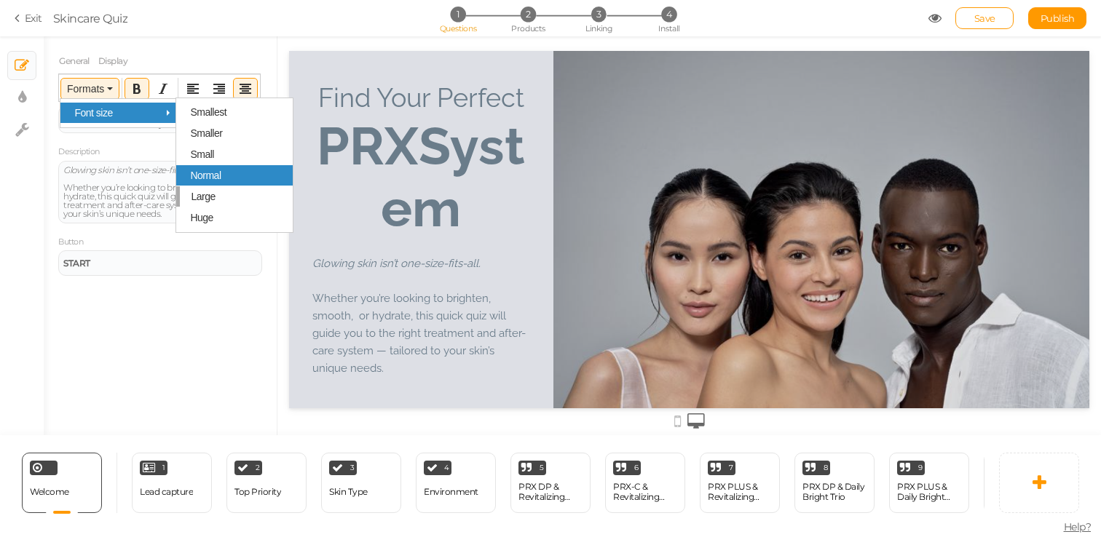
click at [223, 175] on div "Normal" at bounding box center [234, 175] width 116 height 20
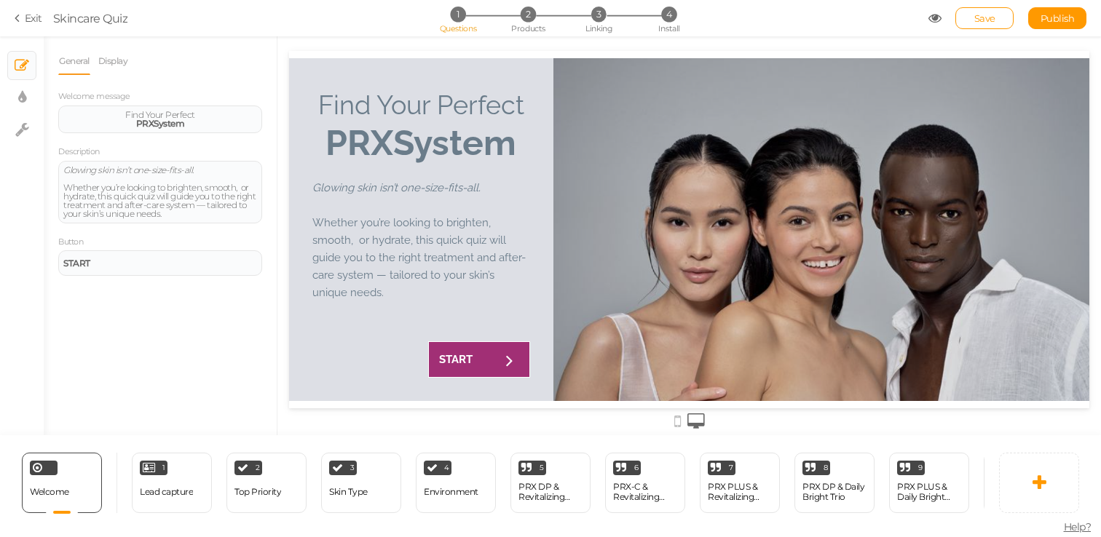
click at [242, 329] on div "General Display Welcome message Find Your Perfect PRX System Description Glowin…" at bounding box center [160, 241] width 233 height 388
click at [414, 207] on div at bounding box center [421, 203] width 218 height 17
click at [23, 86] on link "× Display settings" at bounding box center [22, 98] width 28 height 28
select select "raleway"
select select "fade"
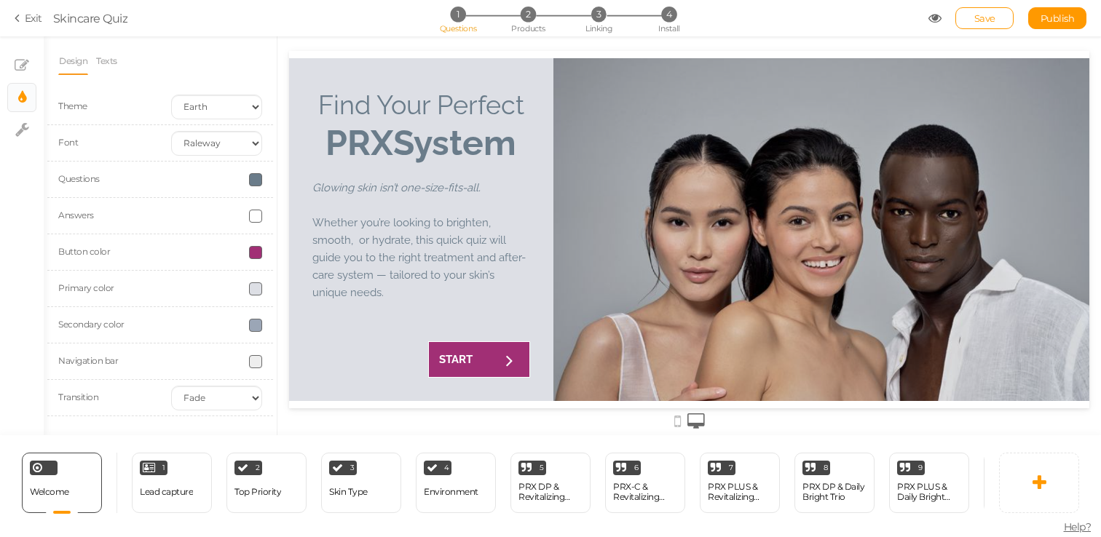
click at [258, 246] on span at bounding box center [255, 252] width 13 height 13
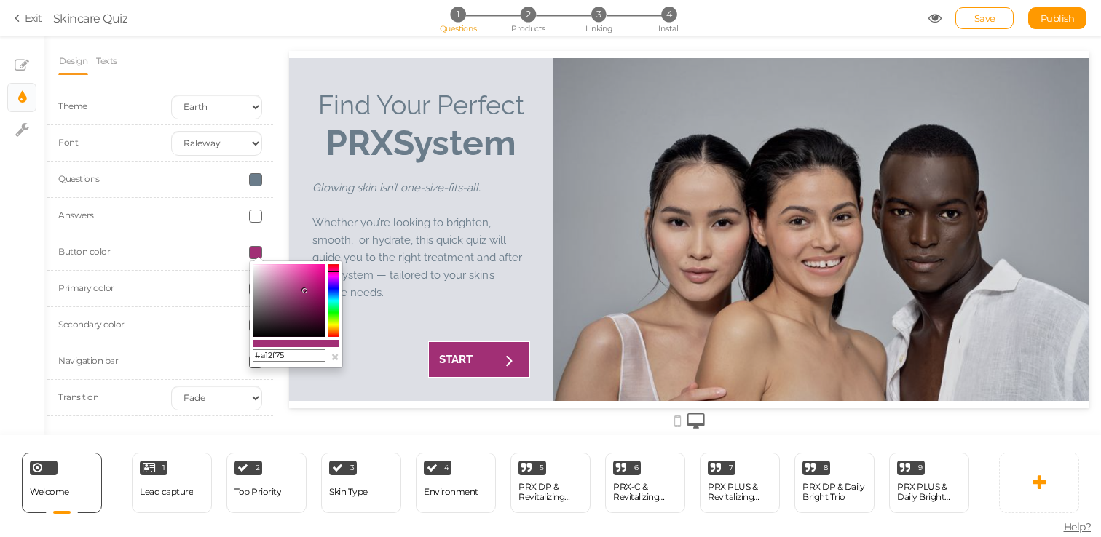
click at [301, 360] on input "#a12f75" at bounding box center [289, 355] width 73 height 13
paste input "6a7c8a"
type input "#6a7c8a"
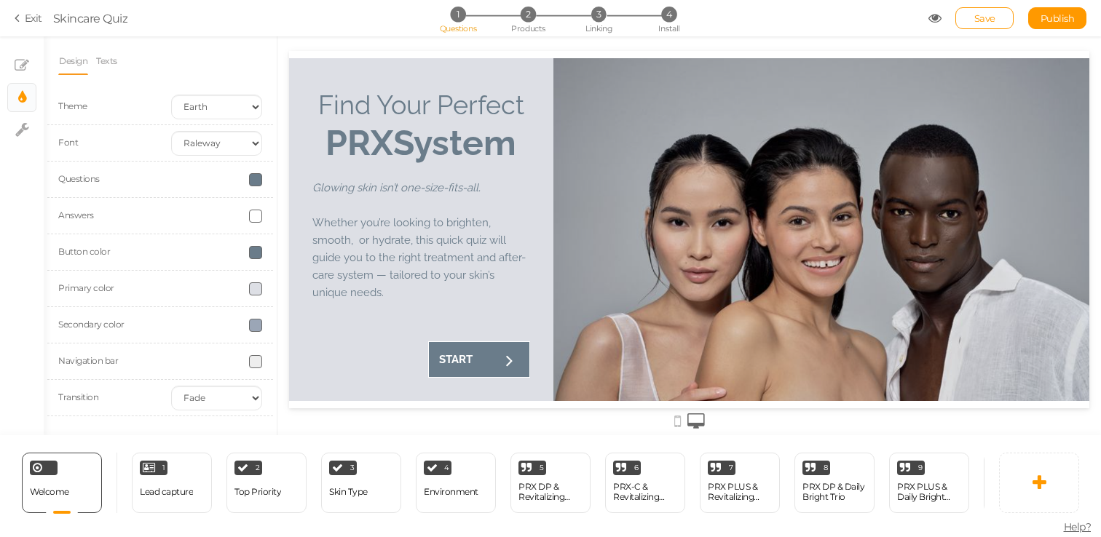
click at [280, 138] on div at bounding box center [688, 235] width 823 height 399
click at [148, 221] on div "Answers" at bounding box center [103, 216] width 113 height 16
click at [15, 132] on icon at bounding box center [22, 129] width 14 height 15
select select "en"
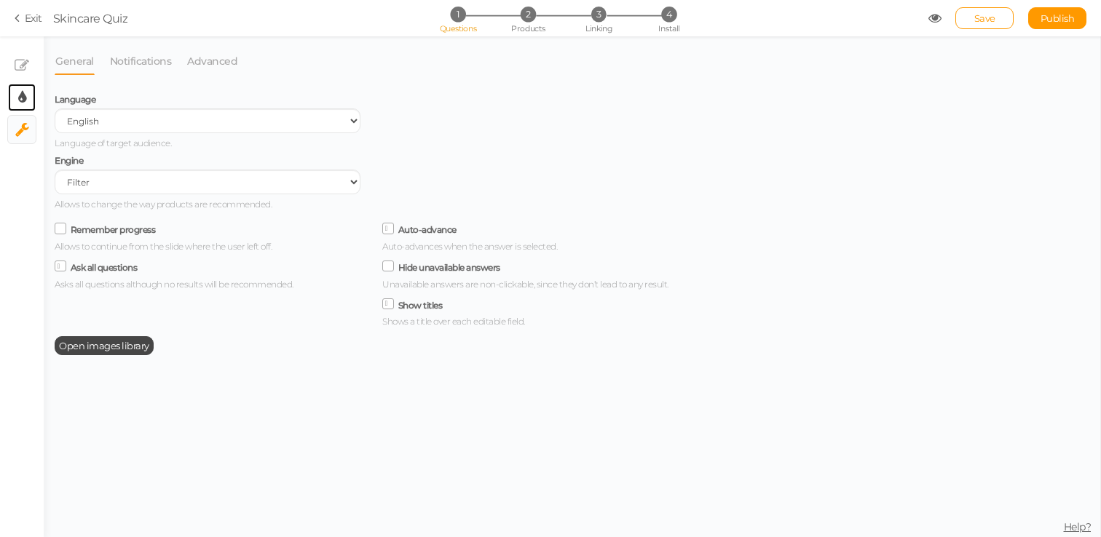
click at [17, 106] on link "× Display settings" at bounding box center [22, 98] width 28 height 28
select select "raleway"
select select "fade"
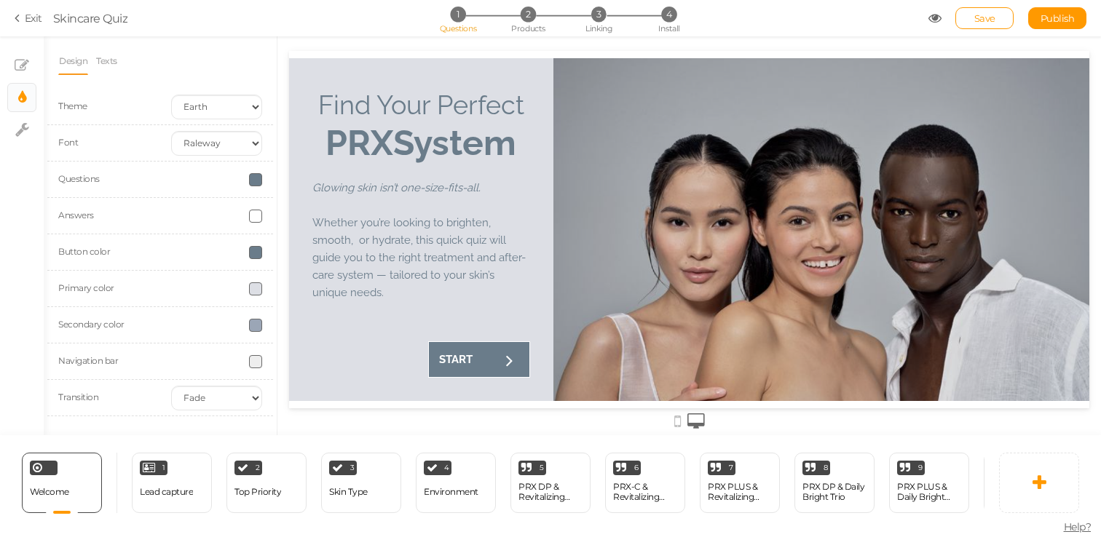
click at [253, 323] on span at bounding box center [255, 325] width 13 height 13
click at [256, 258] on span at bounding box center [255, 252] width 13 height 13
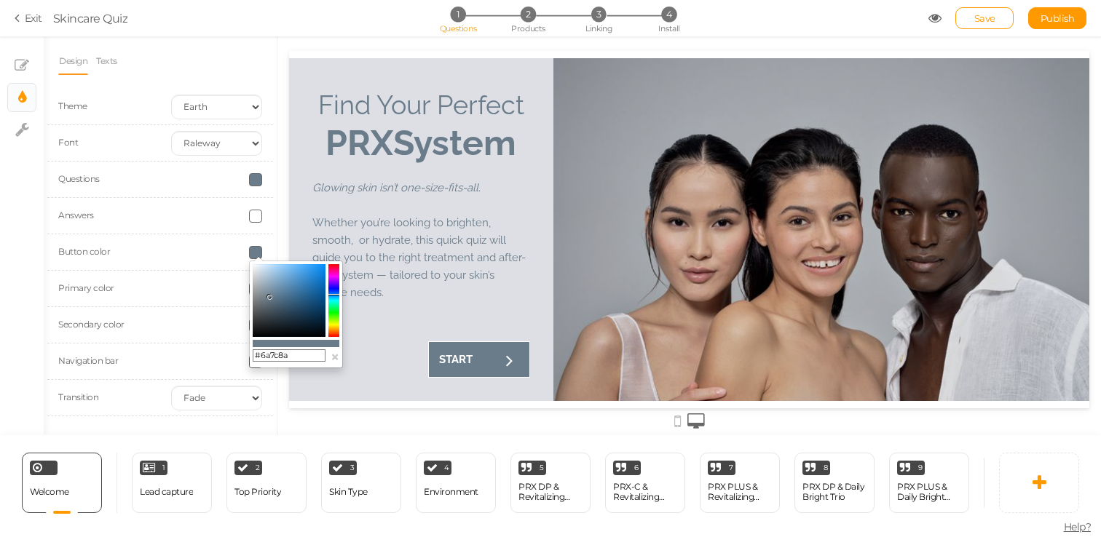
click at [282, 350] on input "#6a7c8a" at bounding box center [289, 355] width 73 height 13
paste input "9ba6b6"
type input "#9ba6b6"
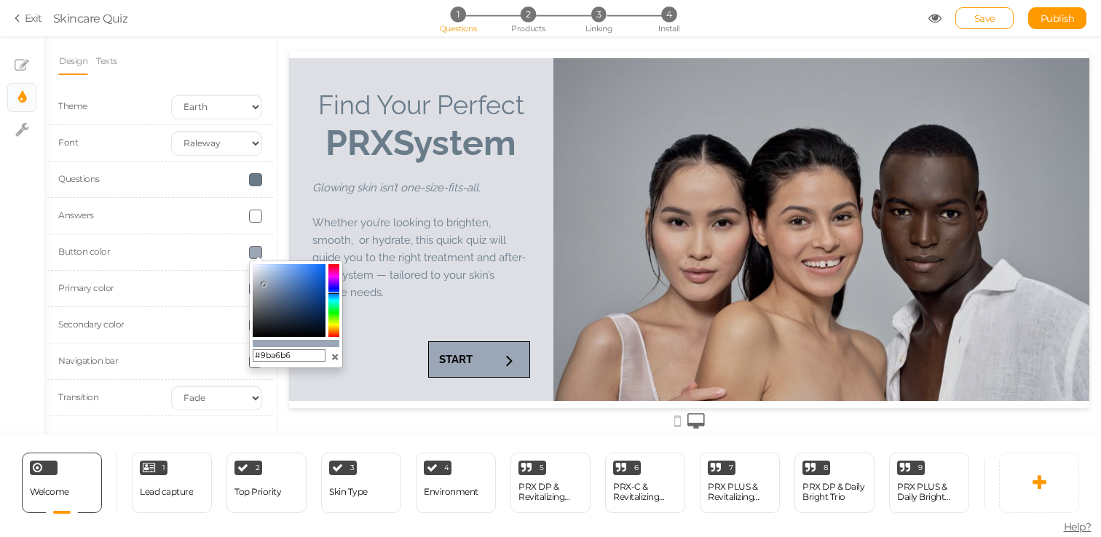
click at [336, 363] on button "×" at bounding box center [335, 356] width 9 height 15
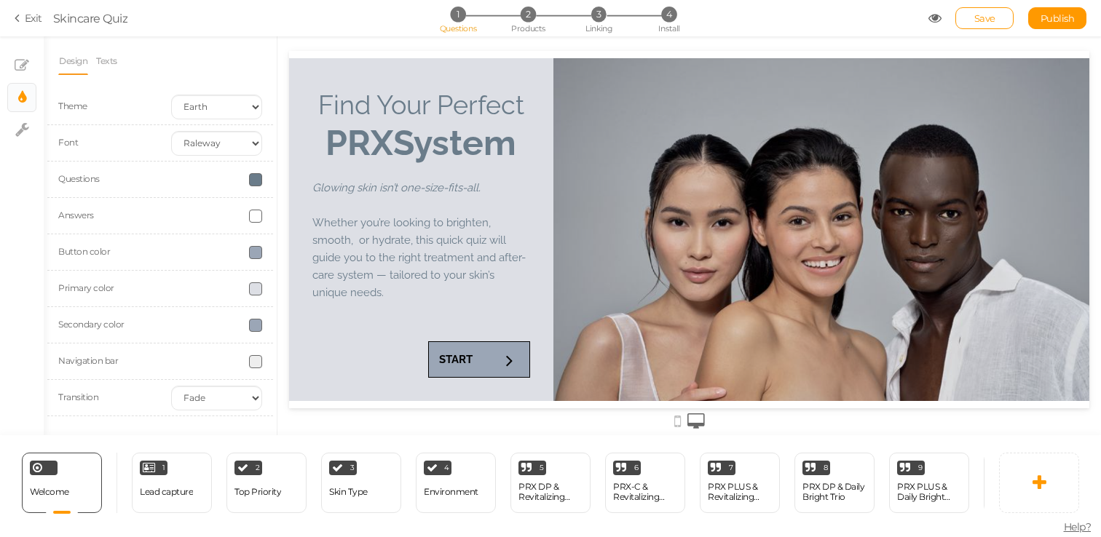
click at [346, 381] on div "Find Your Perfect PRX System Glowing skin isn’t one-size-fits-all. Whether you’…" at bounding box center [421, 229] width 264 height 343
click at [251, 182] on span at bounding box center [255, 179] width 13 height 13
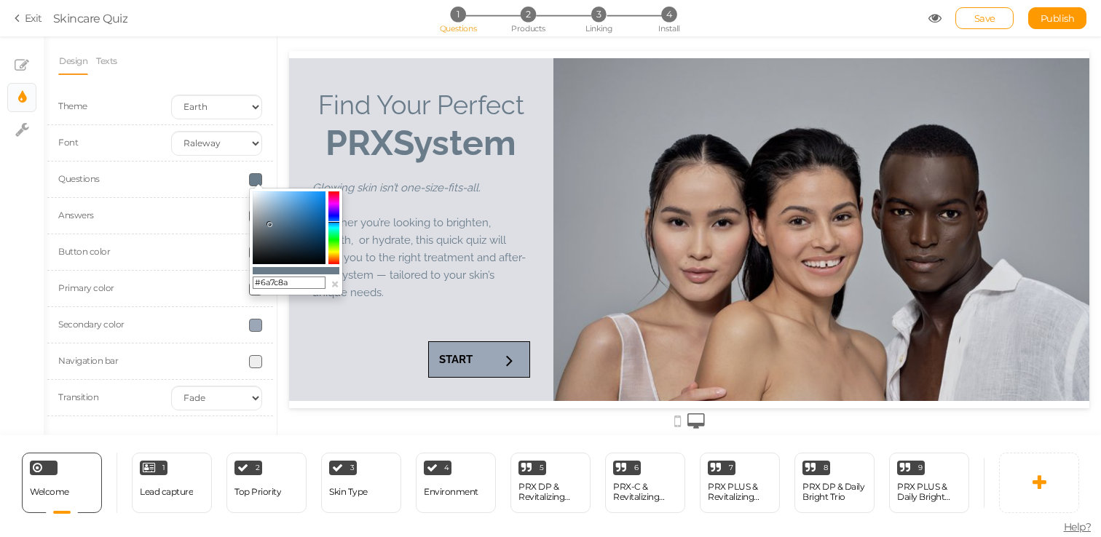
click at [291, 280] on input "#6a7c8a" at bounding box center [289, 283] width 73 height 13
click at [358, 347] on div "Find Your Perfect PRX System Glowing skin isn’t one-size-fits-all. Whether you’…" at bounding box center [421, 229] width 264 height 343
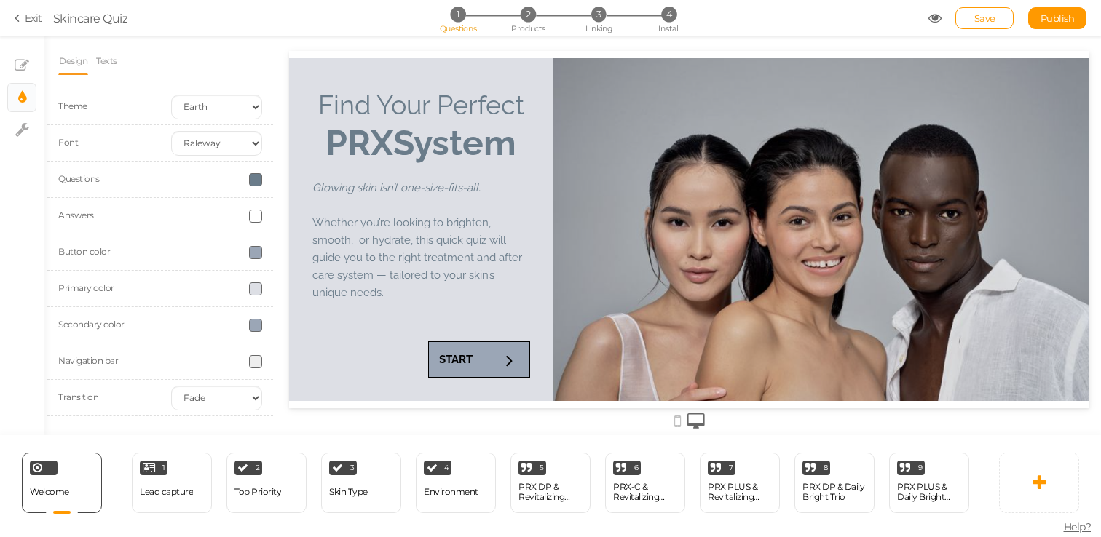
click at [272, 320] on div at bounding box center [216, 325] width 113 height 13
click at [252, 368] on span at bounding box center [255, 361] width 13 height 13
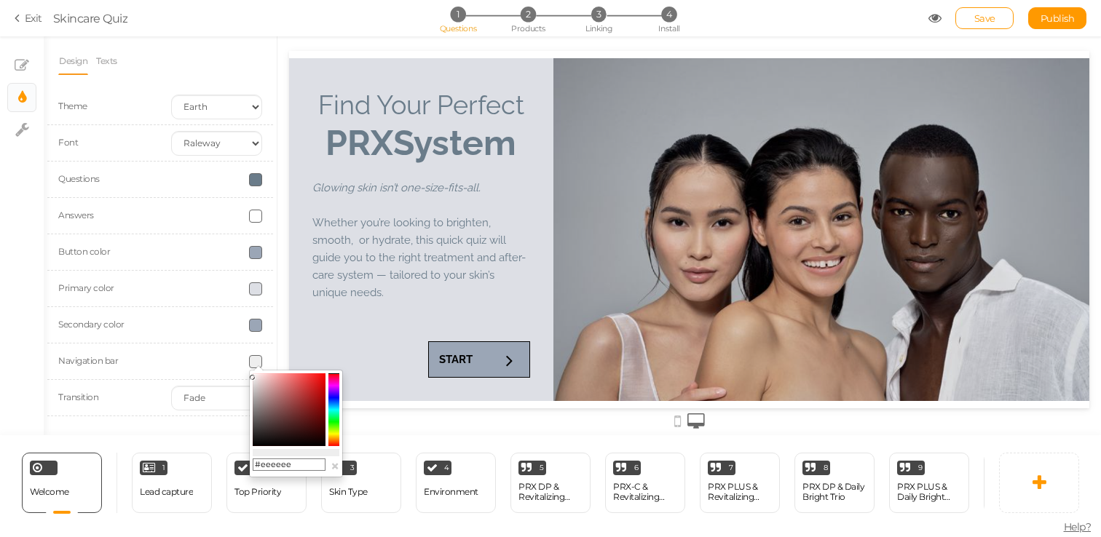
click at [290, 467] on input "#eeeeee" at bounding box center [289, 465] width 73 height 13
paste input "dddfe5"
type input "#dddfe5"
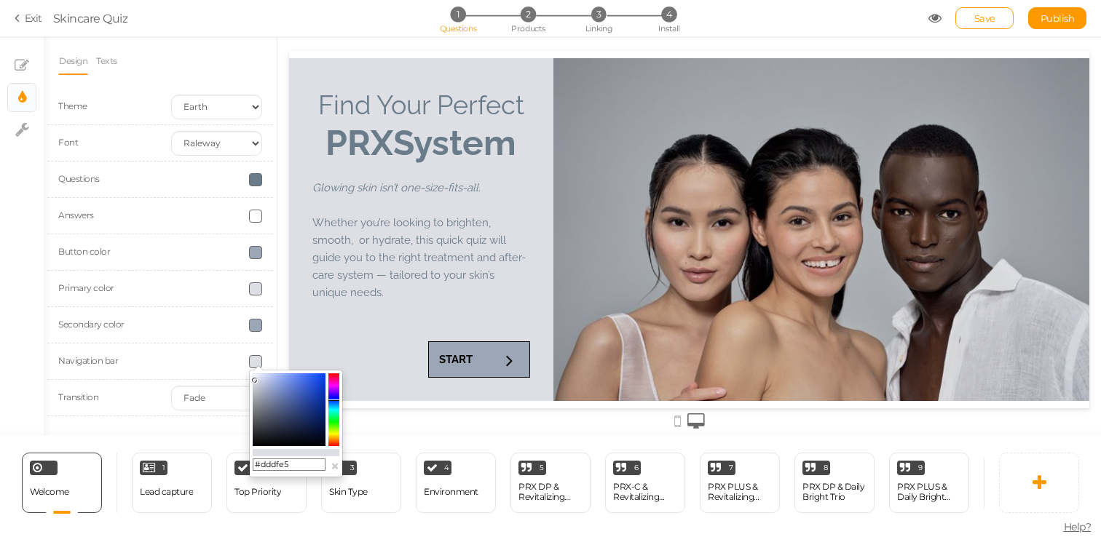
click at [285, 354] on div at bounding box center [688, 235] width 823 height 399
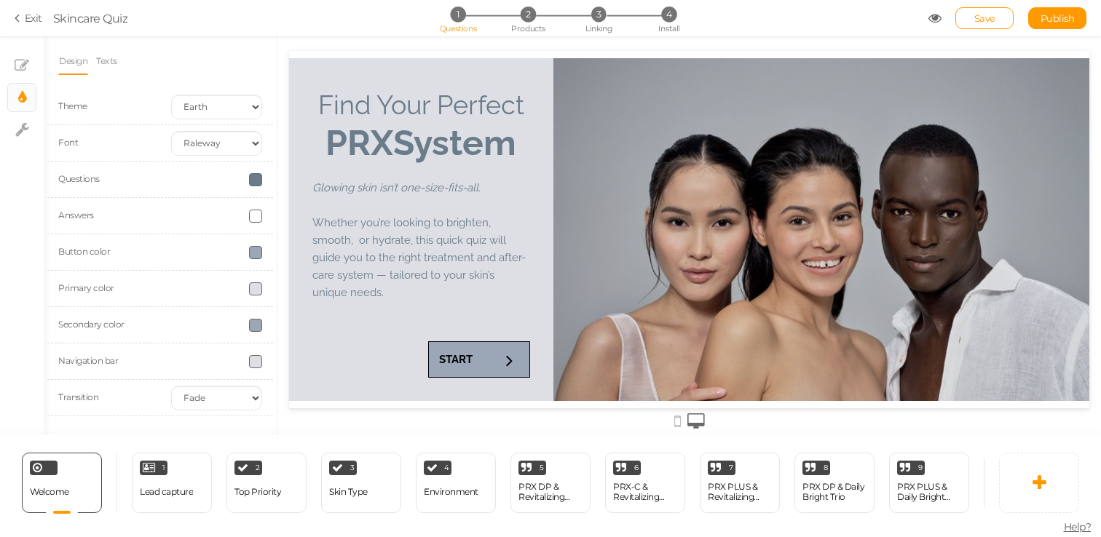
click at [256, 248] on span at bounding box center [255, 252] width 13 height 13
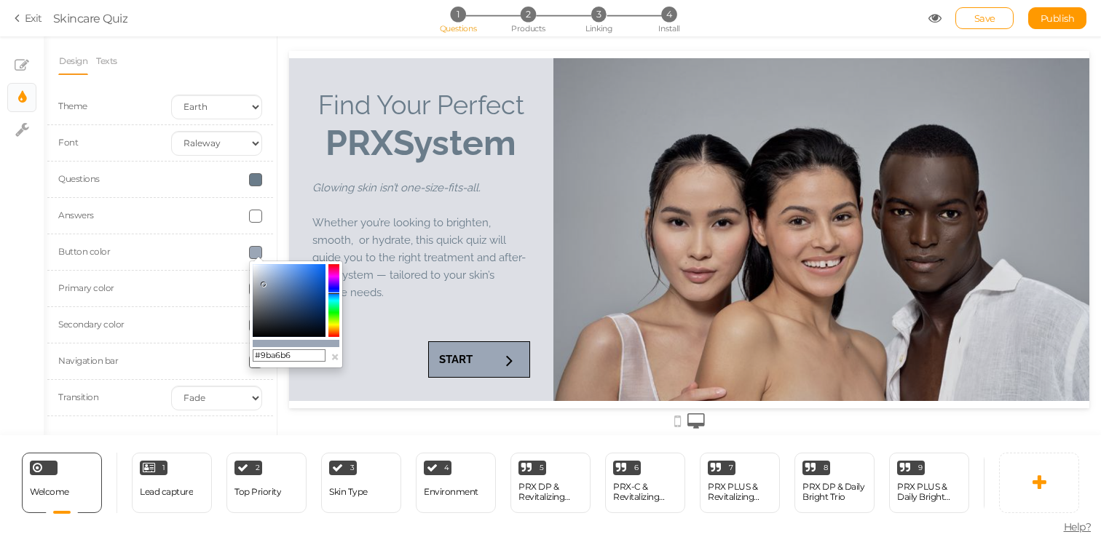
click at [280, 360] on input "#9ba6b6" at bounding box center [289, 355] width 73 height 13
paste input "dddfe5"
type input "#dddfe5"
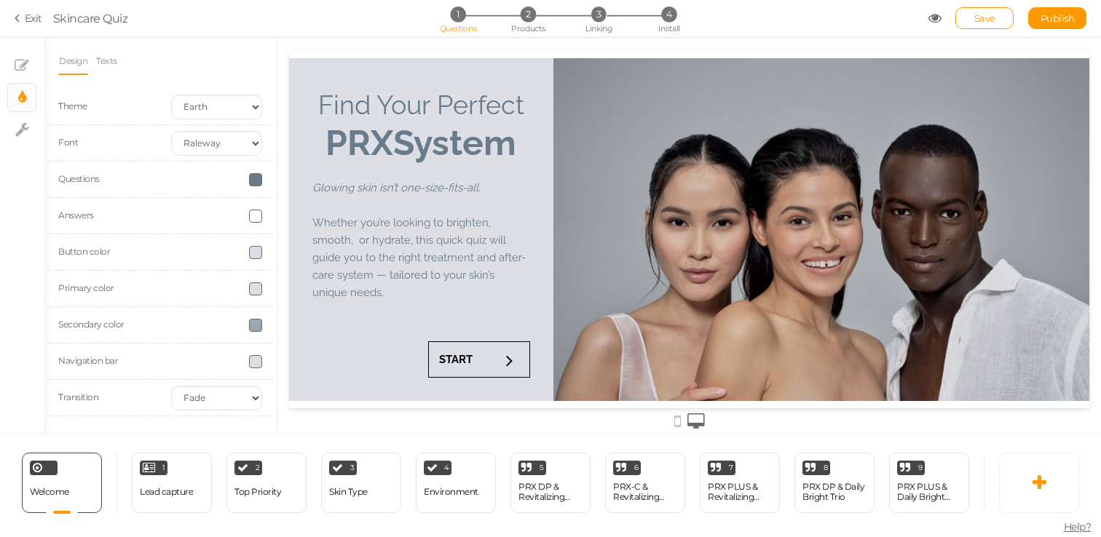
click at [280, 232] on div at bounding box center [688, 235] width 823 height 399
click at [256, 218] on span at bounding box center [255, 216] width 13 height 13
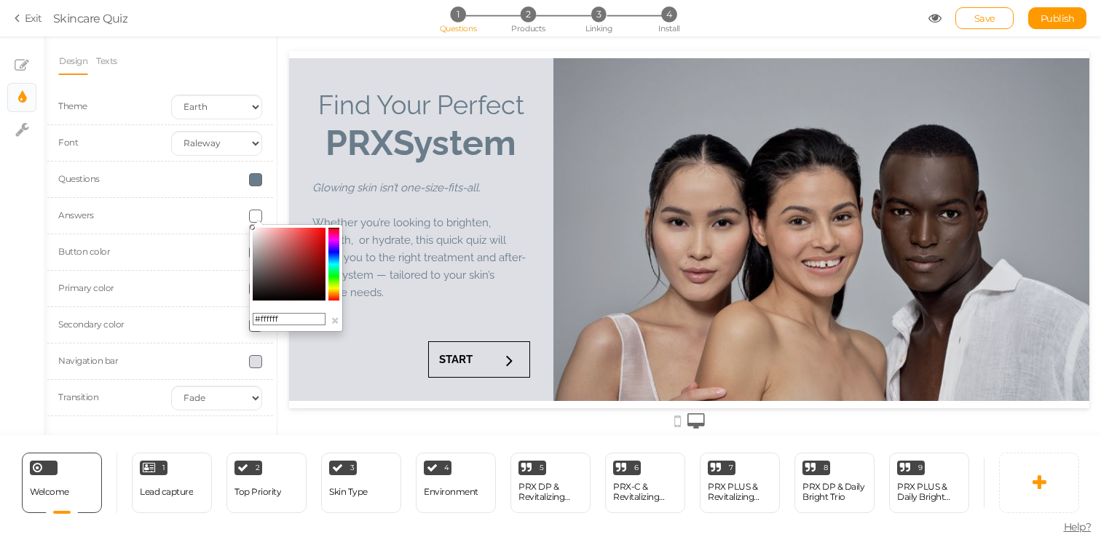
click at [284, 318] on input "#ffffff" at bounding box center [289, 319] width 73 height 13
paste input "dddfe5"
type input "#dddfe5"
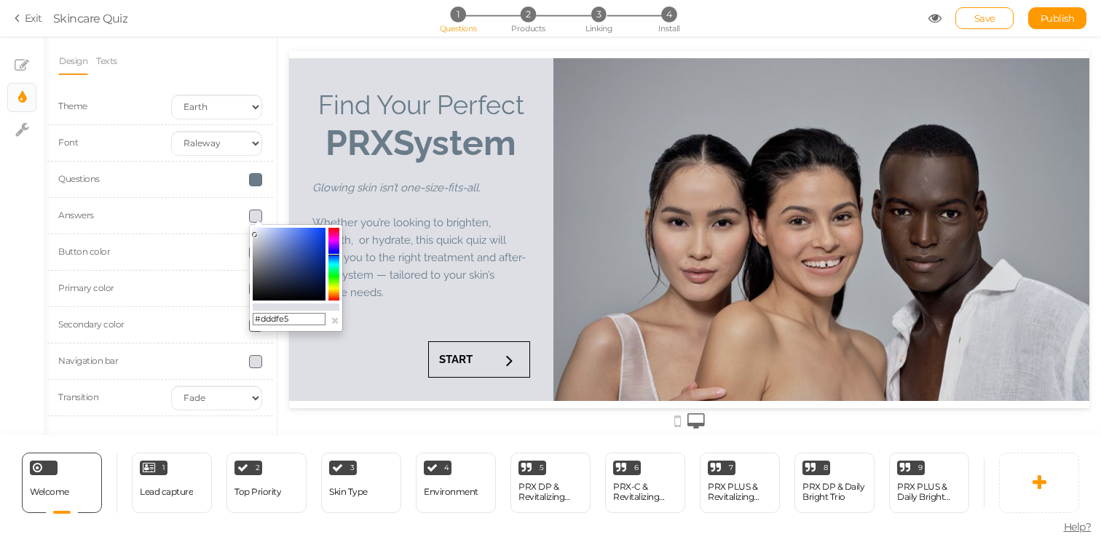
click at [290, 359] on div "Find Your Perfect PRX System Glowing skin isn’t one-size-fits-all. Whether you’…" at bounding box center [421, 229] width 264 height 343
click at [285, 345] on div at bounding box center [688, 235] width 823 height 399
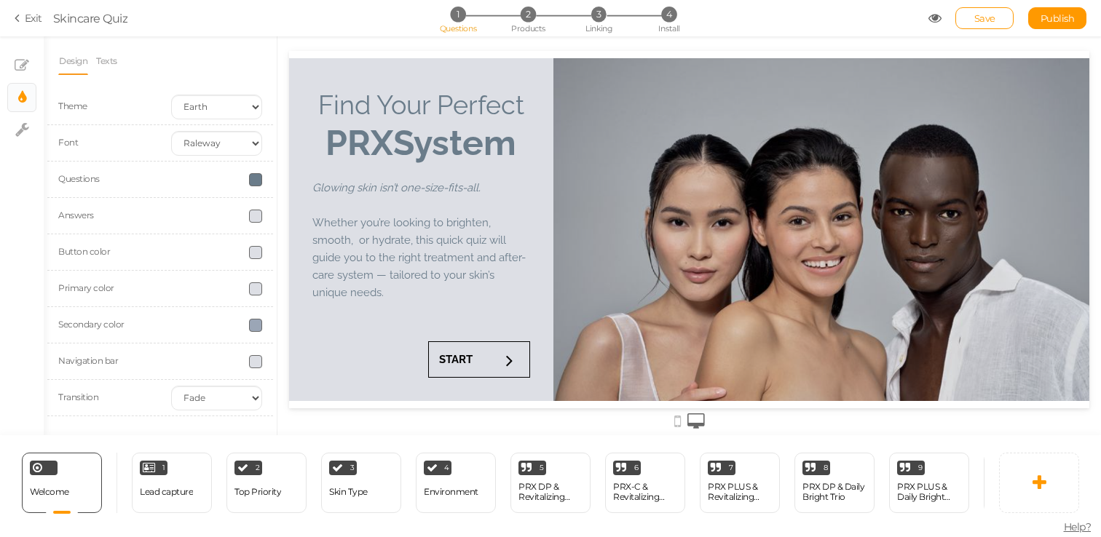
click at [254, 180] on span at bounding box center [255, 179] width 13 height 13
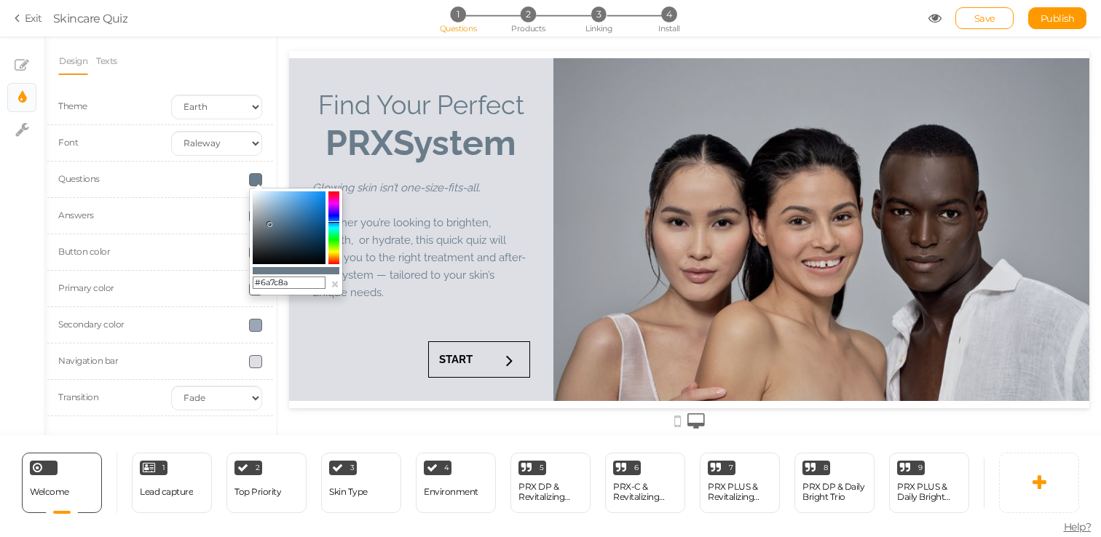
click at [183, 223] on div "Answers" at bounding box center [160, 216] width 226 height 36
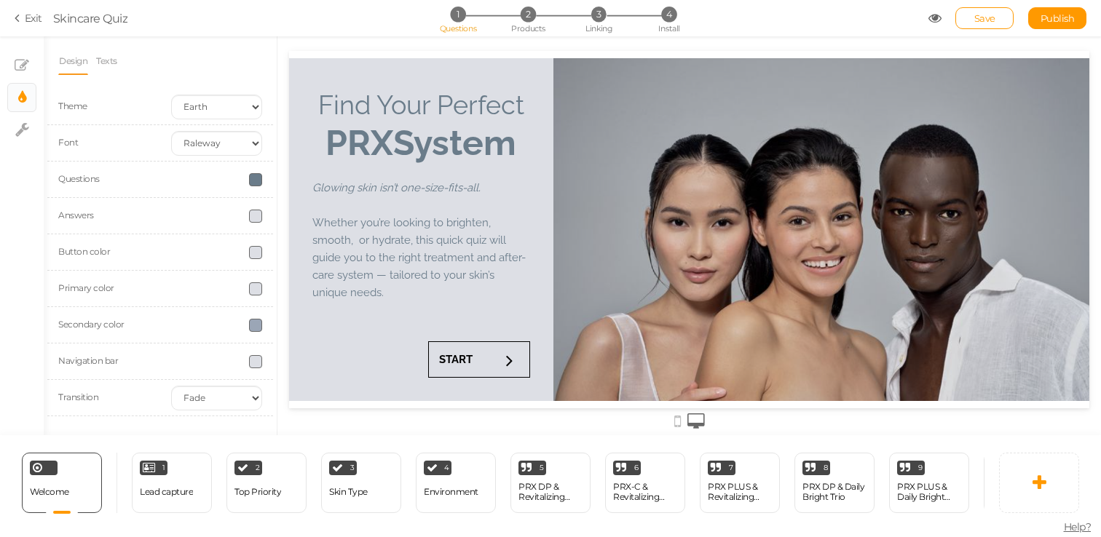
click at [256, 254] on span at bounding box center [255, 252] width 13 height 13
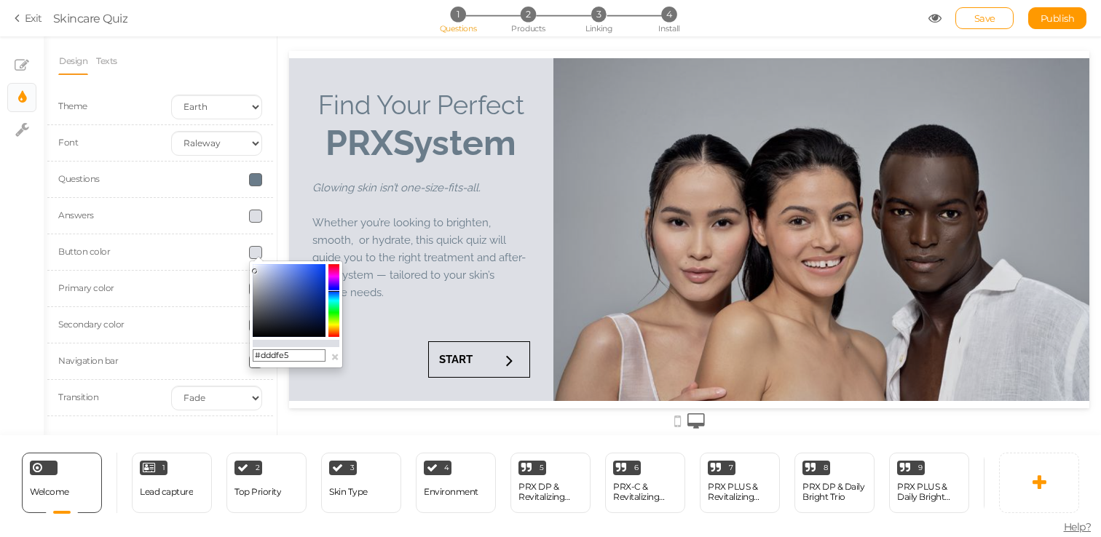
click at [292, 365] on div "#dddfe5 ×" at bounding box center [296, 315] width 94 height 108
click at [292, 359] on input "#dddfe5" at bounding box center [289, 355] width 73 height 13
paste input "9ba6b6"
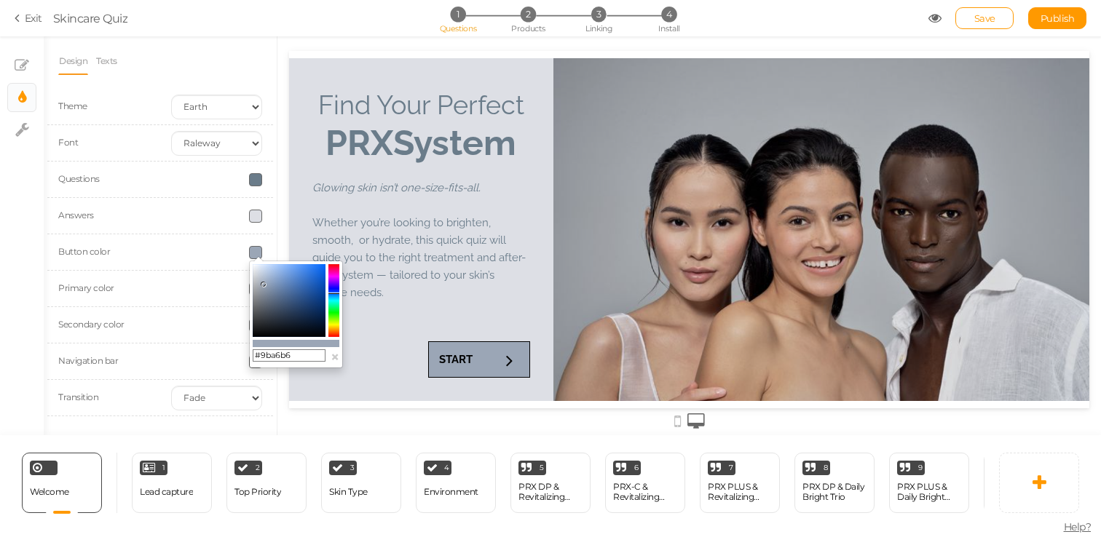
click at [320, 377] on div "Find Your Perfect PRX System Glowing skin isn’t one-size-fits-all. Whether you’…" at bounding box center [421, 229] width 264 height 343
click at [357, 379] on div "Find Your Perfect PRX System Glowing skin isn’t one-size-fits-all. Whether you’…" at bounding box center [421, 229] width 264 height 343
click at [414, 299] on h2 "Glowing skin isn’t one-size-fits-all. Whether you’re looking to brighten, smoot…" at bounding box center [421, 243] width 218 height 160
click at [623, 191] on div at bounding box center [821, 229] width 536 height 343
click at [746, 28] on section "Exit Skincare Quiz 1 Questions 2 Products 3 Linking 4 Install Save Publish" at bounding box center [550, 18] width 1101 height 36
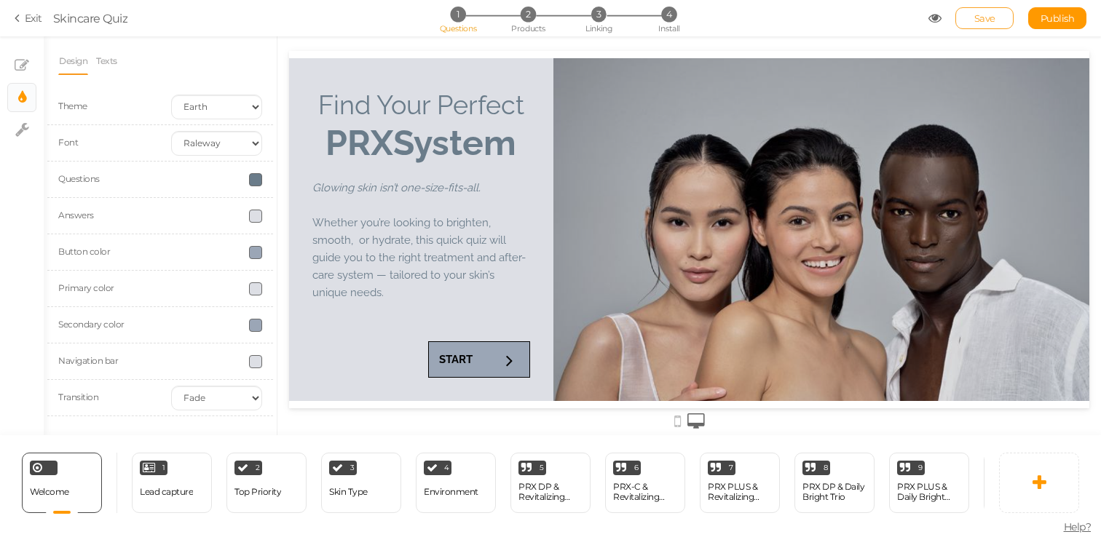
click at [969, 12] on link "Save" at bounding box center [984, 18] width 58 height 22
click at [458, 359] on strong "START" at bounding box center [455, 359] width 33 height 13
click at [247, 325] on div at bounding box center [216, 325] width 113 height 13
click at [254, 322] on span at bounding box center [255, 325] width 13 height 13
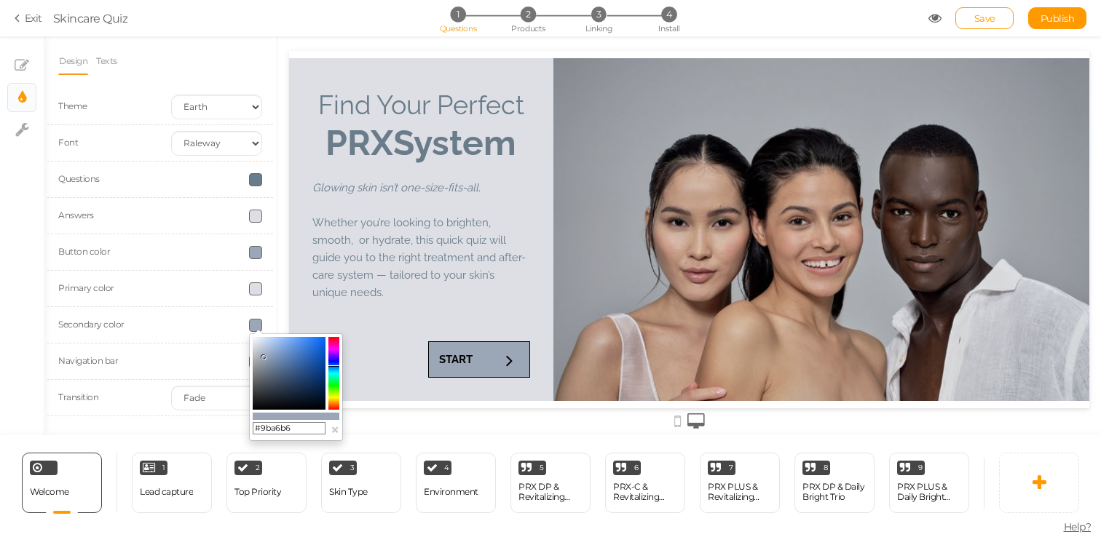
click at [253, 252] on span at bounding box center [255, 252] width 13 height 13
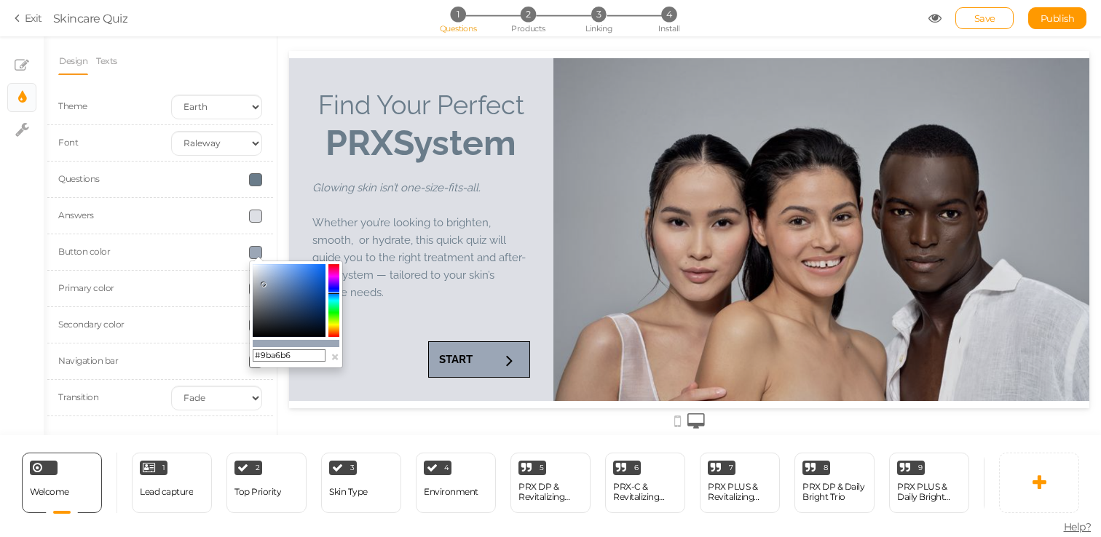
click at [278, 351] on input "#9ba6b6" at bounding box center [289, 355] width 73 height 13
click at [278, 352] on input "#9ba6b6" at bounding box center [289, 355] width 73 height 13
paste input "a12f75"
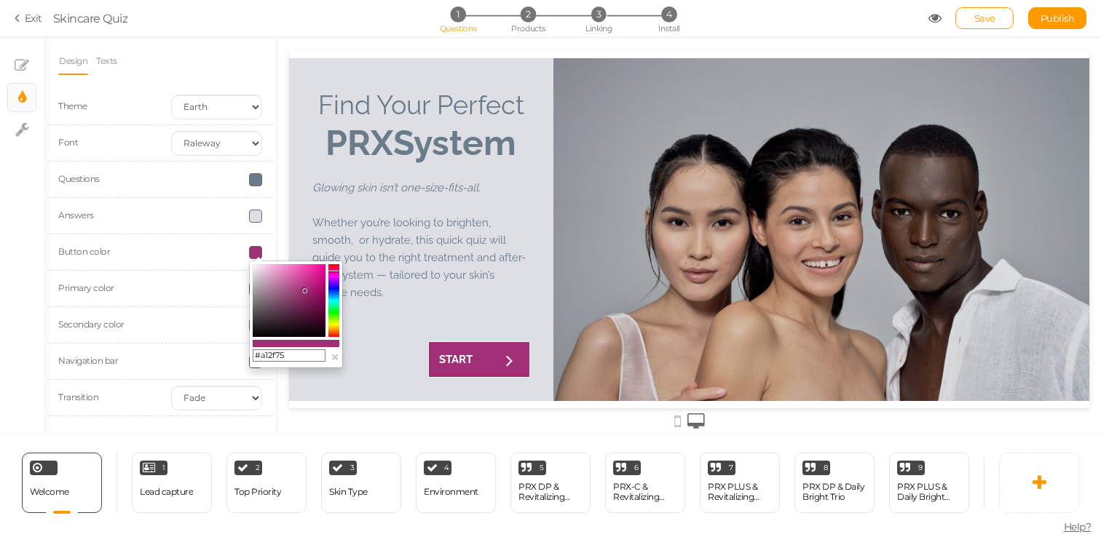
type input "#a12f75"
click at [297, 204] on div "Find Your Perfect PRX System Glowing skin isn’t one-size-fits-all. Whether you’…" at bounding box center [421, 229] width 264 height 343
click at [317, 66] on div "Find Your Perfect PRX System Glowing skin isn’t one-size-fits-all. Whether you’…" at bounding box center [421, 229] width 264 height 343
click at [277, 39] on div "Design Texts Theme Earth Mars Font Custom Default [PERSON_NAME] Montserrat Open…" at bounding box center [161, 235] width 234 height 399
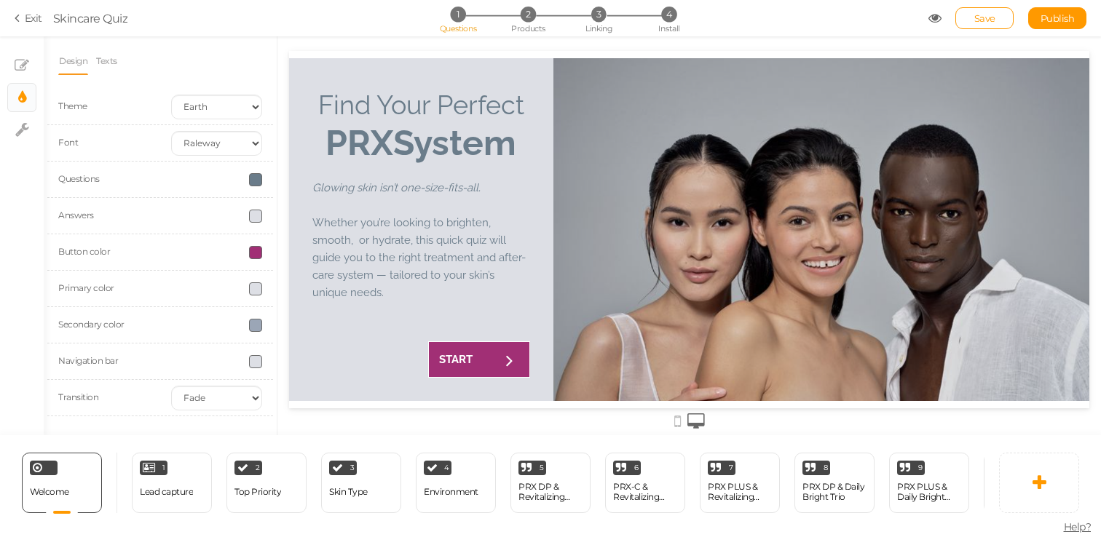
click at [701, 431] on div at bounding box center [689, 420] width 800 height 24
click at [941, 8] on div "Save Publish" at bounding box center [1007, 18] width 159 height 22
click at [940, 14] on icon at bounding box center [934, 18] width 13 height 13
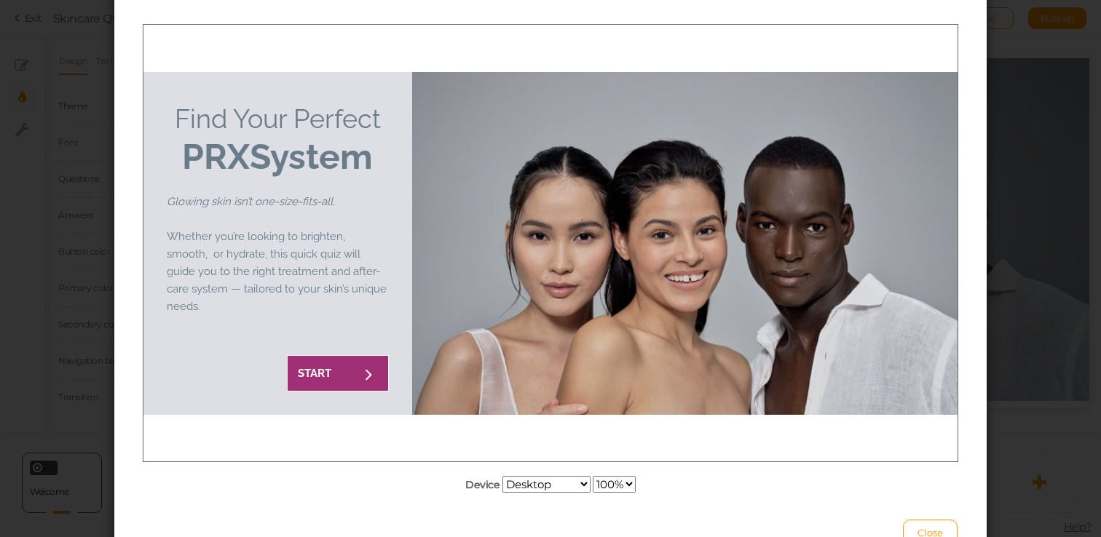
scroll to position [97, 0]
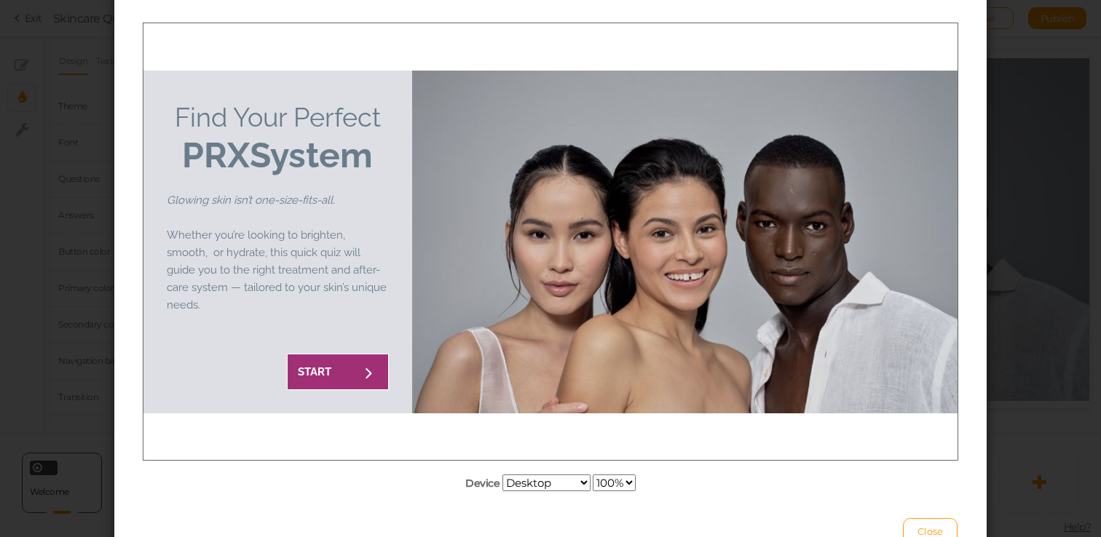
click at [606, 492] on div "Device Desktop Small mobile Large mobile 100% 75% 50% 25% Close" at bounding box center [550, 284] width 872 height 580
click at [614, 489] on select "100% 75% 50% 25%" at bounding box center [614, 483] width 43 height 17
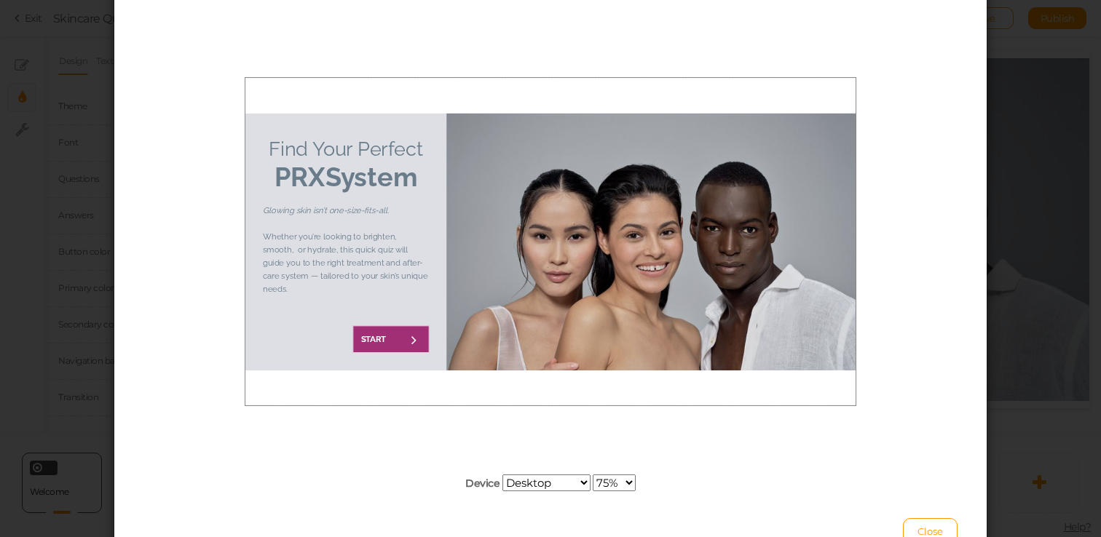
click at [617, 486] on select "100% 75% 50% 25%" at bounding box center [614, 483] width 43 height 17
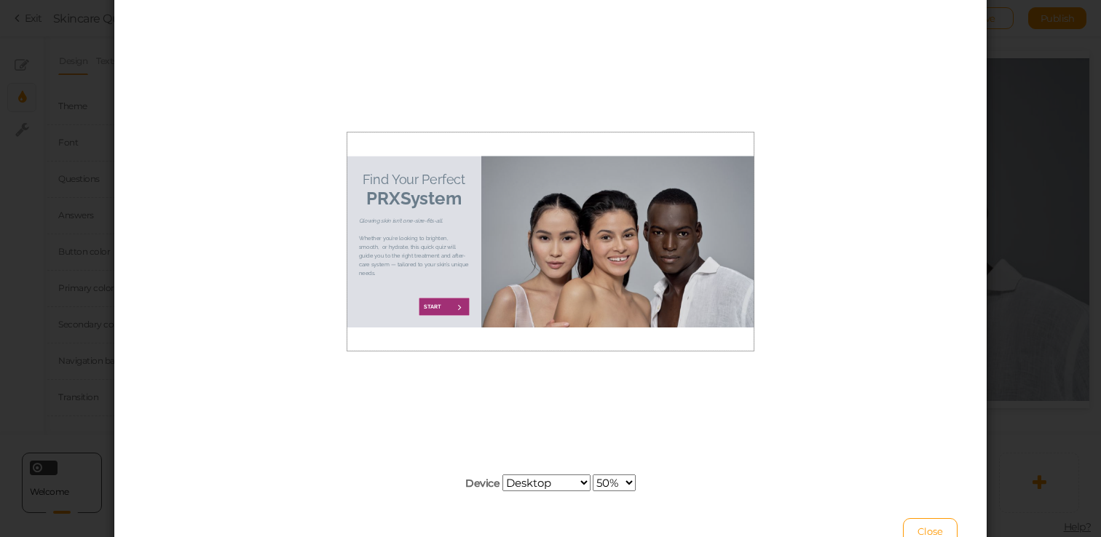
click at [619, 470] on div "Device Desktop Small mobile Large mobile 100% 75% 50% 25%" at bounding box center [550, 258] width 814 height 470
click at [619, 480] on select "100% 75% 50% 25%" at bounding box center [614, 483] width 43 height 17
select select "0"
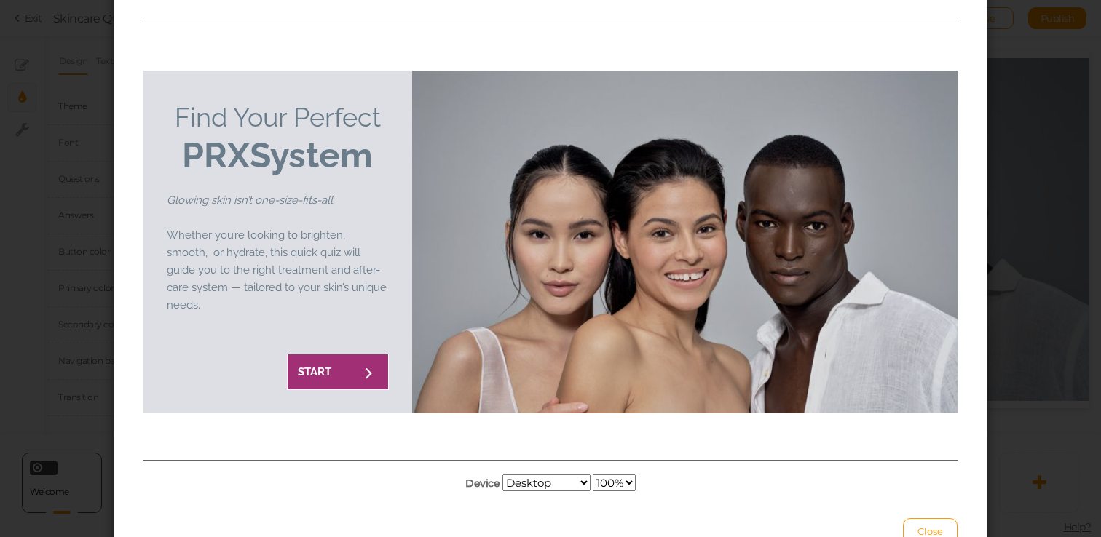
click at [1021, 97] on div "This is a preview of your pickzen Device Desktop Small mobile Large mobile 100%…" at bounding box center [550, 268] width 1101 height 537
click at [919, 515] on div "Close" at bounding box center [550, 525] width 814 height 40
click at [919, 527] on span "Close" at bounding box center [929, 532] width 25 height 12
